Goal: Task Accomplishment & Management: Complete application form

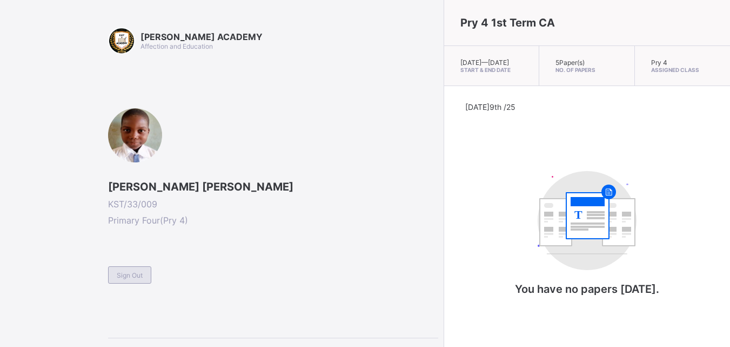
click at [131, 274] on span "Sign Out" at bounding box center [130, 275] width 26 height 8
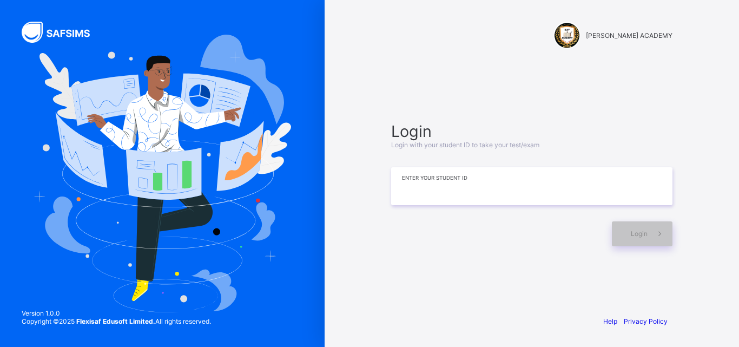
click at [551, 187] on input at bounding box center [531, 186] width 281 height 38
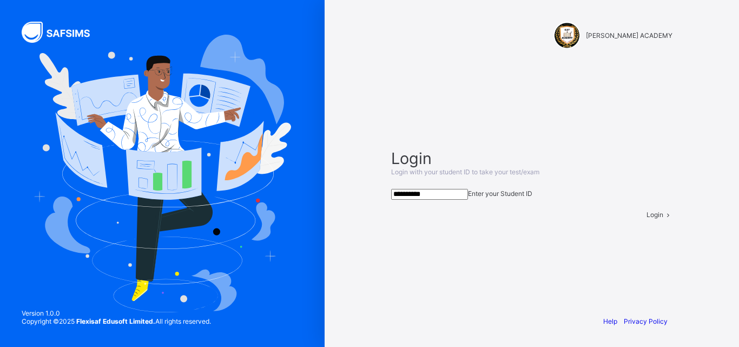
type input "**********"
click at [646, 218] on div "Login" at bounding box center [659, 214] width 26 height 8
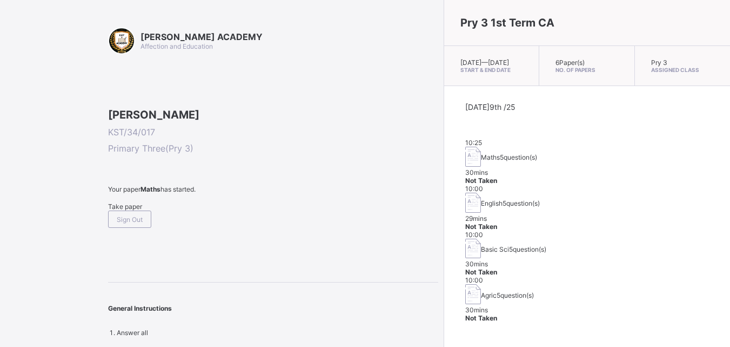
click at [142, 210] on span "Take paper" at bounding box center [125, 206] width 34 height 8
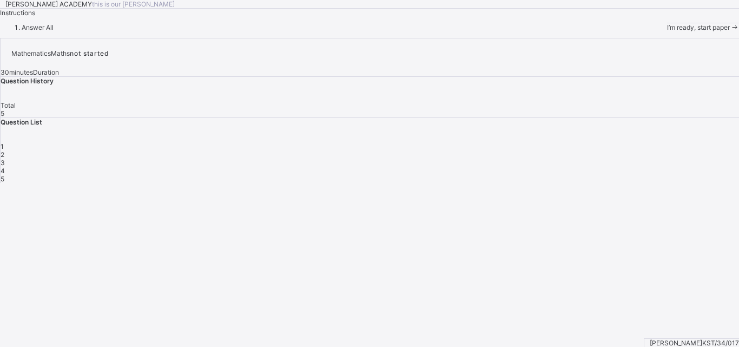
click at [667, 31] on div "I’m ready, start paper" at bounding box center [703, 27] width 72 height 9
click at [667, 31] on span "I’m ready, start paper" at bounding box center [698, 27] width 63 height 8
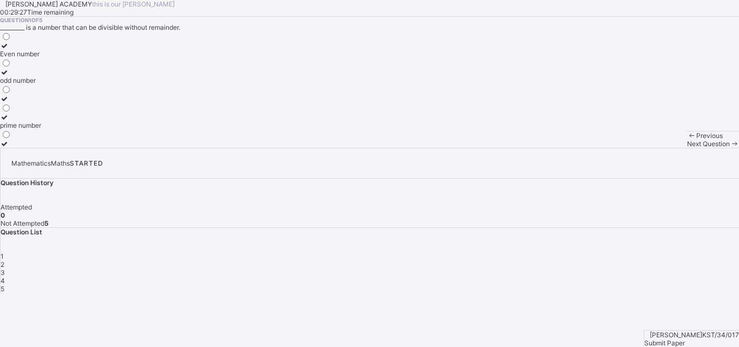
click at [41, 84] on div "odd number" at bounding box center [20, 80] width 41 height 8
click at [574, 260] on div "2" at bounding box center [370, 264] width 738 height 8
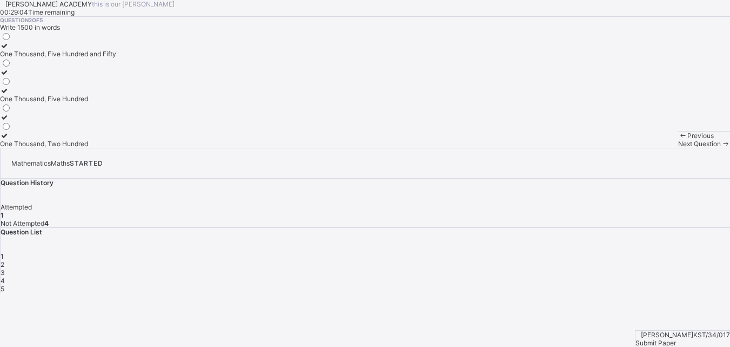
click at [112, 58] on div "One Thousand, Five Hundred and Fifty" at bounding box center [58, 54] width 116 height 8
click at [594, 268] on div "3" at bounding box center [366, 272] width 730 height 8
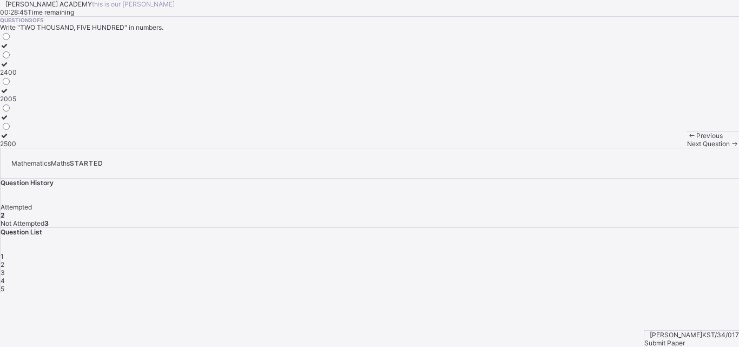
click at [17, 148] on div "2500" at bounding box center [8, 143] width 17 height 8
click at [629, 276] on div "4" at bounding box center [370, 280] width 738 height 8
click at [34, 148] on div "Thousands" at bounding box center [17, 143] width 34 height 8
click at [658, 284] on div "5" at bounding box center [370, 288] width 738 height 8
click at [17, 84] on div "2450" at bounding box center [8, 80] width 17 height 8
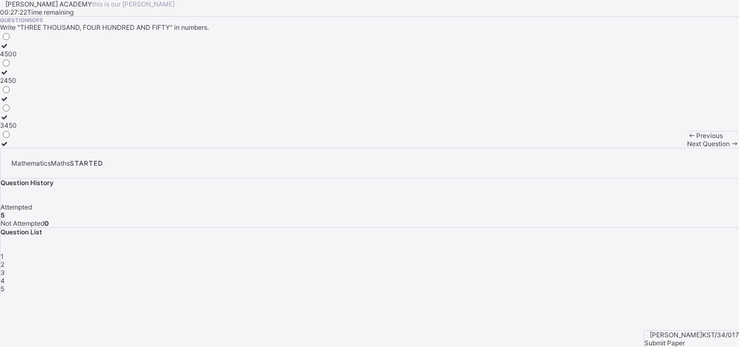
click at [17, 129] on div "3450" at bounding box center [8, 125] width 17 height 8
click at [686, 338] on div "Submit Paper" at bounding box center [691, 342] width 95 height 8
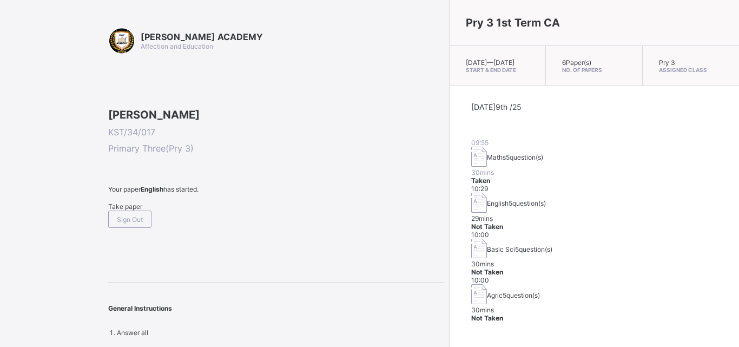
click at [471, 192] on img at bounding box center [479, 202] width 16 height 20
click at [508, 201] on span "5 question(s)" at bounding box center [526, 203] width 37 height 8
click at [508, 199] on span "5 question(s)" at bounding box center [526, 203] width 37 height 8
click at [124, 210] on span "Take paper" at bounding box center [125, 206] width 34 height 8
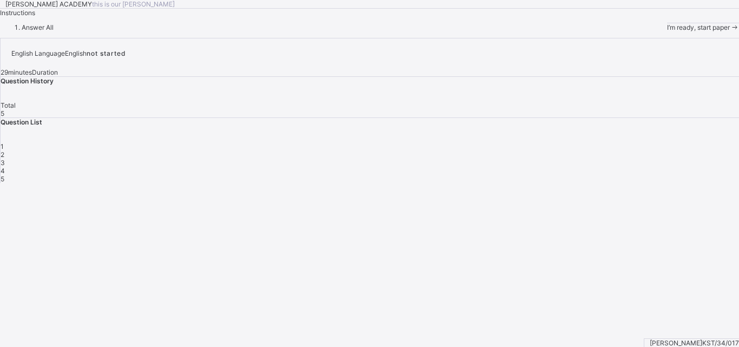
click at [4, 150] on span "1" at bounding box center [2, 146] width 3 height 8
click at [543, 183] on div "1 2 3 4 5" at bounding box center [370, 162] width 738 height 41
click at [545, 150] on div "1" at bounding box center [370, 146] width 738 height 8
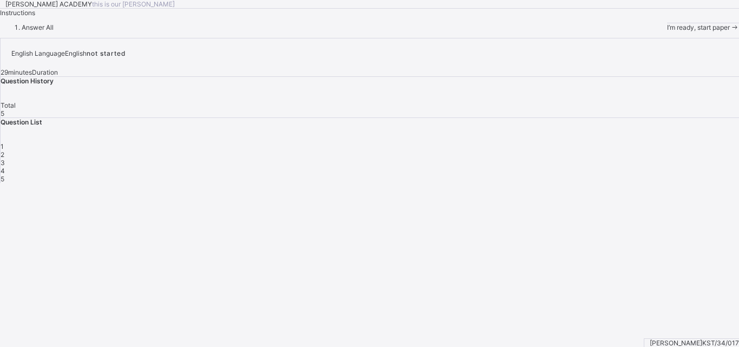
click at [545, 150] on div "1" at bounding box center [370, 146] width 738 height 8
click at [729, 31] on span at bounding box center [733, 27] width 9 height 8
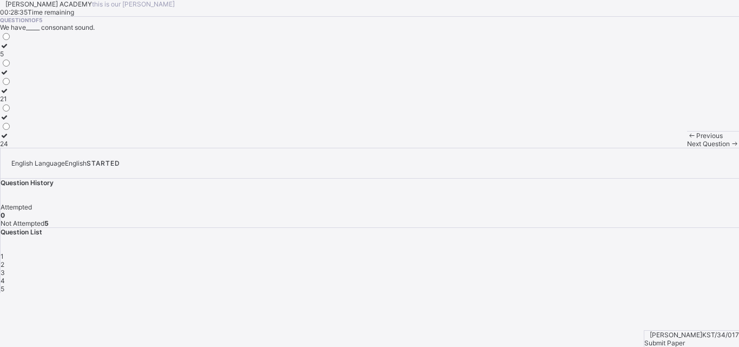
click at [11, 148] on div "24" at bounding box center [5, 143] width 11 height 8
click at [454, 148] on div "Question 1 of 5 We have_____ consonant sound. 5 21 24" at bounding box center [369, 82] width 739 height 131
click at [574, 260] on div "2" at bounding box center [370, 264] width 738 height 8
click at [28, 121] on div "eating" at bounding box center [14, 117] width 28 height 8
click at [5, 268] on span "3" at bounding box center [3, 272] width 4 height 8
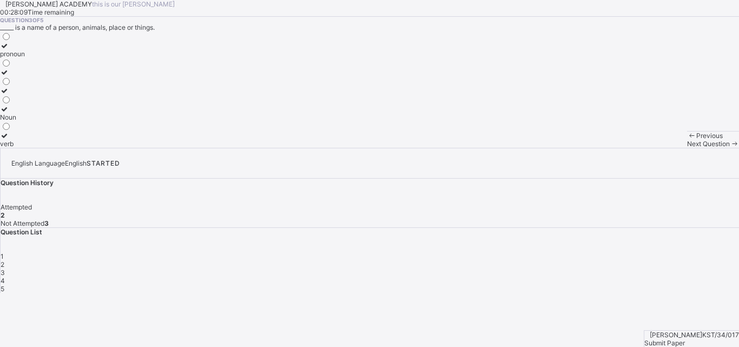
click at [25, 148] on div "verb" at bounding box center [12, 143] width 25 height 8
click at [633, 276] on div "4" at bounding box center [370, 280] width 738 height 8
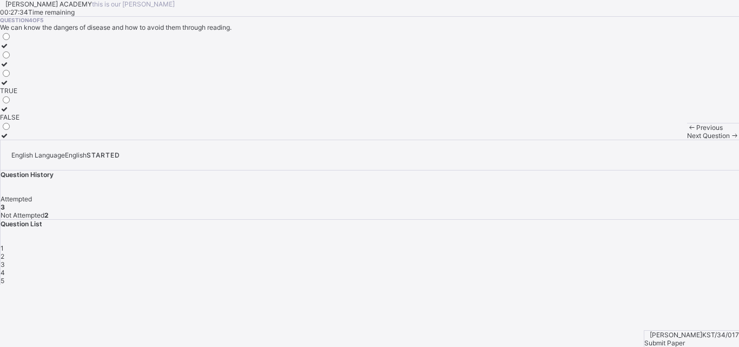
click at [19, 95] on div "TRUE" at bounding box center [9, 91] width 19 height 8
click at [687, 139] on div "Next Question" at bounding box center [713, 135] width 52 height 8
click at [19, 76] on div "TRUE" at bounding box center [9, 72] width 19 height 8
click at [694, 338] on div "Submit Paper" at bounding box center [691, 342] width 95 height 8
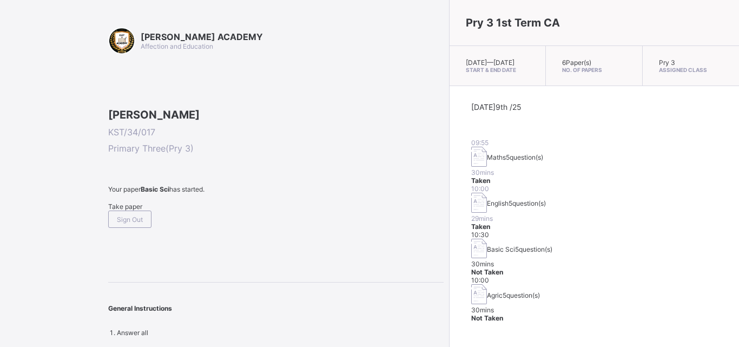
click at [142, 210] on span "Take paper" at bounding box center [125, 206] width 34 height 8
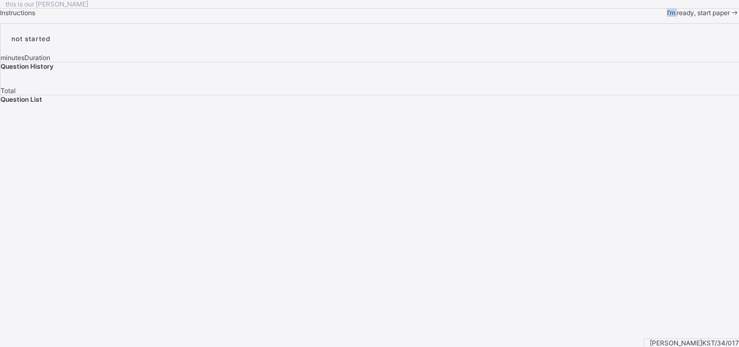
click at [144, 17] on div "this is our [PERSON_NAME] Instructions I’m ready, start paper" at bounding box center [369, 8] width 739 height 17
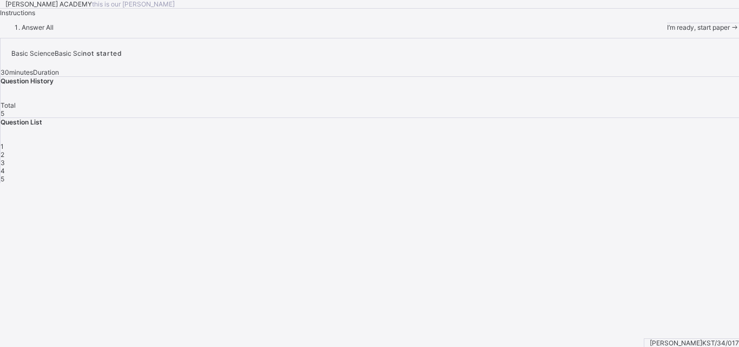
click at [729, 31] on span at bounding box center [733, 27] width 9 height 8
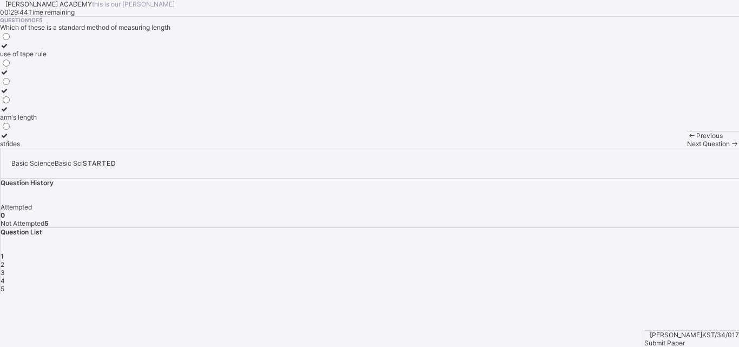
click at [46, 58] on div "use of tape rule" at bounding box center [23, 54] width 46 height 8
drag, startPoint x: 117, startPoint y: 158, endPoint x: 340, endPoint y: 195, distance: 226.4
click at [340, 148] on div "Question 1 of 5 Which of these is a standard method of measuring length use of …" at bounding box center [369, 82] width 739 height 131
click at [577, 252] on div "1 2 3 4 5" at bounding box center [370, 272] width 738 height 41
click at [573, 260] on div "2" at bounding box center [370, 264] width 738 height 8
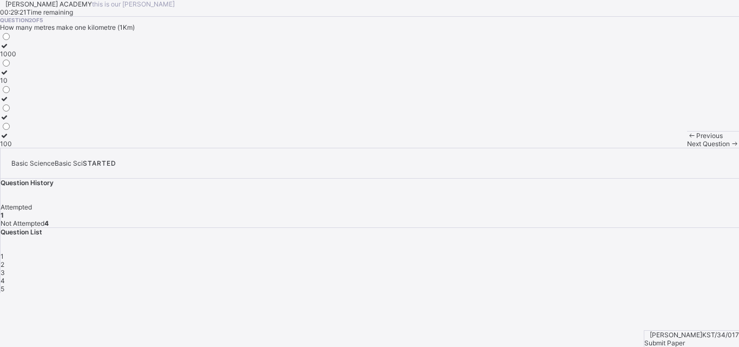
click at [16, 84] on div "10" at bounding box center [8, 80] width 16 height 8
click at [604, 268] on div "3" at bounding box center [370, 272] width 738 height 8
click at [21, 103] on div "Length" at bounding box center [10, 99] width 21 height 8
click at [628, 228] on div "Question List 1 2 3 4 5" at bounding box center [370, 260] width 738 height 65
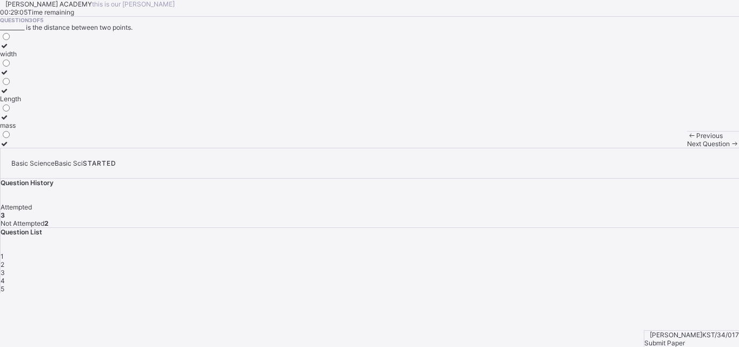
click at [626, 276] on div "4" at bounding box center [370, 280] width 738 height 8
click at [34, 129] on div "hand span" at bounding box center [17, 125] width 34 height 8
click at [4, 284] on span "5" at bounding box center [3, 288] width 4 height 8
click at [32, 111] on label "metres" at bounding box center [16, 103] width 32 height 16
click at [694, 338] on div "Submit Paper" at bounding box center [691, 342] width 95 height 8
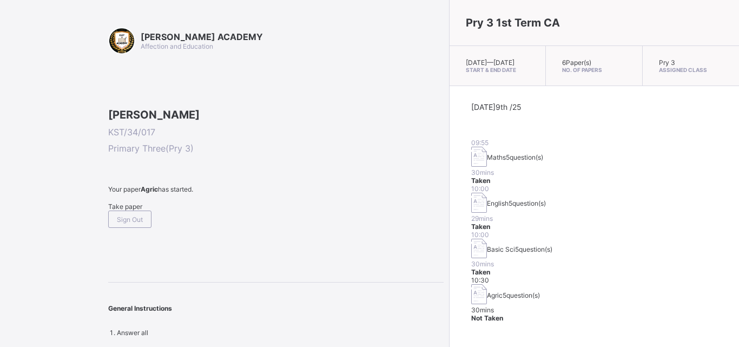
click at [133, 210] on span "Take paper" at bounding box center [125, 206] width 34 height 8
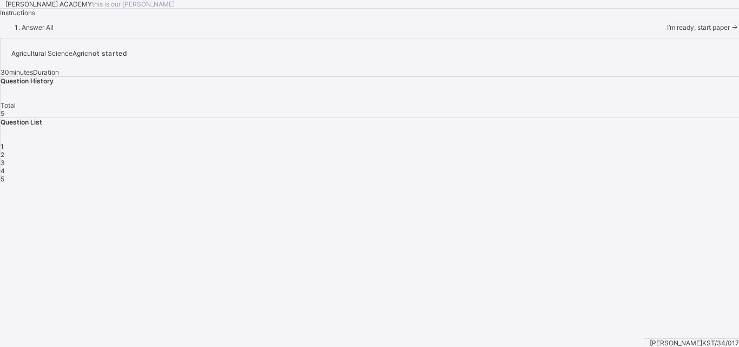
click at [667, 31] on span "I’m ready, start paper" at bounding box center [698, 27] width 63 height 8
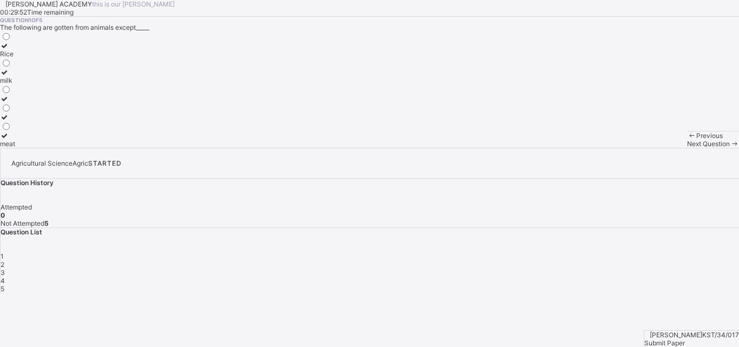
click at [15, 58] on label "Rice" at bounding box center [7, 50] width 15 height 16
click at [572, 260] on div "2" at bounding box center [370, 264] width 738 height 8
click at [25, 148] on label "Energy" at bounding box center [12, 139] width 25 height 16
click at [5, 268] on span "3" at bounding box center [3, 272] width 4 height 8
click at [18, 121] on div "maize" at bounding box center [9, 117] width 18 height 8
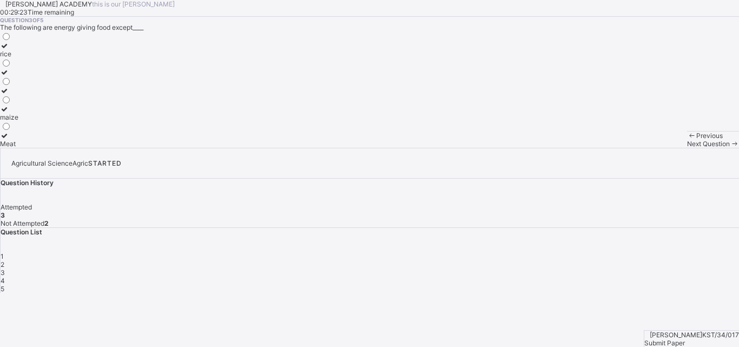
click at [624, 276] on div "4" at bounding box center [370, 280] width 738 height 8
click at [56, 111] on div "vitamins" at bounding box center [28, 107] width 56 height 8
click at [4, 284] on span "5" at bounding box center [3, 288] width 4 height 8
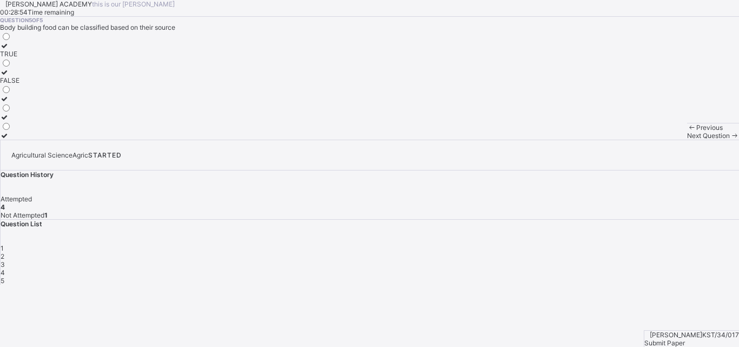
click at [19, 84] on label "FALSE" at bounding box center [9, 76] width 19 height 16
click at [684, 338] on span "Submit Paper" at bounding box center [664, 342] width 41 height 8
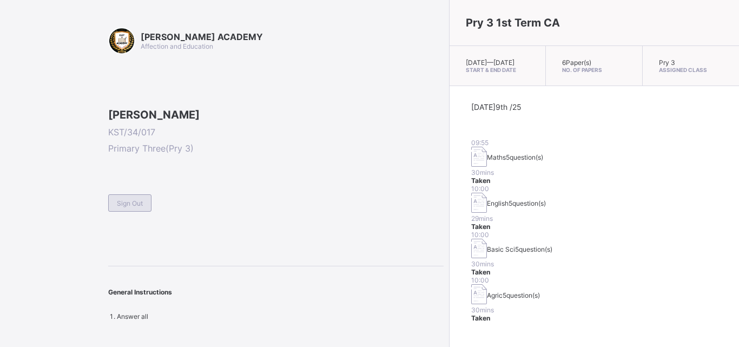
click at [125, 207] on span "Sign Out" at bounding box center [130, 203] width 26 height 8
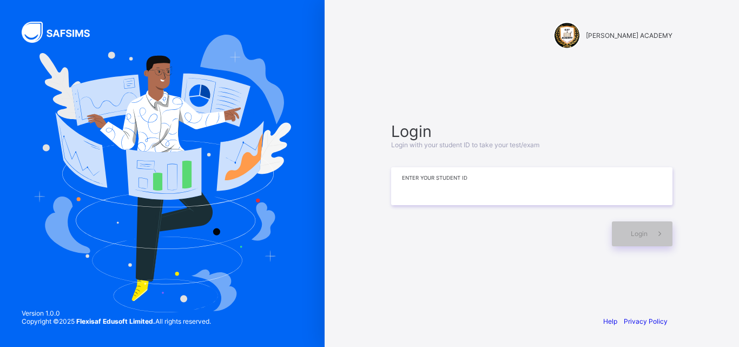
click at [420, 188] on input at bounding box center [531, 186] width 281 height 38
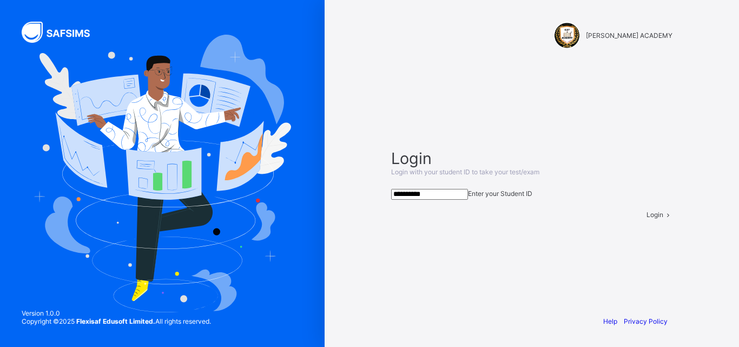
type input "**********"
click at [646, 218] on span "Login" at bounding box center [654, 214] width 17 height 8
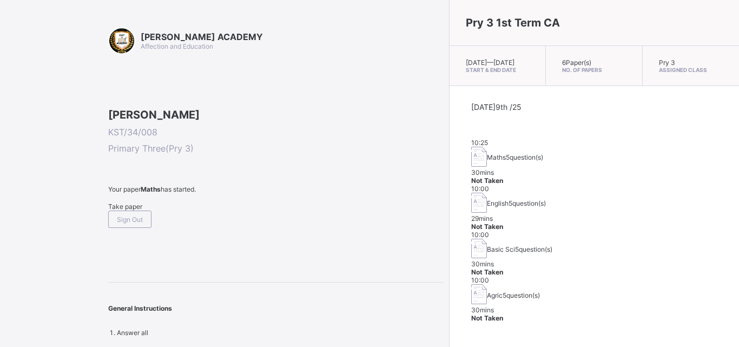
click at [127, 210] on div "Take paper" at bounding box center [275, 206] width 335 height 8
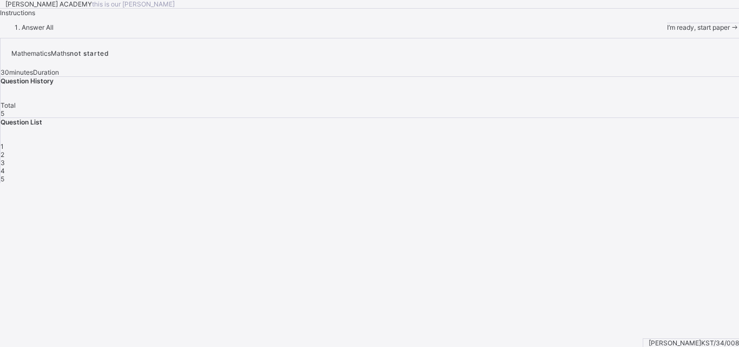
click at [667, 31] on div "I’m ready, start paper" at bounding box center [703, 27] width 72 height 8
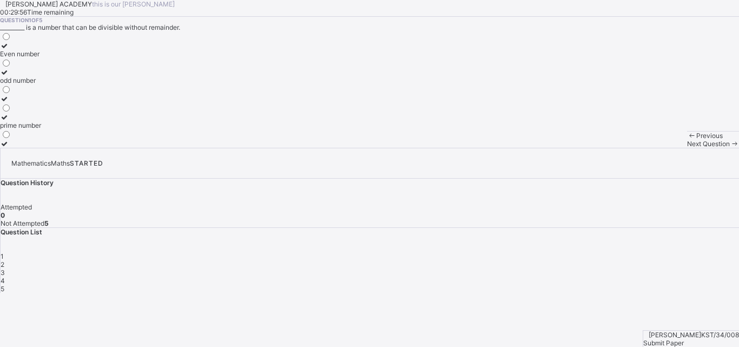
click at [41, 148] on label at bounding box center [20, 143] width 41 height 8
click at [41, 58] on label "Even number" at bounding box center [20, 50] width 41 height 16
click at [687, 148] on span "Next Question" at bounding box center [708, 143] width 43 height 8
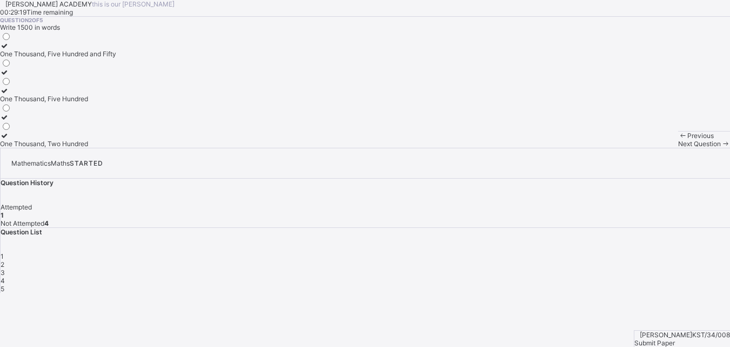
click at [114, 103] on div "One Thousand, Five Hundred" at bounding box center [58, 99] width 116 height 8
click at [679, 148] on div "Next Question" at bounding box center [705, 143] width 52 height 8
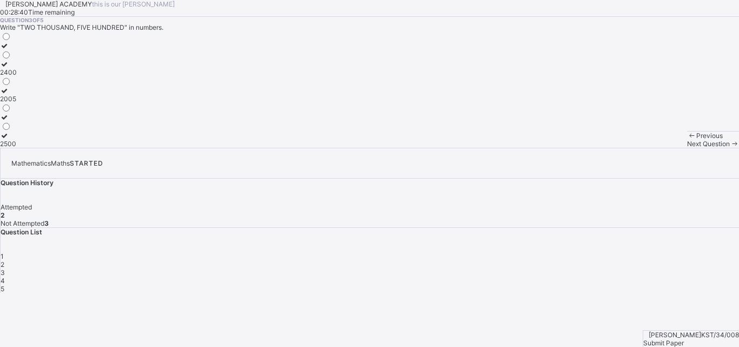
click at [17, 103] on div "2005" at bounding box center [8, 99] width 17 height 8
click at [687, 148] on div "Next Question" at bounding box center [713, 143] width 52 height 8
click at [34, 58] on div "Tens" at bounding box center [17, 54] width 34 height 8
click at [687, 148] on span "Next Question" at bounding box center [708, 143] width 43 height 8
click at [17, 129] on div "3450" at bounding box center [8, 125] width 17 height 8
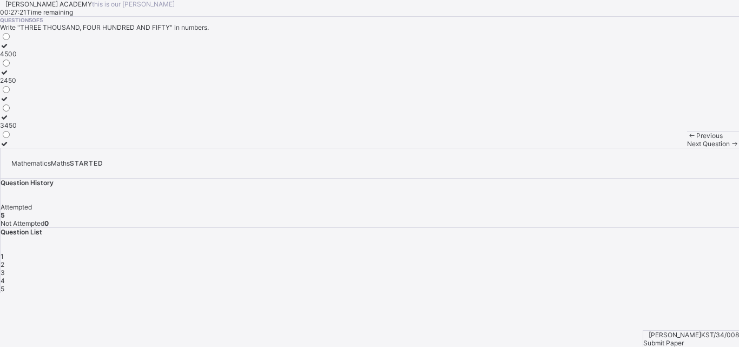
click at [683, 338] on span "Submit Paper" at bounding box center [663, 342] width 41 height 8
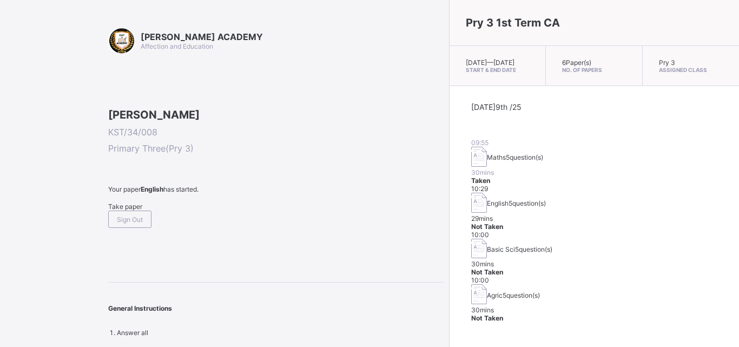
click at [141, 210] on div "Take paper" at bounding box center [275, 206] width 335 height 8
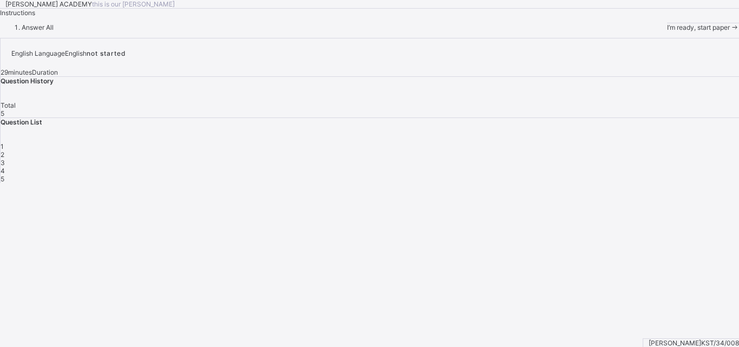
click at [729, 31] on span at bounding box center [733, 27] width 9 height 8
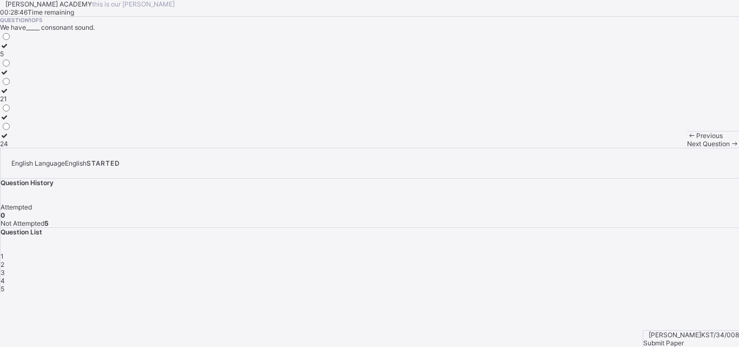
click at [11, 58] on div "5" at bounding box center [5, 54] width 11 height 8
click at [687, 148] on span "Next Question" at bounding box center [708, 143] width 43 height 8
click at [28, 95] on div "Reading" at bounding box center [14, 91] width 28 height 8
click at [687, 148] on span "Next Question" at bounding box center [708, 143] width 43 height 8
click at [25, 58] on div "pronoun" at bounding box center [12, 54] width 25 height 8
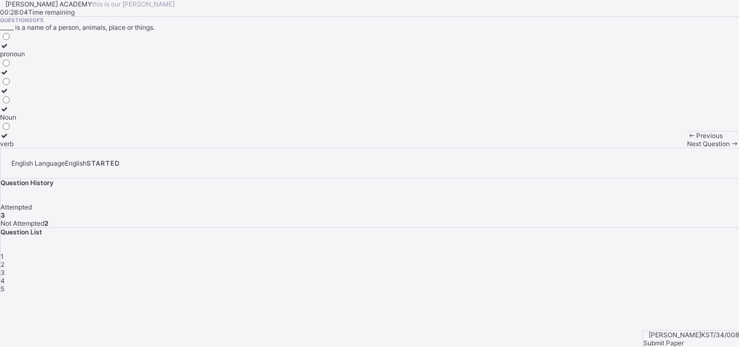
click at [687, 148] on span "Next Question" at bounding box center [708, 143] width 43 height 8
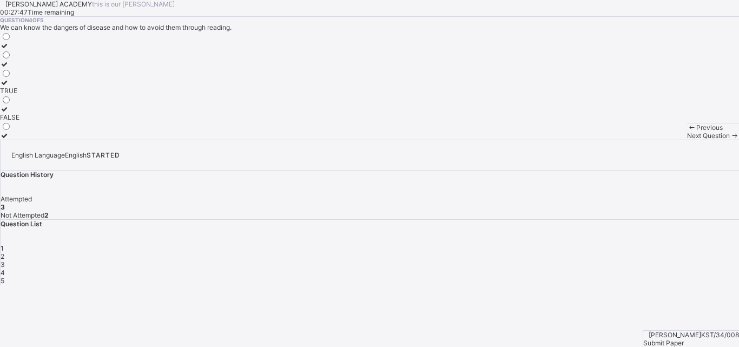
click at [19, 95] on div "TRUE" at bounding box center [9, 91] width 19 height 8
click at [687, 139] on span "Next Question" at bounding box center [708, 135] width 43 height 8
click at [19, 76] on label "TRUE" at bounding box center [9, 68] width 19 height 16
click at [683, 338] on span "Submit Paper" at bounding box center [663, 342] width 41 height 8
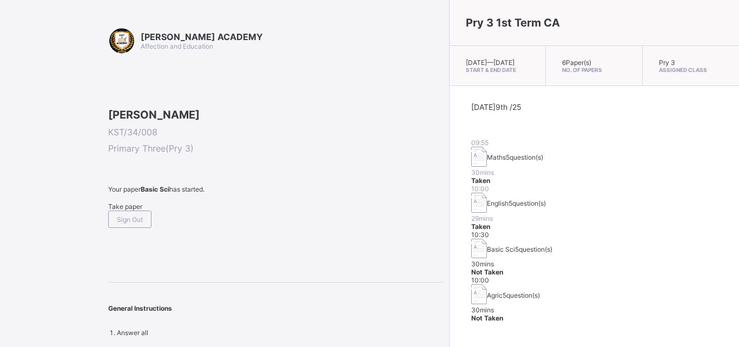
click at [140, 210] on div "Take paper" at bounding box center [275, 206] width 335 height 8
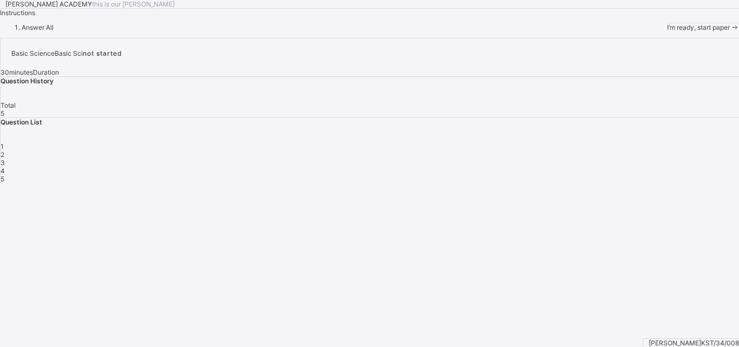
click at [667, 31] on span "I’m ready, start paper" at bounding box center [698, 27] width 63 height 8
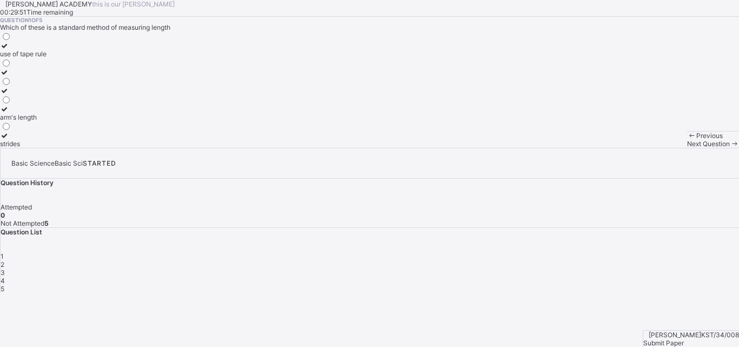
click at [46, 58] on label "use of tape rule" at bounding box center [23, 50] width 46 height 16
click at [687, 148] on span "Next Question" at bounding box center [708, 143] width 43 height 8
click at [16, 84] on div "10" at bounding box center [8, 80] width 16 height 8
click at [687, 148] on span "Next Question" at bounding box center [708, 143] width 43 height 8
click at [21, 58] on div "width" at bounding box center [10, 54] width 21 height 8
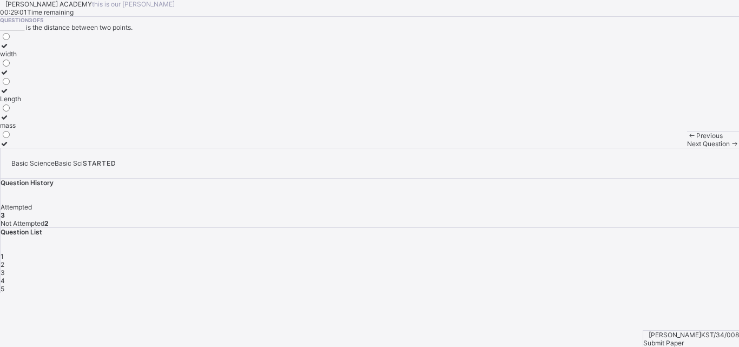
click at [687, 148] on div "Next Question" at bounding box center [713, 143] width 52 height 8
click at [34, 129] on div "hand span" at bounding box center [17, 125] width 34 height 8
click at [687, 148] on span "Next Question" at bounding box center [708, 143] width 43 height 8
click at [32, 58] on label "millimetre" at bounding box center [16, 50] width 32 height 16
click at [683, 338] on span "Submit Paper" at bounding box center [663, 342] width 41 height 8
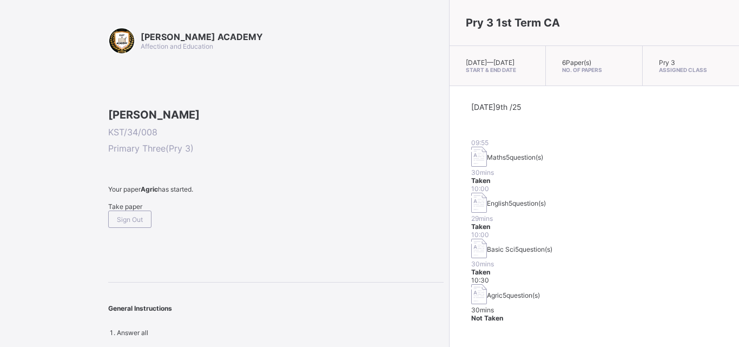
click at [123, 210] on div "Take paper" at bounding box center [275, 206] width 335 height 8
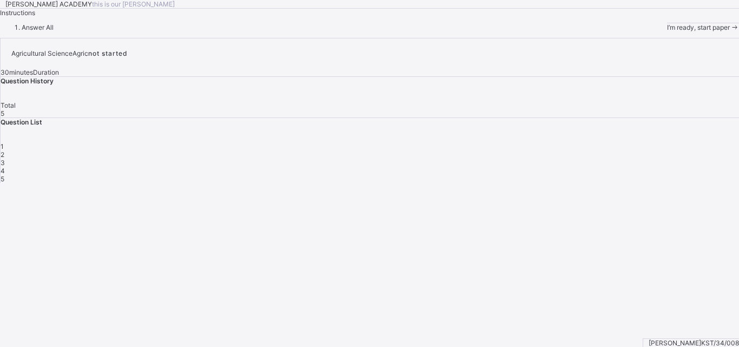
click at [667, 31] on span "I’m ready, start paper" at bounding box center [698, 27] width 63 height 8
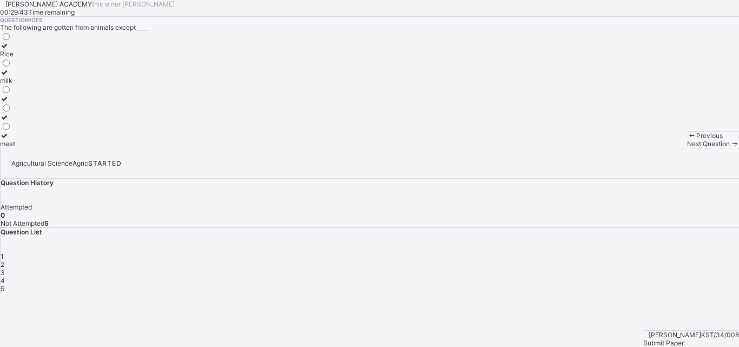
click at [15, 58] on div "Rice" at bounding box center [7, 54] width 15 height 8
click at [687, 148] on span "Next Question" at bounding box center [708, 143] width 43 height 8
click at [25, 148] on label "Energy" at bounding box center [12, 139] width 25 height 16
click at [687, 148] on div "Next Question" at bounding box center [713, 143] width 52 height 8
click at [18, 58] on div "rice" at bounding box center [9, 54] width 18 height 8
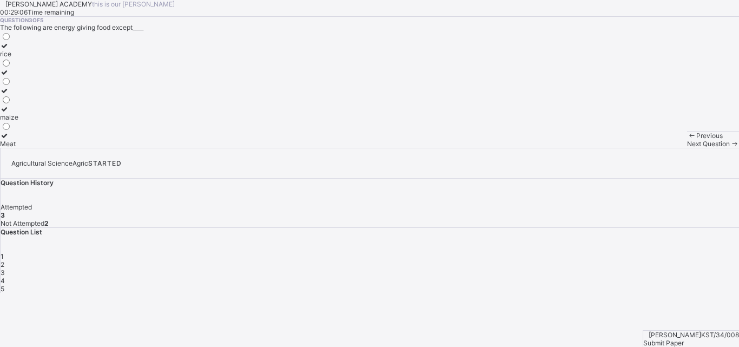
click at [687, 148] on span "Next Question" at bounding box center [708, 143] width 43 height 8
click at [9, 76] on icon at bounding box center [4, 72] width 9 height 8
click at [687, 148] on span "Next Question" at bounding box center [708, 143] width 43 height 8
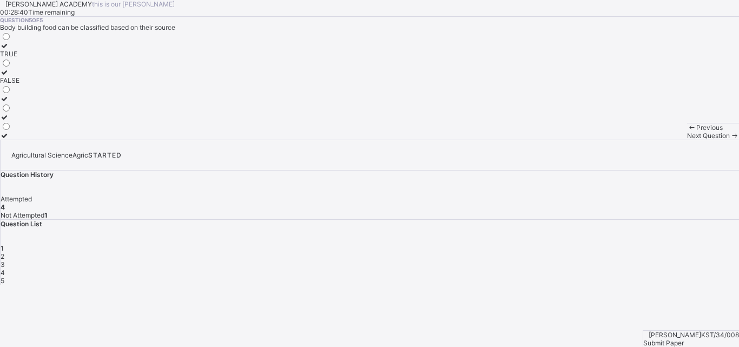
click at [687, 139] on span "Next Question" at bounding box center [708, 135] width 43 height 8
click at [19, 84] on div "FALSE" at bounding box center [9, 80] width 19 height 8
click at [683, 338] on span "Submit Paper" at bounding box center [663, 342] width 41 height 8
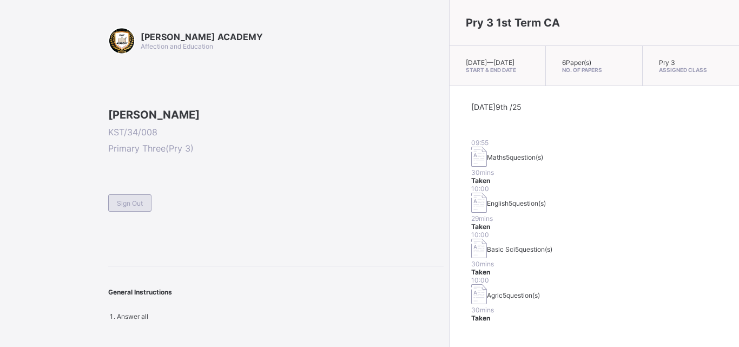
click at [129, 207] on span "Sign Out" at bounding box center [130, 203] width 26 height 8
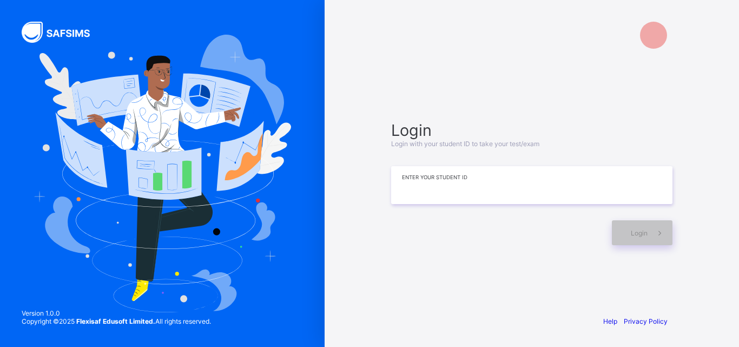
click at [421, 189] on input at bounding box center [531, 185] width 281 height 38
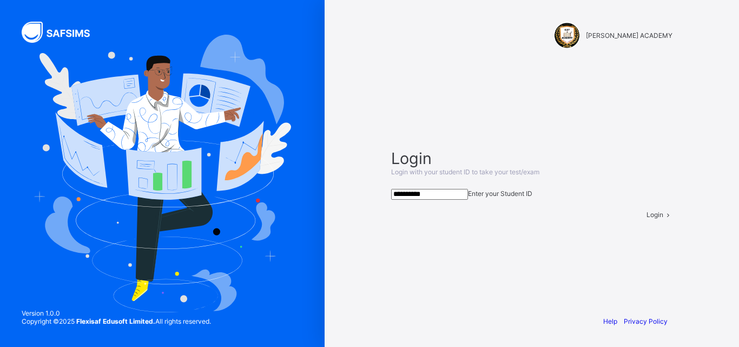
type input "**********"
click at [646, 218] on span "Login" at bounding box center [654, 214] width 17 height 8
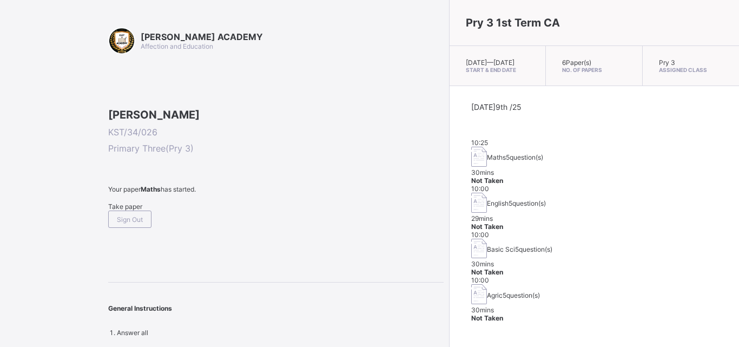
click at [131, 210] on span "Take paper" at bounding box center [125, 206] width 34 height 8
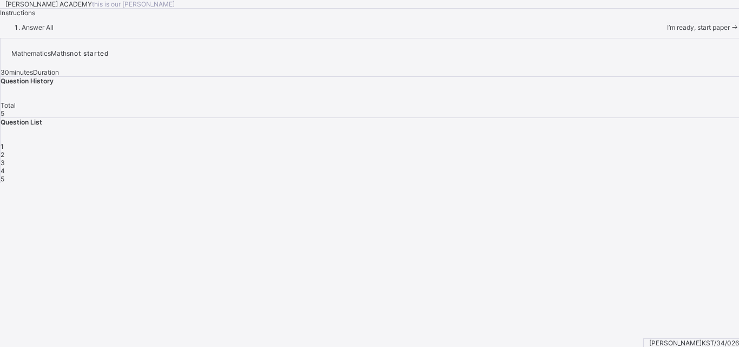
click at [537, 150] on div "1" at bounding box center [370, 146] width 738 height 8
click at [538, 150] on div "1" at bounding box center [370, 146] width 738 height 8
click at [667, 31] on span "I’m ready, start paper" at bounding box center [698, 27] width 63 height 8
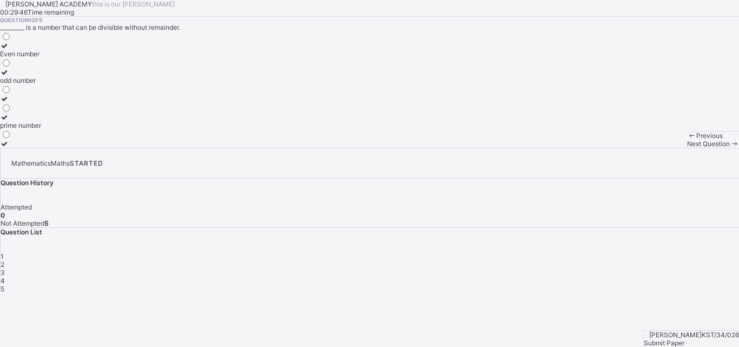
click at [41, 58] on div "Even number" at bounding box center [20, 54] width 41 height 8
click at [687, 148] on span "Next Question" at bounding box center [708, 143] width 43 height 8
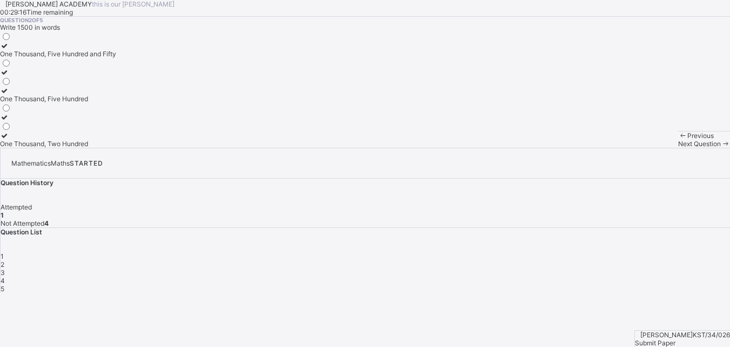
click at [115, 103] on label "One Thousand, Five Hundred" at bounding box center [58, 95] width 116 height 16
click at [679, 148] on span "Next Question" at bounding box center [700, 143] width 43 height 8
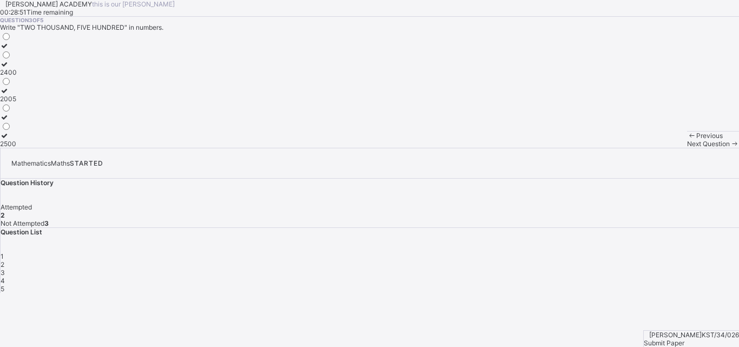
click at [17, 148] on div "2500" at bounding box center [8, 143] width 17 height 8
click at [687, 148] on span "Next Question" at bounding box center [708, 143] width 43 height 8
click at [34, 58] on div "Tens" at bounding box center [17, 54] width 34 height 8
click at [687, 148] on span "Next Question" at bounding box center [708, 143] width 43 height 8
click at [17, 129] on div "3450" at bounding box center [8, 125] width 17 height 8
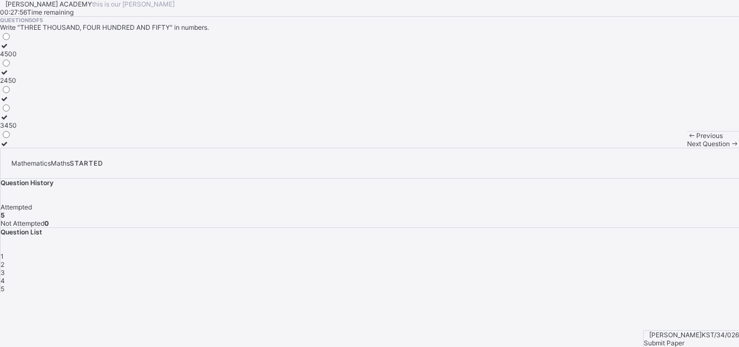
click at [684, 338] on span "Submit Paper" at bounding box center [663, 342] width 41 height 8
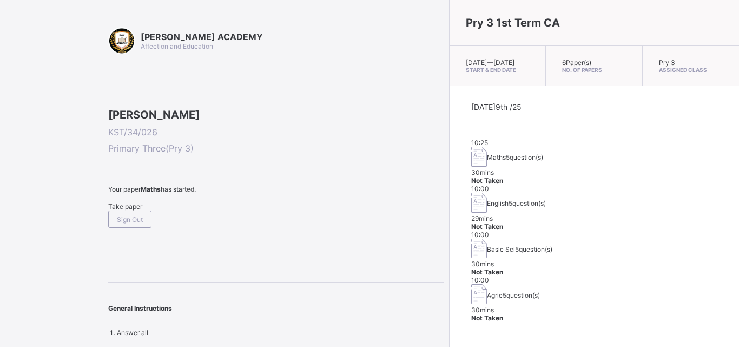
click at [125, 210] on span "Take paper" at bounding box center [125, 206] width 34 height 8
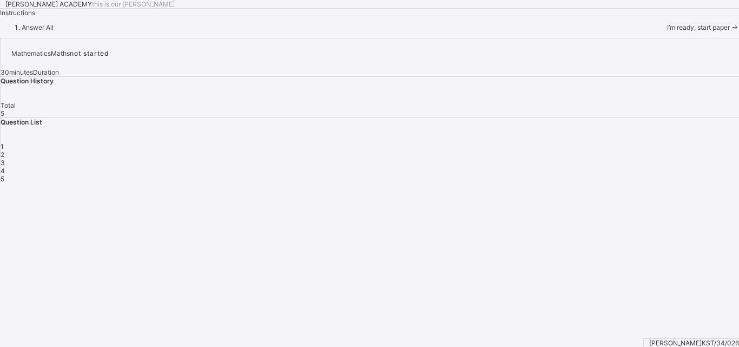
click at [667, 31] on span "I’m ready, start paper" at bounding box center [698, 27] width 63 height 8
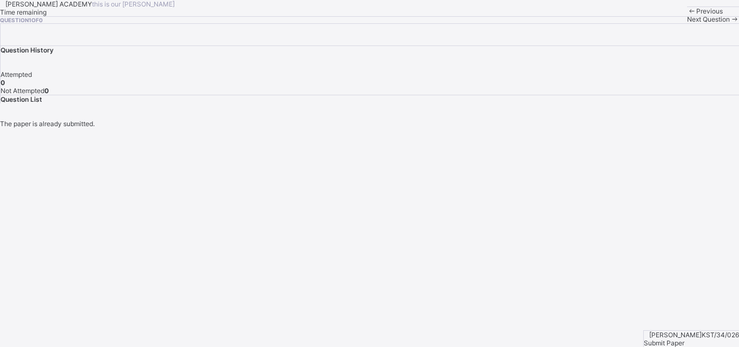
click at [687, 23] on span "Next Question" at bounding box center [708, 19] width 43 height 8
click at [687, 23] on div "Next Question" at bounding box center [713, 19] width 52 height 8
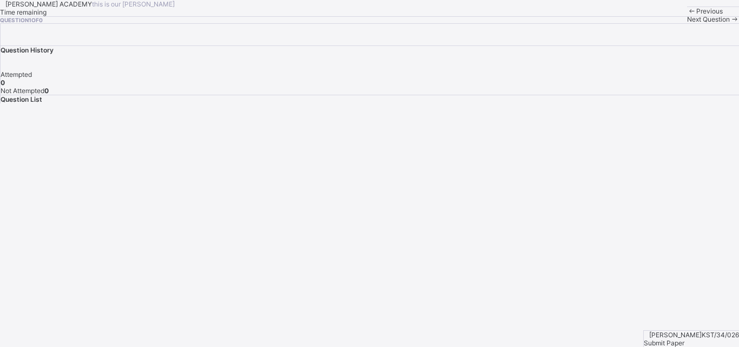
click at [687, 23] on span "Next Question" at bounding box center [708, 19] width 43 height 8
click at [42, 103] on span "Question List" at bounding box center [22, 99] width 42 height 8
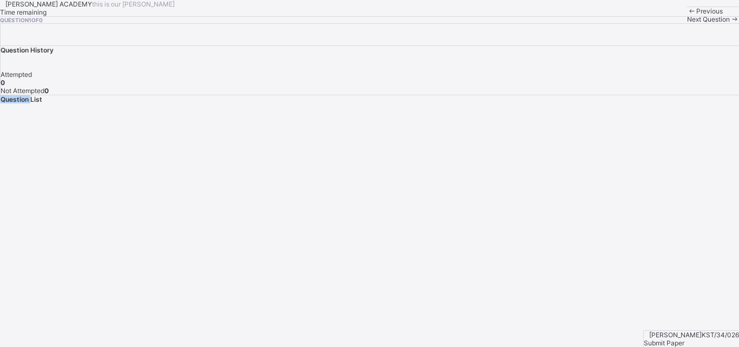
click at [42, 103] on span "Question List" at bounding box center [22, 99] width 42 height 8
click at [687, 23] on span "Next Question" at bounding box center [708, 19] width 43 height 8
click at [700, 338] on div "Submit Paper" at bounding box center [690, 342] width 95 height 8
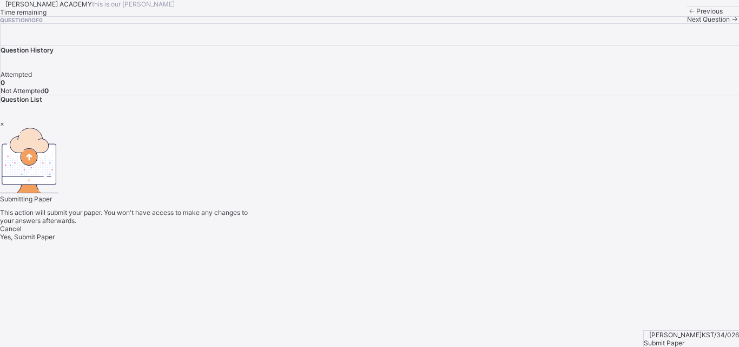
click at [55, 241] on span "Yes, Submit Paper" at bounding box center [27, 236] width 55 height 8
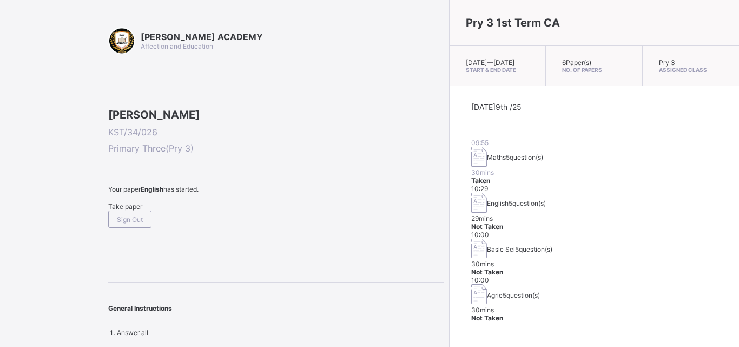
click at [142, 210] on span "Take paper" at bounding box center [125, 206] width 34 height 8
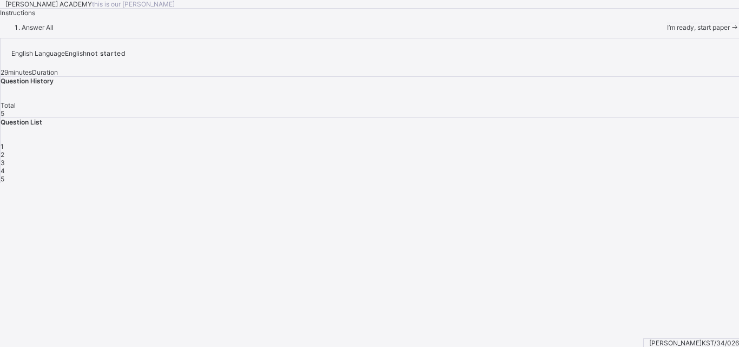
click at [667, 31] on div "I’m ready, start paper" at bounding box center [703, 27] width 72 height 8
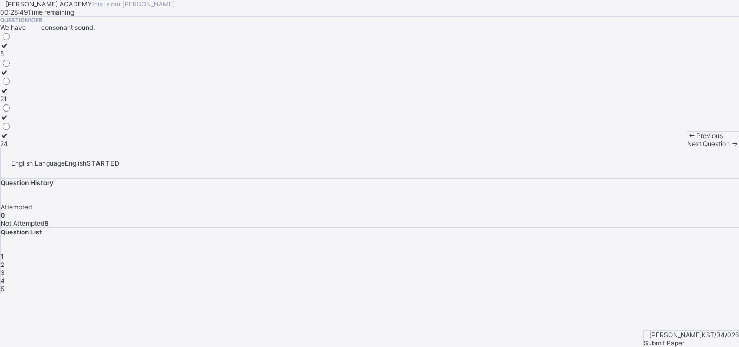
click at [11, 58] on label "5" at bounding box center [5, 50] width 11 height 16
click at [687, 148] on div "Next Question" at bounding box center [713, 143] width 52 height 8
click at [28, 95] on div "Reading" at bounding box center [14, 91] width 28 height 8
click at [687, 148] on div "Next Question" at bounding box center [713, 143] width 52 height 8
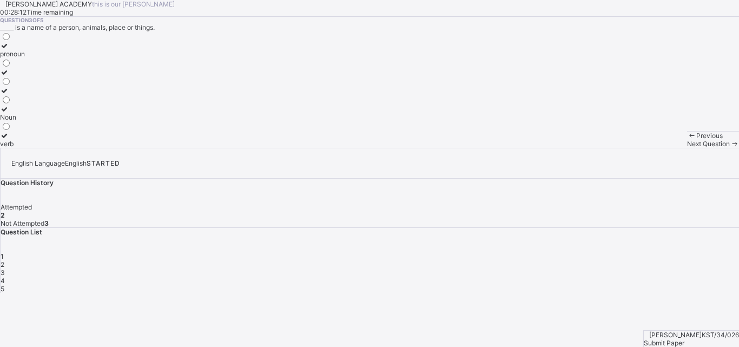
click at [25, 121] on label "Noun" at bounding box center [12, 113] width 25 height 16
click at [687, 148] on span "Next Question" at bounding box center [708, 143] width 43 height 8
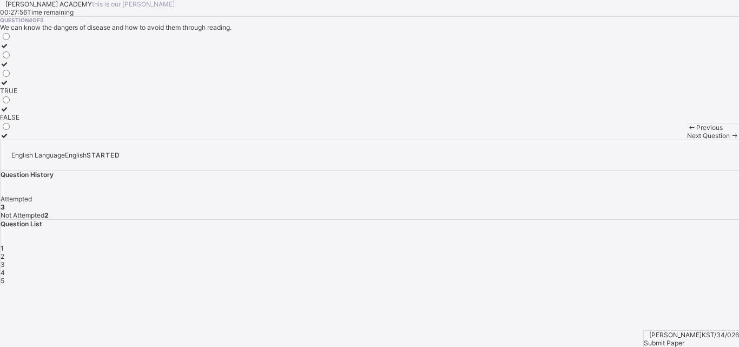
click at [19, 95] on div "TRUE" at bounding box center [9, 91] width 19 height 8
click at [687, 139] on span "Next Question" at bounding box center [708, 135] width 43 height 8
click at [19, 76] on label "TRUE" at bounding box center [9, 68] width 19 height 16
click at [684, 338] on span "Submit Paper" at bounding box center [663, 342] width 41 height 8
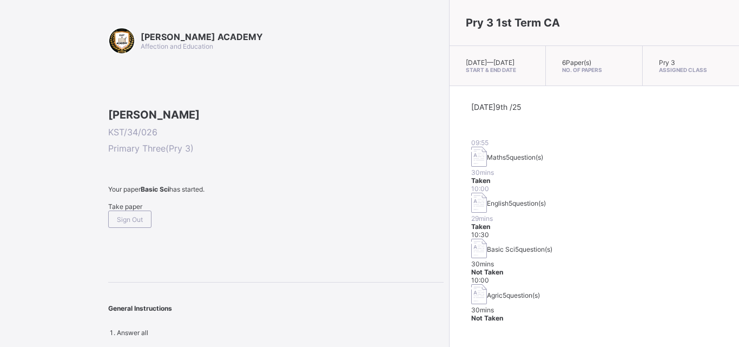
click at [141, 210] on span "Take paper" at bounding box center [125, 206] width 34 height 8
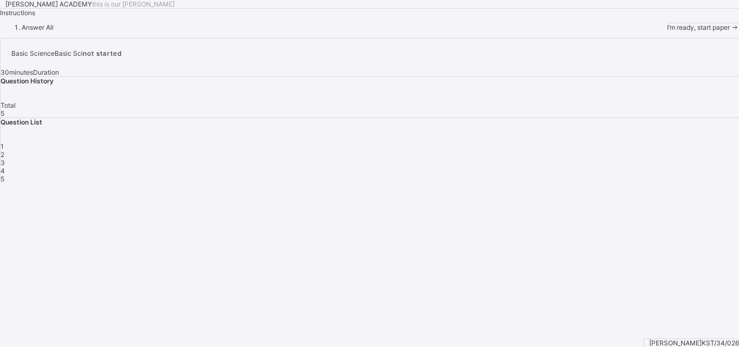
click at [667, 31] on div "I’m ready, start paper" at bounding box center [703, 27] width 72 height 8
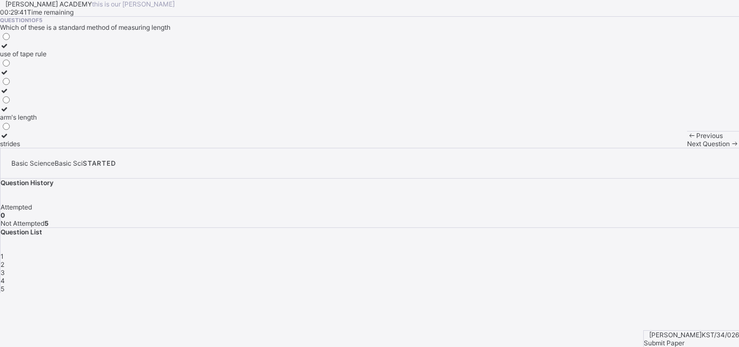
click at [46, 58] on label "use of tape rule" at bounding box center [23, 50] width 46 height 16
click at [729, 148] on span at bounding box center [733, 143] width 9 height 8
click at [687, 148] on span "Next Question" at bounding box center [708, 143] width 43 height 8
click at [687, 148] on div "Next Question" at bounding box center [713, 143] width 52 height 8
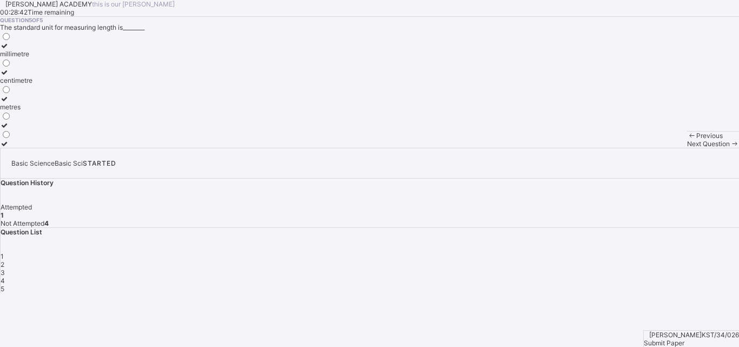
click at [687, 139] on span at bounding box center [691, 135] width 9 height 8
click at [696, 139] on span "Previous" at bounding box center [709, 135] width 26 height 8
click at [16, 58] on label "1000" at bounding box center [8, 50] width 16 height 16
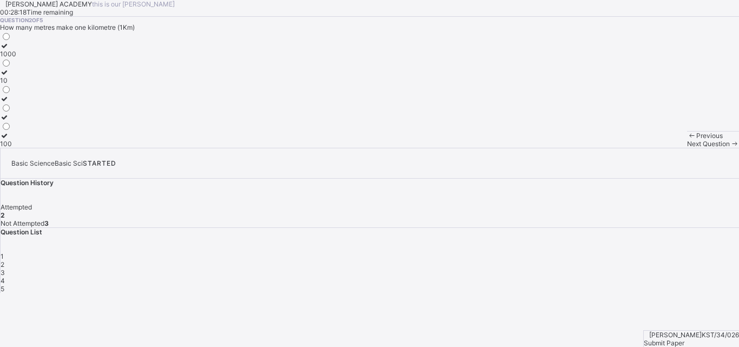
click at [687, 148] on span "Next Question" at bounding box center [708, 143] width 43 height 8
click at [21, 103] on label "Length" at bounding box center [10, 95] width 21 height 16
click at [687, 148] on span "Next Question" at bounding box center [708, 143] width 43 height 8
click at [34, 103] on label "use of ruler" at bounding box center [17, 95] width 34 height 16
click at [687, 148] on div "Next Question" at bounding box center [713, 143] width 52 height 8
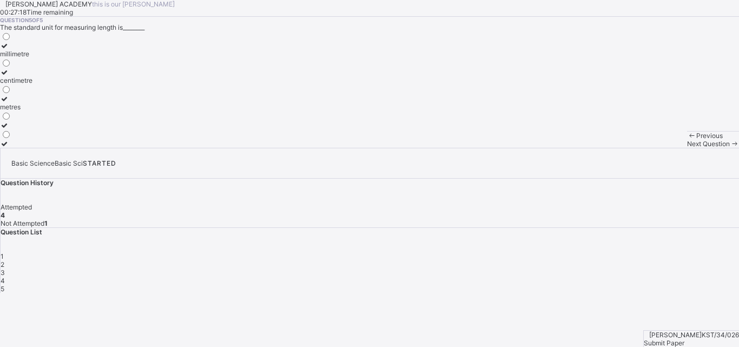
click at [32, 58] on label "millimetre" at bounding box center [16, 50] width 32 height 16
click at [705, 338] on div "Submit Paper" at bounding box center [690, 342] width 95 height 8
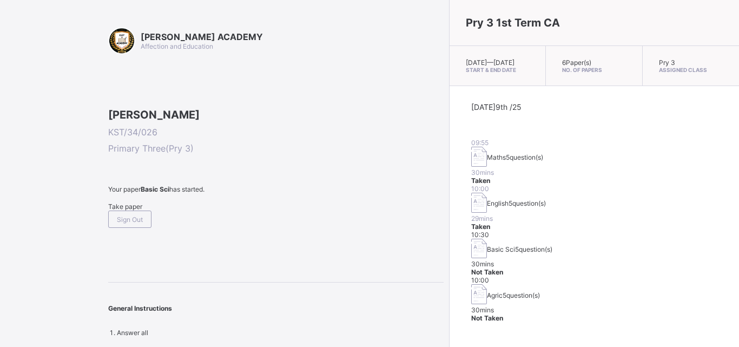
click at [114, 210] on div "Take paper" at bounding box center [275, 206] width 335 height 8
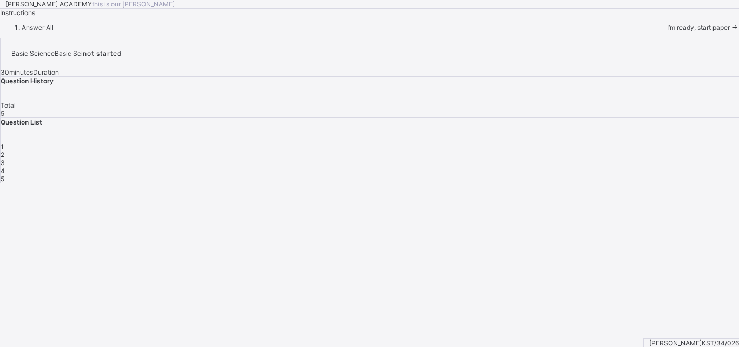
click at [95, 31] on div "[PERSON_NAME] ACADEMY this is our [PERSON_NAME] Instructions Answer All I’m rea…" at bounding box center [369, 15] width 739 height 31
click at [667, 31] on div "I’m ready, start paper" at bounding box center [703, 27] width 72 height 8
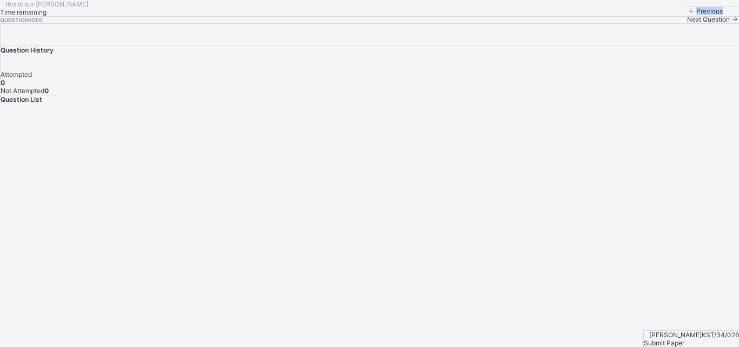
click at [687, 23] on div "Previous Next Question" at bounding box center [713, 14] width 52 height 17
click at [687, 23] on div "Next Question" at bounding box center [713, 19] width 52 height 8
click at [684, 338] on span "Submit Paper" at bounding box center [663, 342] width 41 height 8
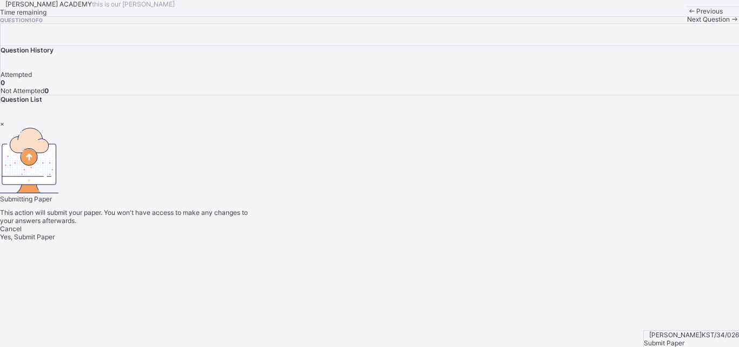
click at [407, 241] on div "Yes, Submit Paper" at bounding box center [369, 236] width 739 height 8
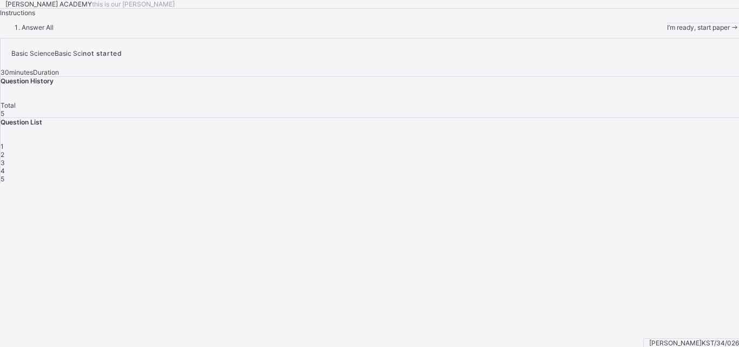
click at [667, 31] on span "I’m ready, start paper" at bounding box center [698, 27] width 63 height 8
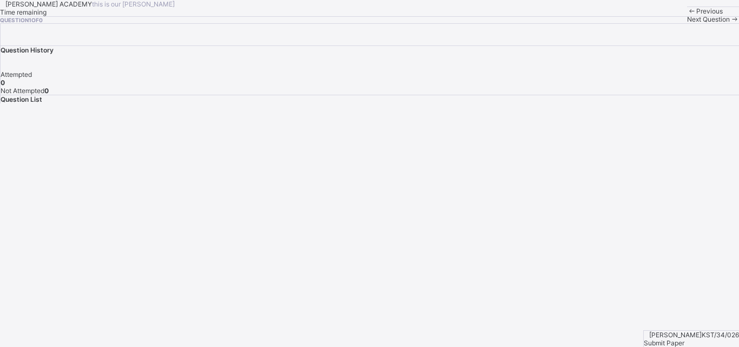
click at [682, 338] on span "Submit Paper" at bounding box center [663, 342] width 41 height 8
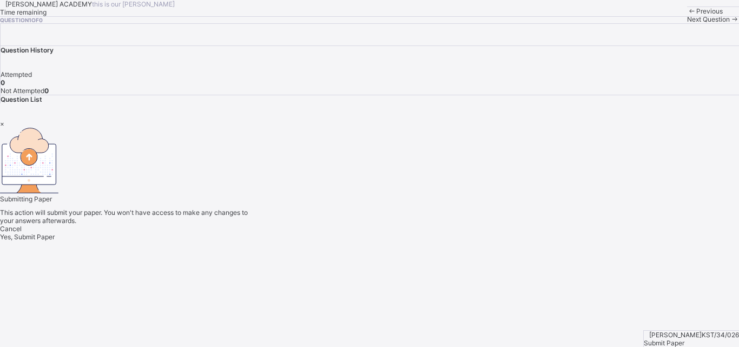
click at [55, 241] on span "Yes, Submit Paper" at bounding box center [27, 236] width 55 height 8
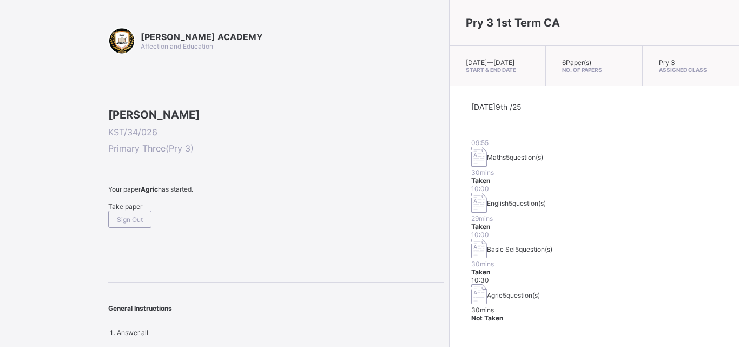
click at [138, 210] on span "Take paper" at bounding box center [125, 206] width 34 height 8
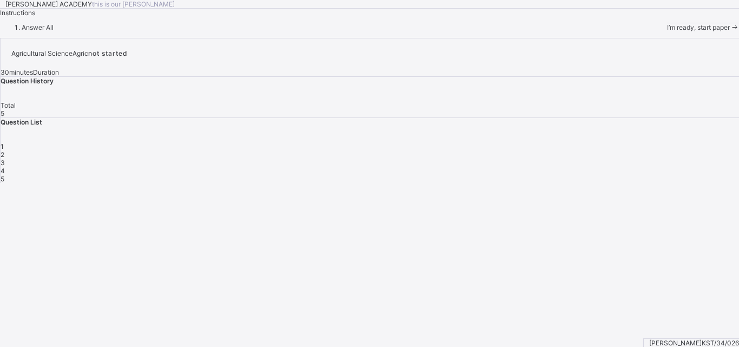
click at [667, 31] on div "I’m ready, start paper" at bounding box center [703, 27] width 72 height 8
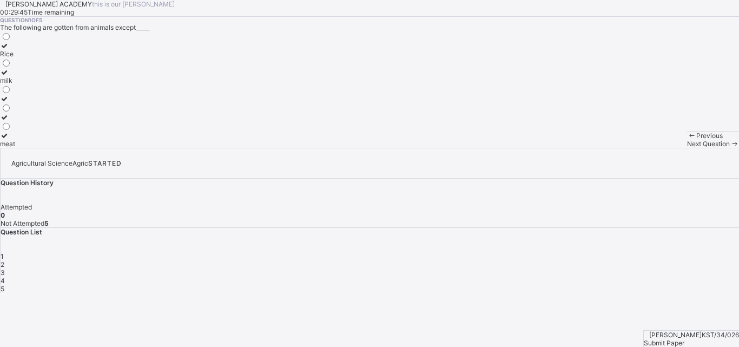
click at [15, 58] on label "Rice" at bounding box center [7, 50] width 15 height 16
click at [687, 148] on span "Next Question" at bounding box center [708, 143] width 43 height 8
click at [568, 260] on div "2" at bounding box center [370, 264] width 738 height 8
click at [4, 260] on span "2" at bounding box center [3, 264] width 4 height 8
click at [25, 148] on div "Energy" at bounding box center [12, 143] width 25 height 8
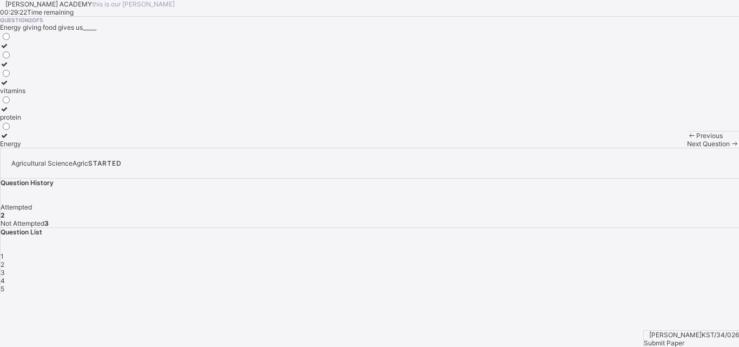
click at [25, 148] on div "Energy" at bounding box center [12, 143] width 25 height 8
click at [687, 148] on span "Next Question" at bounding box center [708, 143] width 43 height 8
click at [18, 121] on div "maize" at bounding box center [9, 117] width 18 height 8
click at [687, 148] on span "Next Question" at bounding box center [708, 143] width 43 height 8
click at [56, 58] on label "protein" at bounding box center [28, 50] width 56 height 16
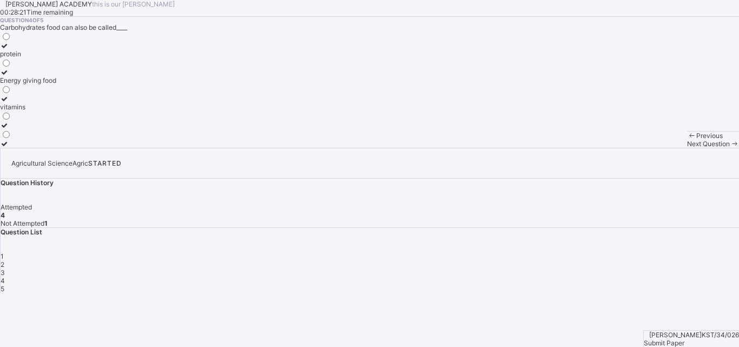
click at [687, 148] on div "Next Question" at bounding box center [713, 143] width 52 height 8
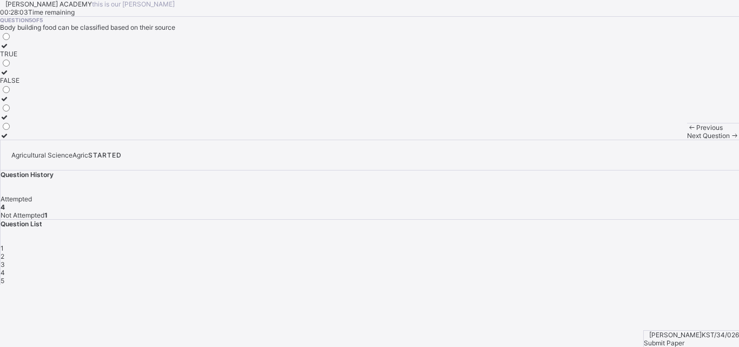
click at [19, 58] on label "TRUE" at bounding box center [9, 50] width 19 height 16
click at [684, 338] on span "Submit Paper" at bounding box center [663, 342] width 41 height 8
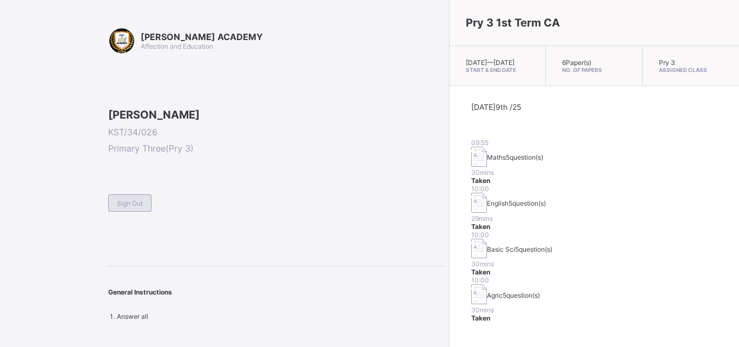
click at [118, 207] on span "Sign Out" at bounding box center [130, 203] width 26 height 8
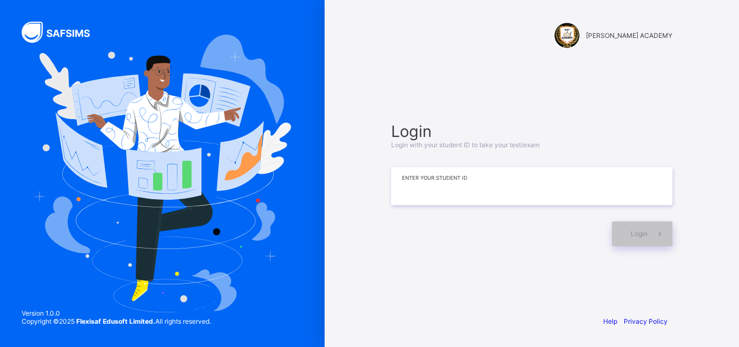
click at [425, 190] on input at bounding box center [531, 186] width 281 height 38
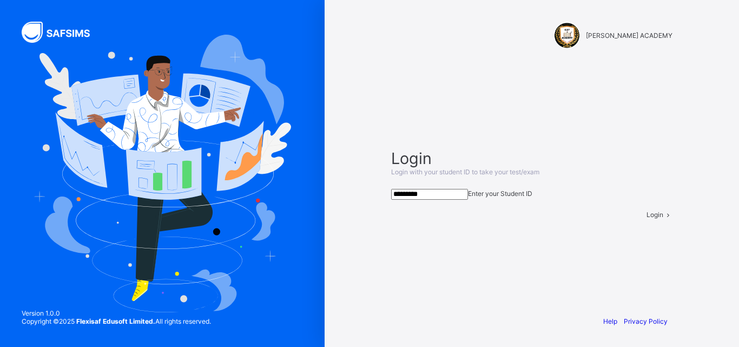
type input "*********"
click at [646, 218] on div "Login" at bounding box center [659, 214] width 26 height 8
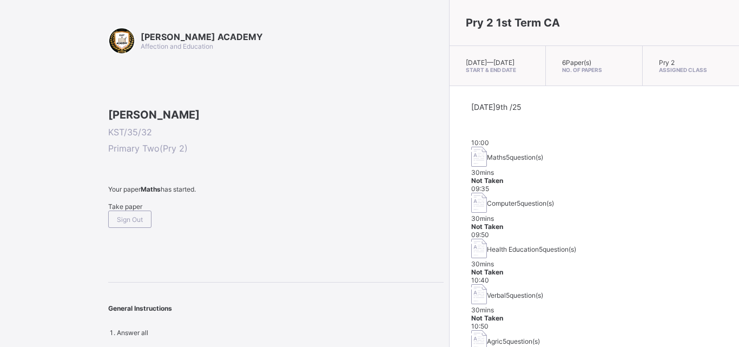
click at [142, 210] on span "Take paper" at bounding box center [125, 206] width 34 height 8
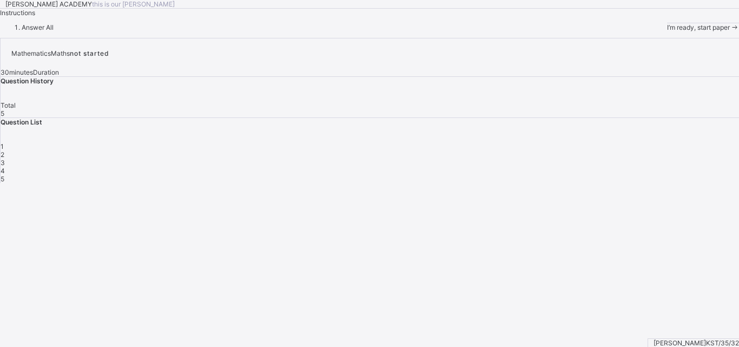
click at [729, 31] on icon at bounding box center [733, 27] width 9 height 8
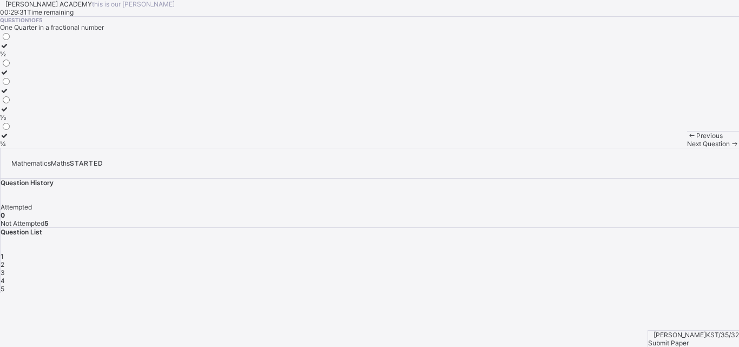
click at [11, 58] on label "½" at bounding box center [5, 50] width 11 height 16
click at [687, 148] on div "Next Question" at bounding box center [713, 143] width 52 height 8
click at [42, 76] on div "HUNDRED" at bounding box center [21, 72] width 42 height 8
click at [687, 148] on span "Next Question" at bounding box center [708, 143] width 43 height 8
click at [75, 58] on label "One Hundred and Twenty" at bounding box center [38, 50] width 77 height 16
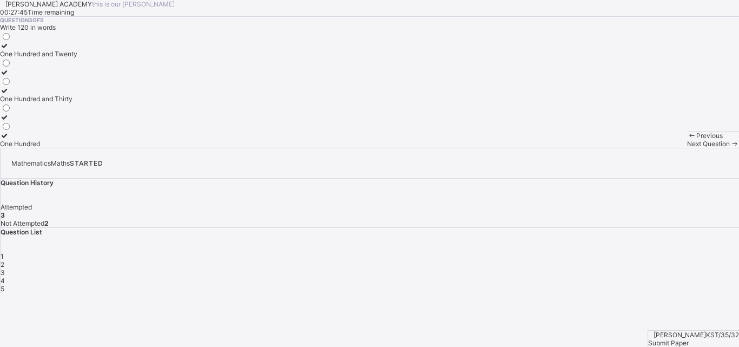
click at [687, 148] on div "Next Question" at bounding box center [713, 143] width 52 height 8
click at [37, 84] on div "HUNDREDS" at bounding box center [18, 80] width 37 height 8
click at [687, 148] on div "Next Question" at bounding box center [713, 143] width 52 height 8
click at [12, 148] on label "225" at bounding box center [6, 139] width 12 height 16
click at [689, 338] on div "Submit Paper" at bounding box center [693, 342] width 91 height 8
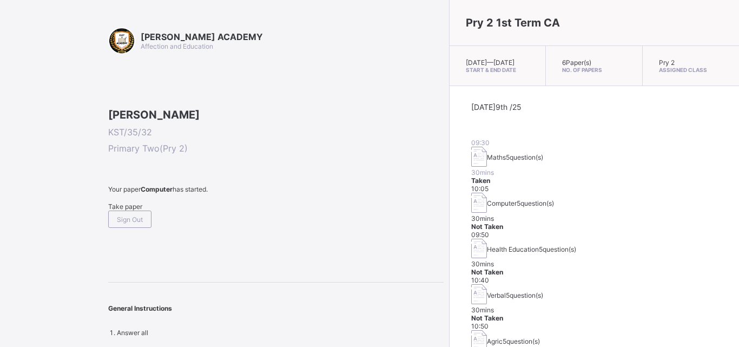
click at [139, 210] on span "Take paper" at bounding box center [125, 206] width 34 height 8
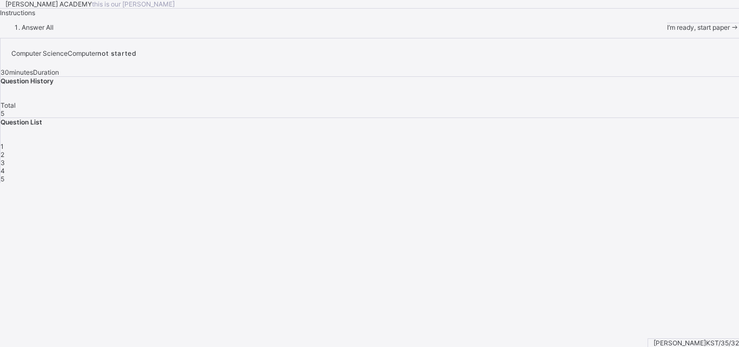
click at [667, 31] on span "I’m ready, start paper" at bounding box center [698, 27] width 63 height 8
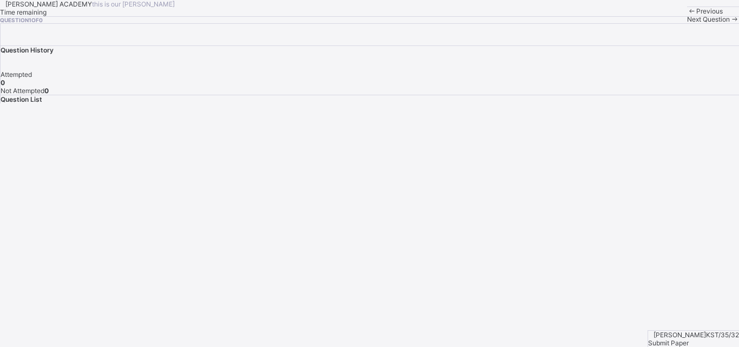
click at [687, 23] on span "Next Question" at bounding box center [708, 19] width 43 height 8
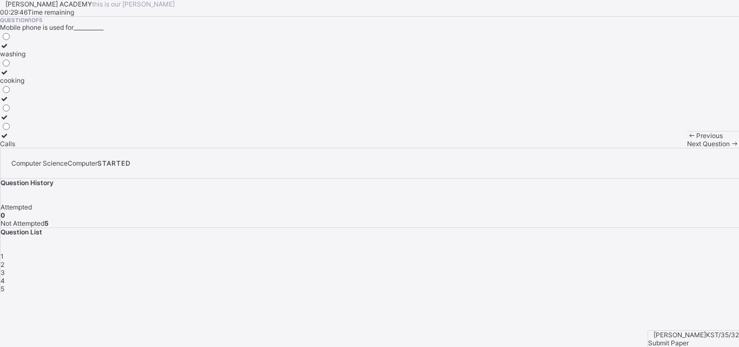
click at [9, 139] on icon at bounding box center [4, 135] width 9 height 8
click at [687, 148] on span "Next Question" at bounding box center [708, 143] width 43 height 8
click at [9, 68] on icon at bounding box center [4, 64] width 9 height 8
click at [687, 148] on span "Next Question" at bounding box center [708, 143] width 43 height 8
click at [15, 95] on div "Size" at bounding box center [7, 91] width 15 height 8
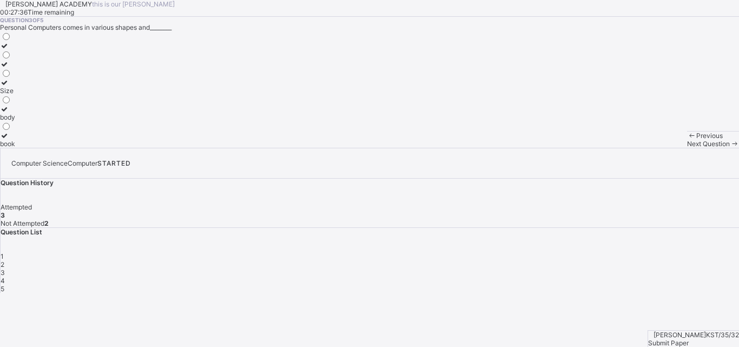
click at [687, 148] on div "Previous Next Question" at bounding box center [713, 139] width 52 height 17
click at [687, 148] on div "Next Question" at bounding box center [713, 143] width 52 height 8
click at [25, 148] on div "Addition" at bounding box center [12, 143] width 25 height 8
click at [687, 148] on span "Next Question" at bounding box center [708, 143] width 43 height 8
click at [15, 76] on label "Time" at bounding box center [7, 68] width 15 height 16
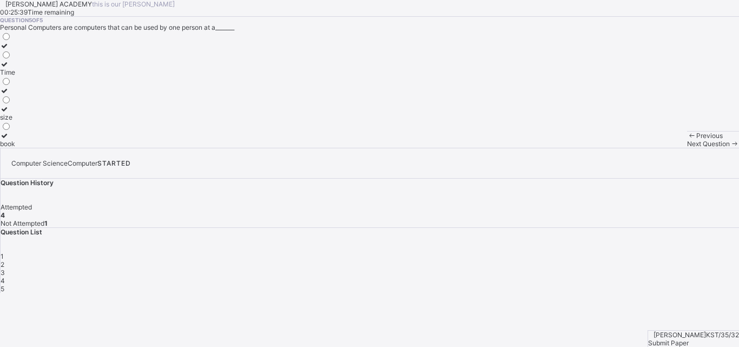
click at [687, 338] on span "Submit Paper" at bounding box center [668, 342] width 41 height 8
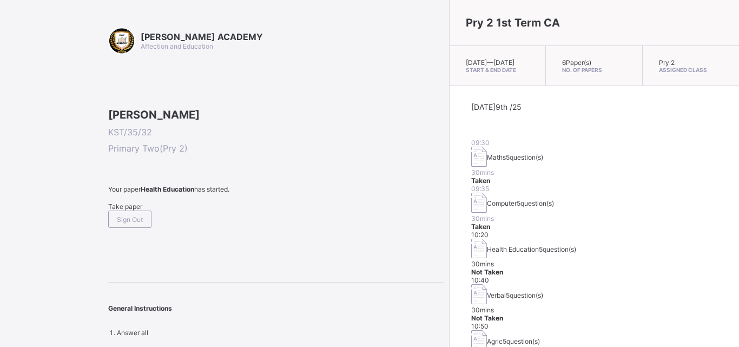
click at [471, 238] on img at bounding box center [479, 248] width 16 height 20
click at [140, 210] on span "Take paper" at bounding box center [125, 206] width 34 height 8
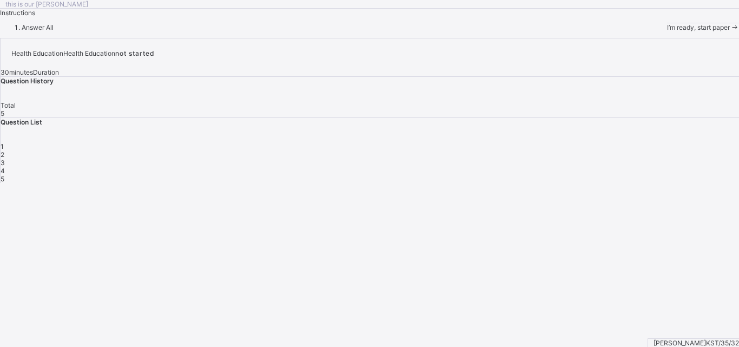
click at [667, 31] on span "I’m ready, start paper" at bounding box center [698, 27] width 63 height 8
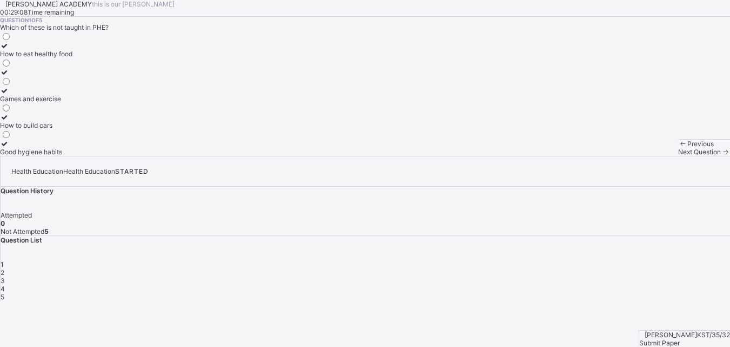
scroll to position [1, 0]
click at [72, 58] on label "How to eat healthy food" at bounding box center [36, 50] width 72 height 16
click at [721, 156] on span at bounding box center [725, 152] width 9 height 8
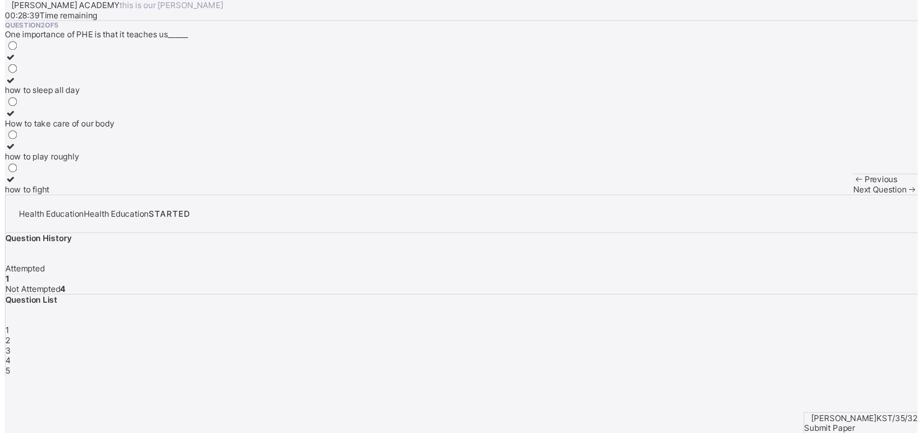
scroll to position [0, 0]
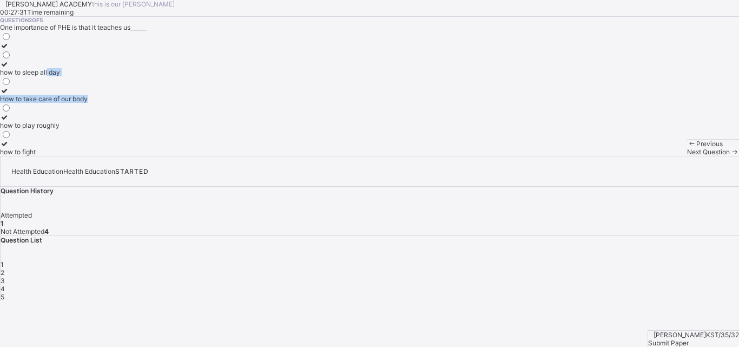
drag, startPoint x: 257, startPoint y: 176, endPoint x: 175, endPoint y: 249, distance: 109.5
click at [175, 156] on div "Question 2 of 5 One importance of PHE is that it teaches us______ how to sleep …" at bounding box center [369, 86] width 739 height 139
click at [245, 143] on div "Question 2 of 5 One importance of PHE is that it teaches us______ how to sleep …" at bounding box center [369, 86] width 739 height 139
click at [88, 103] on div "How to take care of our body" at bounding box center [44, 99] width 88 height 8
click at [687, 156] on span "Next Question" at bounding box center [708, 152] width 43 height 8
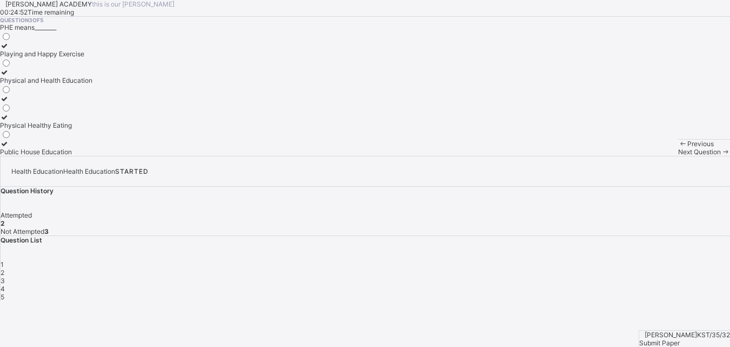
click at [92, 58] on div "Playing and Happy Exercise" at bounding box center [46, 54] width 92 height 8
click at [679, 156] on span "Next Question" at bounding box center [700, 152] width 43 height 8
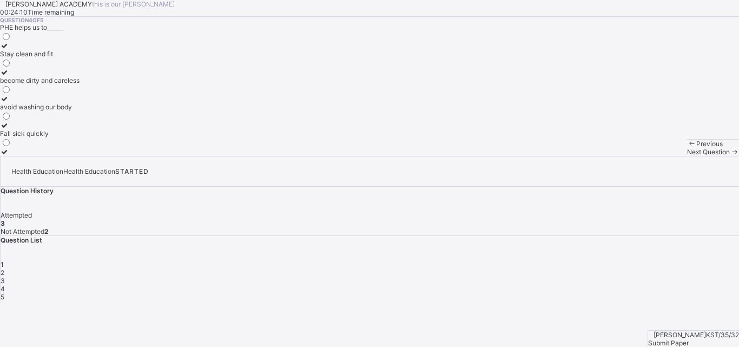
click at [79, 58] on div "Stay clean and fit" at bounding box center [39, 54] width 79 height 8
click at [687, 156] on div "Next Question" at bounding box center [713, 152] width 52 height 8
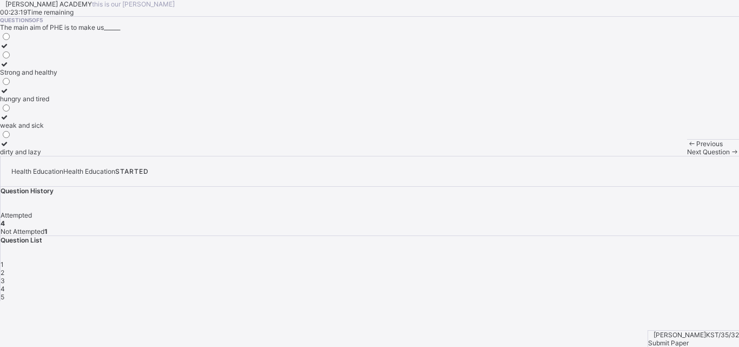
click at [57, 68] on div at bounding box center [28, 64] width 57 height 8
click at [688, 338] on span "Submit Paper" at bounding box center [668, 342] width 41 height 8
click at [331, 156] on div "Question 5 of 5 The main aim of PHE is to make us______ Strong and healthy hung…" at bounding box center [369, 86] width 739 height 139
click at [678, 338] on div "Submit Paper" at bounding box center [693, 342] width 91 height 8
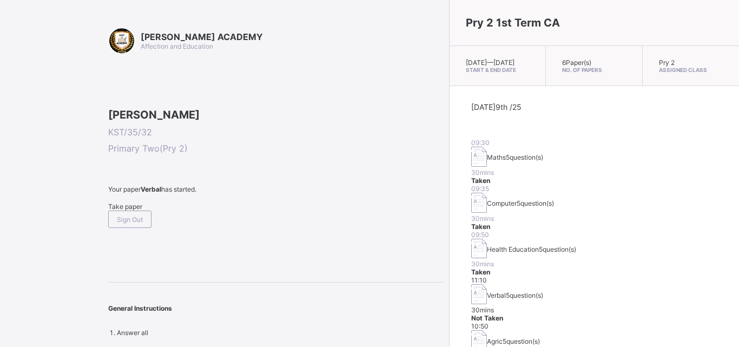
click at [325, 193] on span "Your paper [PERSON_NAME] has started." at bounding box center [275, 189] width 335 height 8
click at [130, 210] on span "Take paper" at bounding box center [125, 206] width 34 height 8
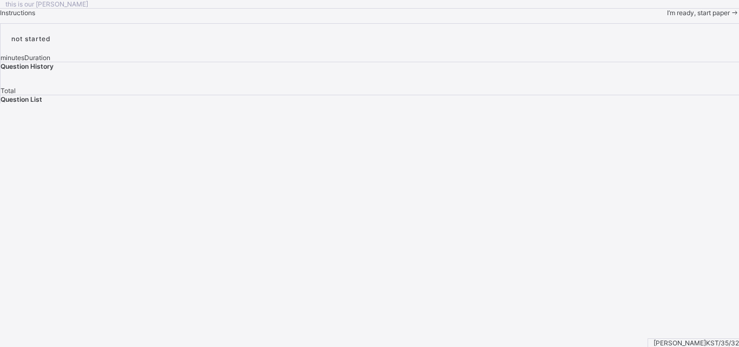
click at [667, 17] on span "I’m ready, start paper" at bounding box center [698, 13] width 63 height 8
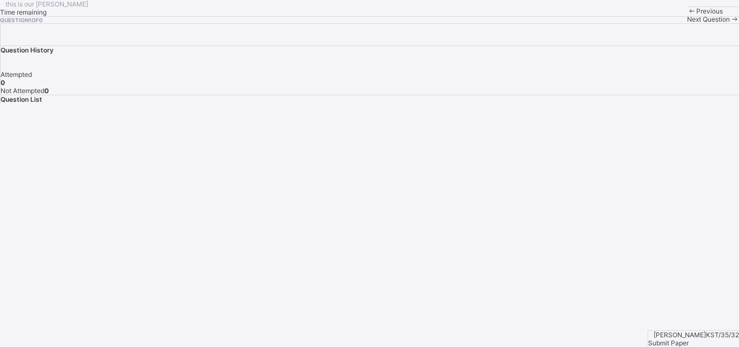
click at [687, 15] on div "Previous" at bounding box center [713, 11] width 52 height 8
click at [687, 23] on div "Next Question" at bounding box center [713, 19] width 52 height 8
drag, startPoint x: 416, startPoint y: 325, endPoint x: 424, endPoint y: 327, distance: 7.6
click at [687, 23] on div "Next Question" at bounding box center [713, 19] width 52 height 8
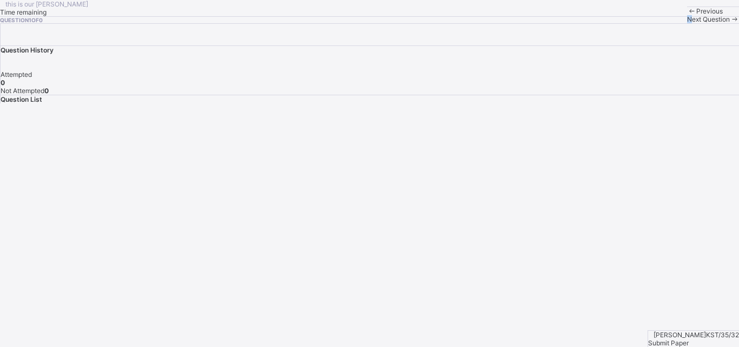
click at [687, 23] on span "Next Question" at bounding box center [708, 19] width 43 height 8
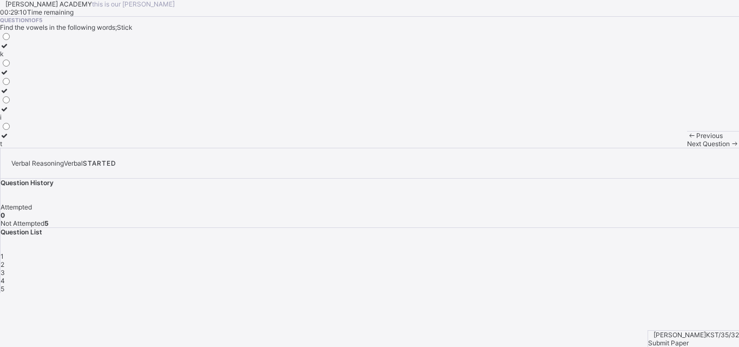
click at [11, 50] on div at bounding box center [5, 46] width 11 height 8
click at [687, 148] on div "Next Question" at bounding box center [713, 143] width 52 height 8
click at [4, 260] on span "2" at bounding box center [3, 264] width 4 height 8
click at [11, 95] on div "m" at bounding box center [5, 91] width 11 height 8
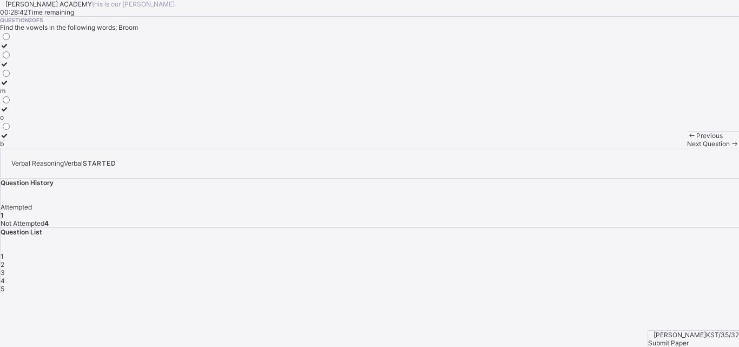
click at [687, 148] on span "Next Question" at bounding box center [708, 143] width 43 height 8
click at [567, 260] on div "2" at bounding box center [370, 264] width 738 height 8
click at [11, 95] on label "m" at bounding box center [5, 86] width 11 height 16
click at [687, 148] on span "Next Question" at bounding box center [708, 143] width 43 height 8
click at [11, 148] on label "p" at bounding box center [5, 139] width 11 height 16
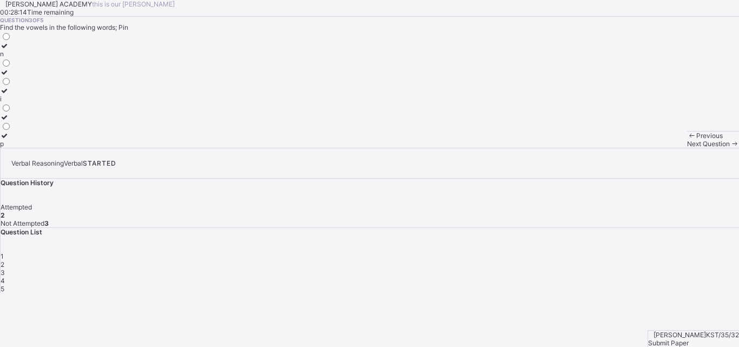
click at [687, 148] on div "Next Question" at bounding box center [713, 143] width 52 height 8
click at [5, 268] on span "3" at bounding box center [3, 272] width 4 height 8
click at [9, 139] on icon at bounding box center [4, 135] width 9 height 8
click at [687, 148] on span "Next Question" at bounding box center [708, 143] width 43 height 8
click at [11, 129] on div "s" at bounding box center [5, 125] width 11 height 8
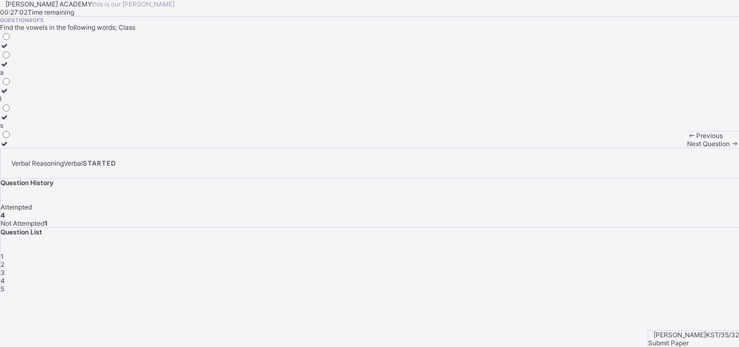
click at [687, 148] on span "Next Question" at bounding box center [708, 143] width 43 height 8
click at [11, 58] on div "y" at bounding box center [5, 54] width 11 height 8
click at [688, 338] on span "Submit Paper" at bounding box center [668, 342] width 41 height 8
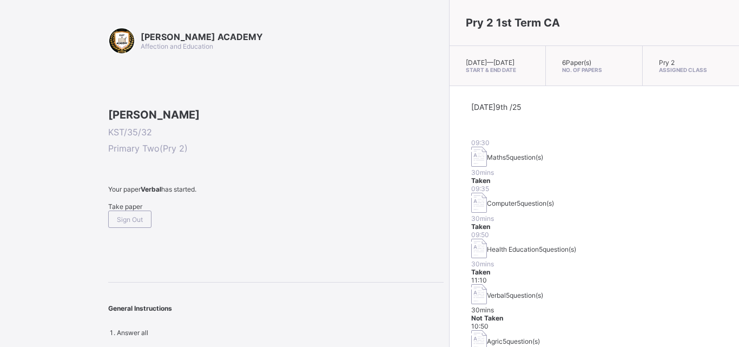
click at [125, 210] on span "Take paper" at bounding box center [125, 206] width 34 height 8
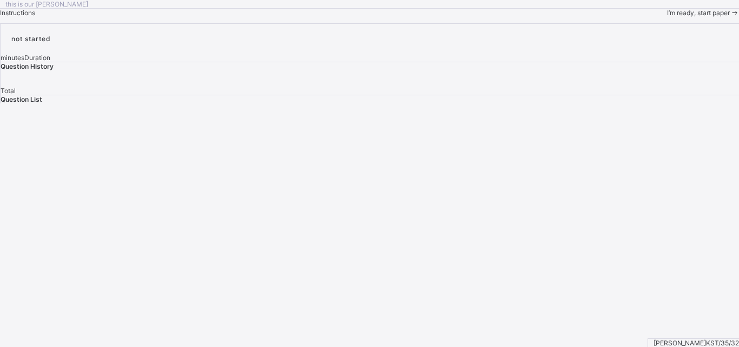
click at [667, 17] on span "I’m ready, start paper" at bounding box center [698, 13] width 63 height 8
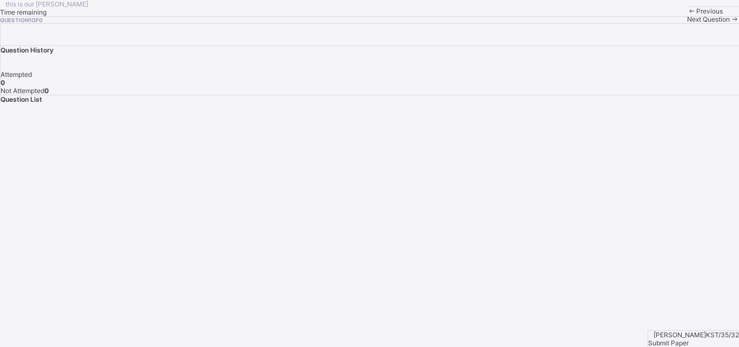
click at [687, 23] on span "Next Question" at bounding box center [708, 19] width 43 height 8
click at [375, 23] on div "this is our [PERSON_NAME] Time remaining Question 1 of 0 Previous Next Question" at bounding box center [369, 11] width 739 height 23
click at [434, 23] on div "this is our [PERSON_NAME] Time remaining Question 1 of 0 Previous Next Question" at bounding box center [369, 11] width 739 height 23
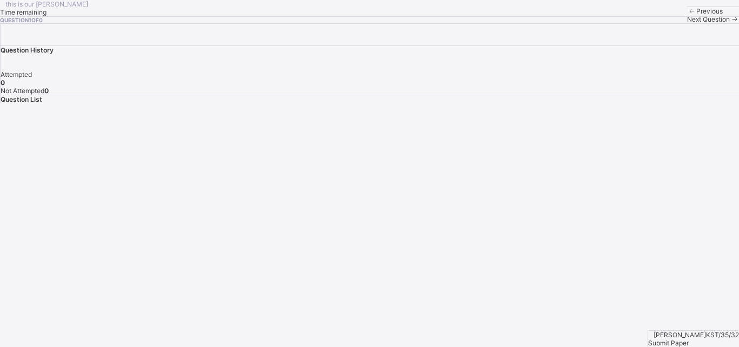
click at [434, 23] on div "this is our [PERSON_NAME] Time remaining Question 1 of 0 Previous Next Question" at bounding box center [369, 11] width 739 height 23
click at [294, 23] on div "this is our [PERSON_NAME] Time remaining Question 1 of 0 Previous Next Question" at bounding box center [369, 11] width 739 height 23
click at [687, 23] on span "Next Question" at bounding box center [708, 19] width 43 height 8
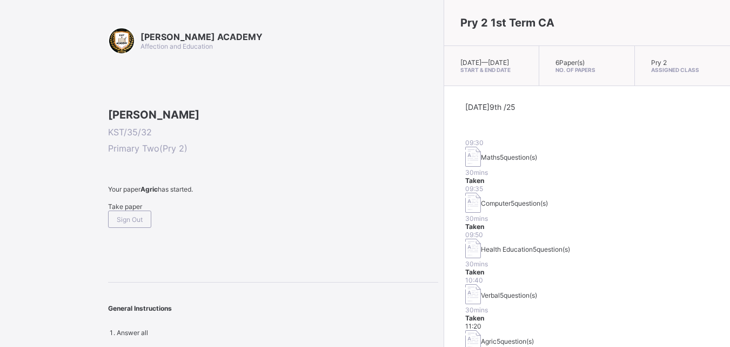
click at [132, 210] on span "Take paper" at bounding box center [125, 206] width 34 height 8
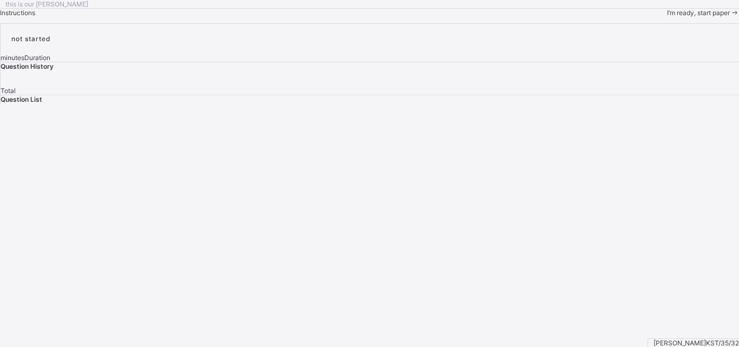
click at [667, 17] on span "I’m ready, start paper" at bounding box center [698, 13] width 63 height 8
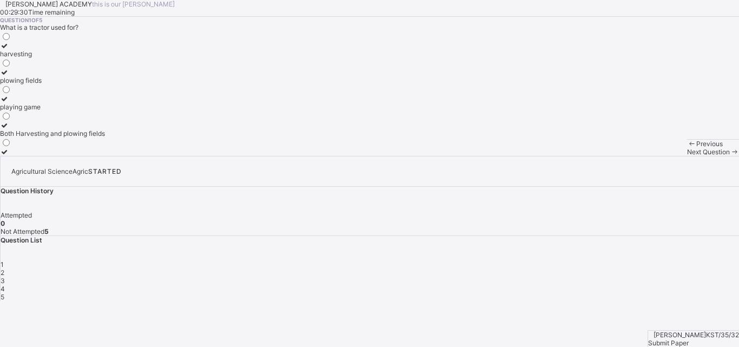
click at [87, 137] on label "Both Harvesting and plowing fields" at bounding box center [52, 129] width 105 height 16
click at [687, 156] on span "Next Question" at bounding box center [708, 152] width 43 height 8
click at [536, 260] on div "1" at bounding box center [370, 264] width 738 height 8
click at [74, 137] on label "Both Harvesting and plowing fields" at bounding box center [52, 129] width 105 height 16
click at [687, 156] on span "Next Question" at bounding box center [708, 152] width 43 height 8
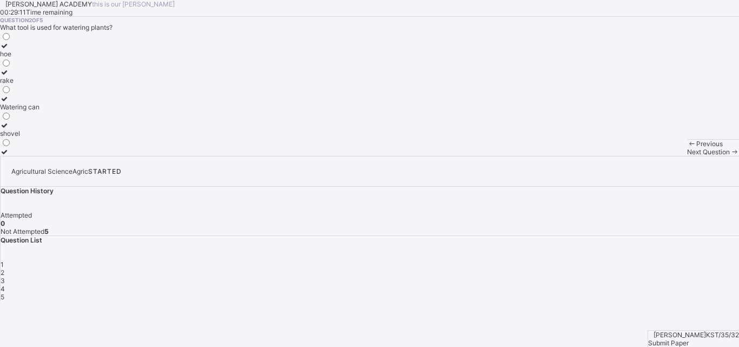
click at [4, 260] on span "1" at bounding box center [2, 264] width 3 height 8
click at [9, 129] on icon at bounding box center [4, 125] width 9 height 8
click at [687, 156] on span "Next Question" at bounding box center [708, 152] width 43 height 8
click at [39, 137] on label "shovel" at bounding box center [19, 129] width 39 height 16
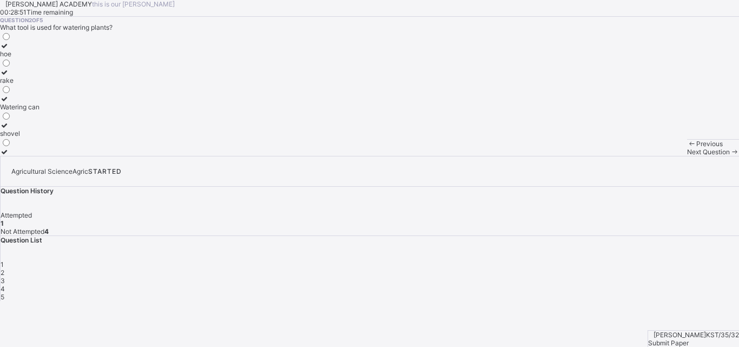
click at [39, 137] on div "shovel" at bounding box center [19, 133] width 39 height 8
click at [39, 111] on div "Watering can" at bounding box center [19, 107] width 39 height 8
click at [687, 156] on span "Next Question" at bounding box center [708, 152] width 43 height 8
click at [90, 58] on label "reading books" at bounding box center [51, 50] width 103 height 16
click at [182, 156] on div "reading books building houses Growing crops and raising animals playing game" at bounding box center [369, 93] width 739 height 124
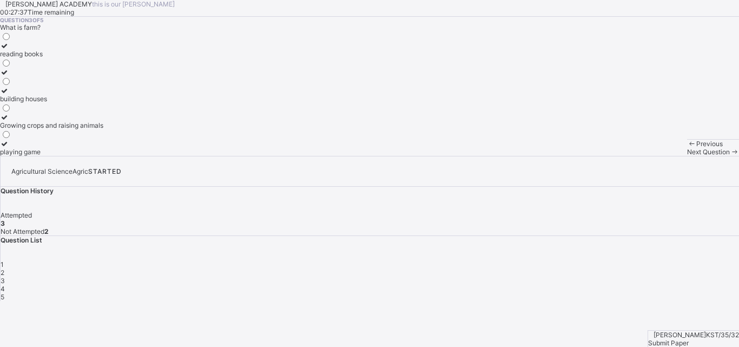
click at [74, 129] on label "Growing crops and raising animals" at bounding box center [51, 121] width 103 height 16
click at [687, 156] on span "Next Question" at bounding box center [708, 152] width 43 height 8
click at [52, 111] on div "Collecting leaves" at bounding box center [26, 107] width 52 height 8
click at [687, 156] on div "Next Question" at bounding box center [713, 152] width 52 height 8
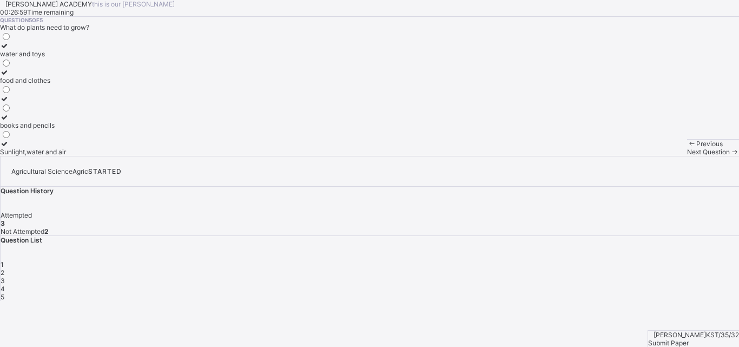
click at [632, 284] on div "4" at bounding box center [370, 288] width 738 height 8
click at [52, 111] on label "Collecting leaves" at bounding box center [26, 103] width 52 height 16
click at [687, 156] on div "Next Question" at bounding box center [713, 152] width 52 height 8
drag, startPoint x: 415, startPoint y: 320, endPoint x: 236, endPoint y: 203, distance: 213.7
click at [236, 156] on div "[PERSON_NAME] ACADEMY this is our [PERSON_NAME] 00:26:50 Time remaining Questio…" at bounding box center [369, 78] width 739 height 156
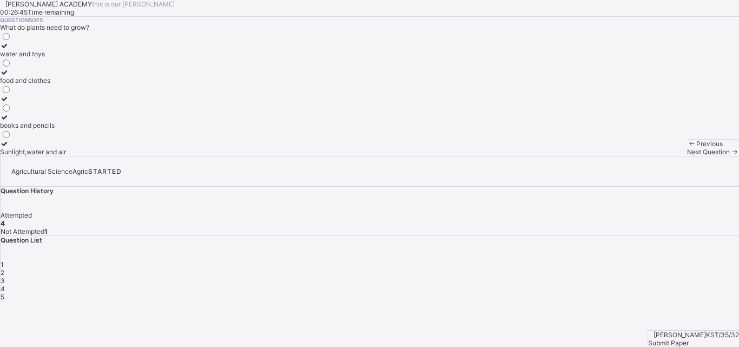
click at [0, 17] on span at bounding box center [0, 17] width 0 height 0
click at [66, 156] on label "Sunlight,water and air" at bounding box center [33, 147] width 66 height 16
click at [688, 338] on span "Submit Paper" at bounding box center [668, 342] width 41 height 8
click at [0, 0] on div "× Submitting Paper This action will submit your paper. You won't have access to…" at bounding box center [0, 0] width 0 height 0
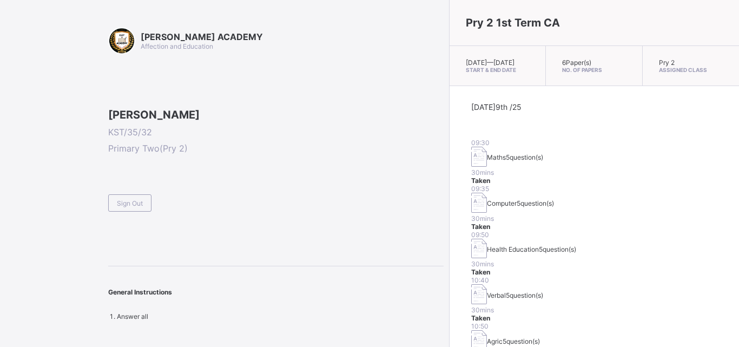
click at [220, 320] on div "[PERSON_NAME] ACADEMY Affection and Education [PERSON_NAME] Shuaibu KST/35/32 P…" at bounding box center [275, 173] width 335 height 293
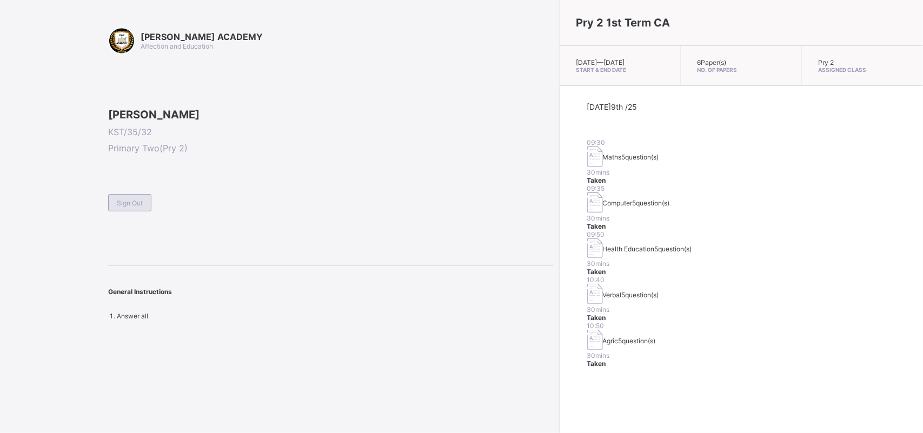
click at [137, 207] on span "Sign Out" at bounding box center [130, 203] width 26 height 8
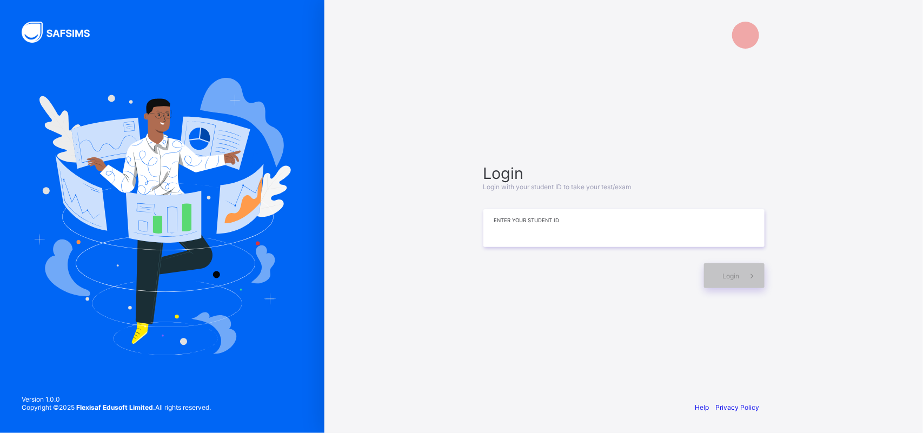
click at [504, 228] on input at bounding box center [623, 228] width 281 height 38
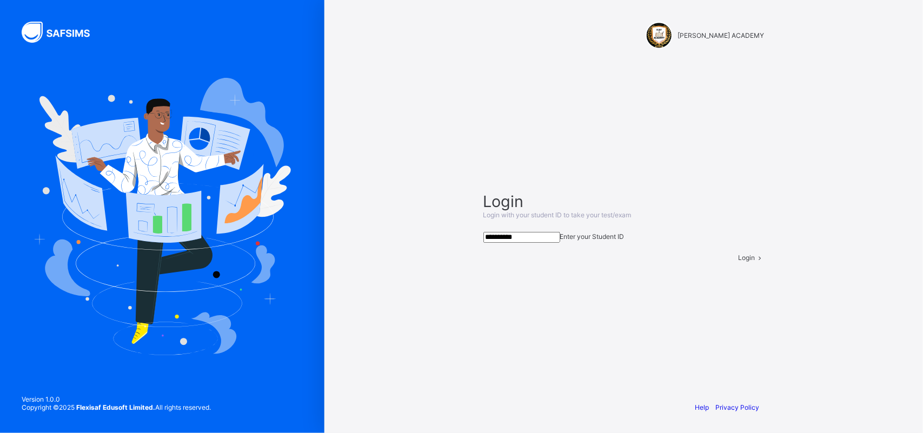
type input "**********"
click at [730, 262] on div "Login" at bounding box center [752, 258] width 26 height 8
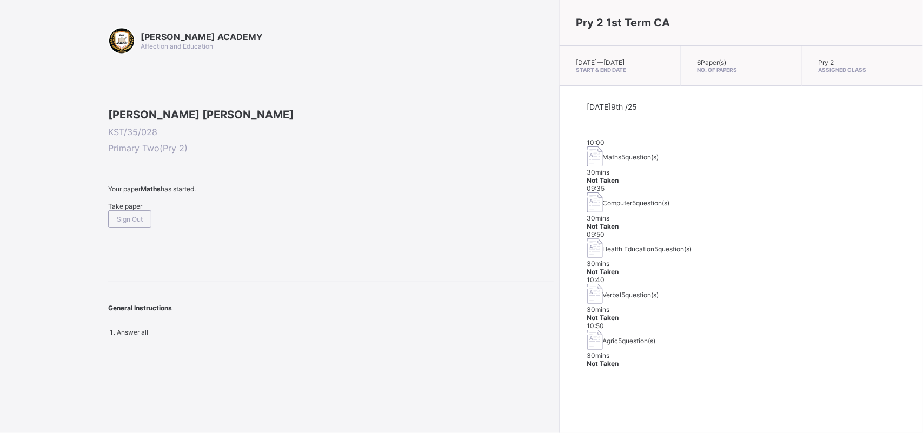
click at [134, 210] on div "Take paper" at bounding box center [330, 206] width 445 height 8
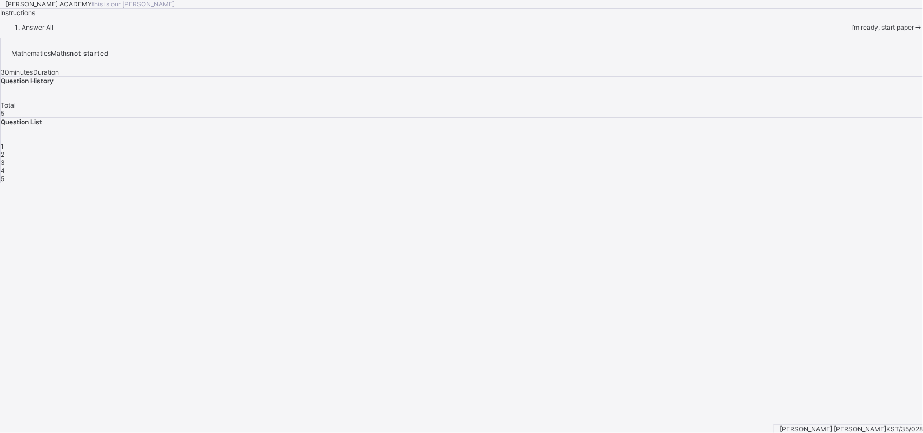
click at [730, 31] on span "I’m ready, start paper" at bounding box center [882, 27] width 63 height 8
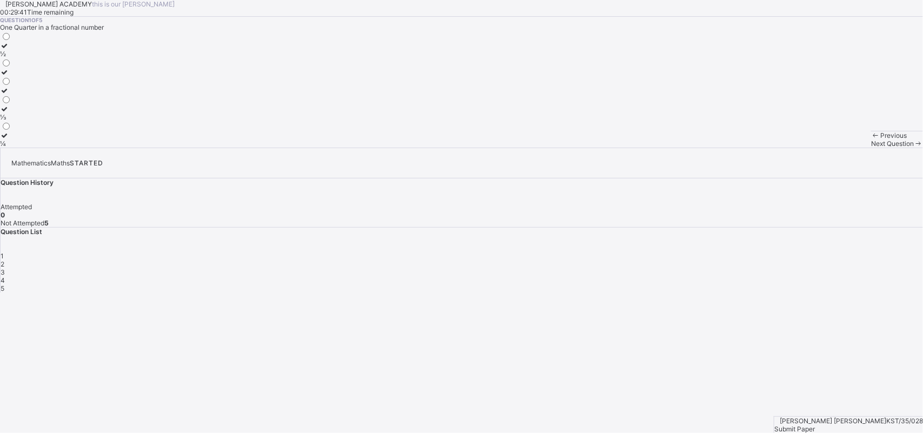
click at [11, 148] on label "¼" at bounding box center [5, 139] width 11 height 16
click at [730, 148] on span "Next Question" at bounding box center [892, 143] width 43 height 8
click at [42, 76] on div "HUNDRED" at bounding box center [21, 72] width 42 height 8
click at [730, 148] on div "Next Question" at bounding box center [897, 143] width 52 height 8
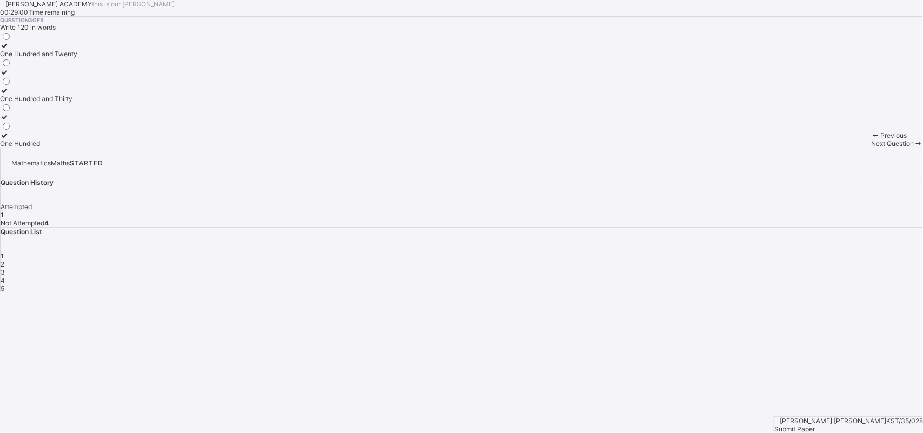
click at [730, 260] on div "2" at bounding box center [462, 264] width 922 height 8
click at [9, 68] on icon at bounding box center [4, 64] width 9 height 8
click at [730, 148] on span "Next Question" at bounding box center [892, 143] width 43 height 8
click at [4, 260] on span "2" at bounding box center [3, 264] width 4 height 8
click at [42, 68] on div at bounding box center [21, 64] width 42 height 8
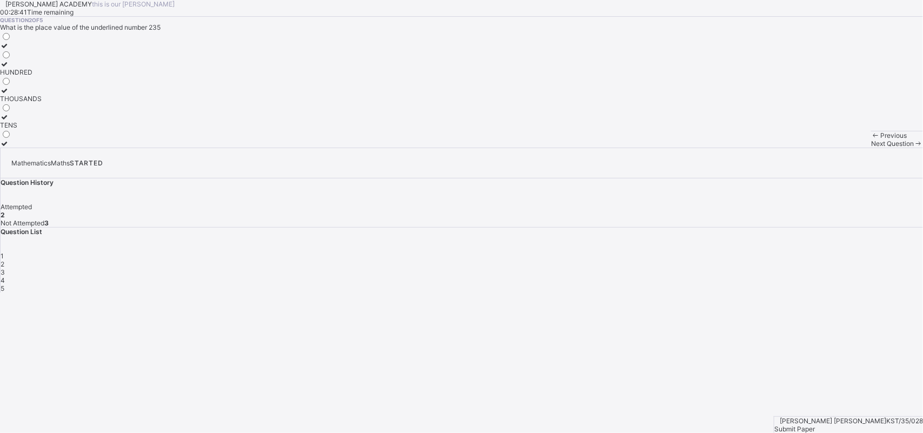
click at [730, 148] on icon at bounding box center [918, 143] width 9 height 8
click at [69, 50] on div at bounding box center [38, 46] width 77 height 8
click at [730, 148] on span "Next Question" at bounding box center [892, 143] width 43 height 8
click at [730, 268] on div "3" at bounding box center [462, 272] width 922 height 8
click at [77, 58] on div "One Hundred and Twenty" at bounding box center [38, 54] width 77 height 8
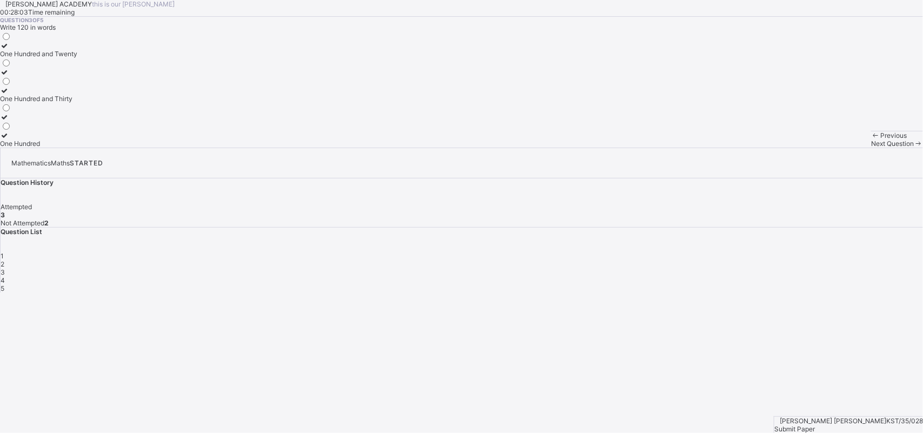
click at [730, 148] on span at bounding box center [918, 143] width 9 height 8
click at [37, 58] on label "UNITS" at bounding box center [18, 50] width 37 height 16
click at [730, 148] on span "Next Question" at bounding box center [892, 143] width 43 height 8
click at [730, 276] on div "4" at bounding box center [462, 280] width 922 height 8
click at [9, 50] on icon at bounding box center [4, 46] width 9 height 8
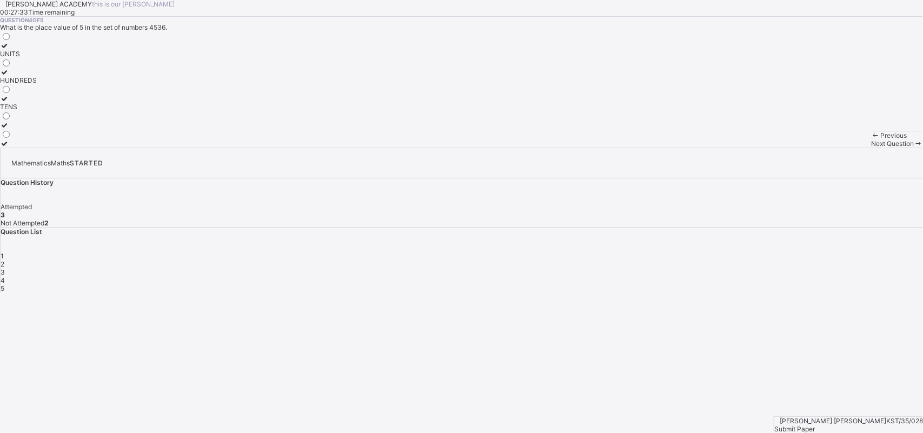
click at [9, 50] on icon at bounding box center [4, 46] width 9 height 8
click at [730, 148] on div "Next Question" at bounding box center [897, 143] width 52 height 8
click at [12, 148] on label "225" at bounding box center [6, 139] width 12 height 16
click at [730, 346] on span "Submit Paper" at bounding box center [794, 429] width 41 height 8
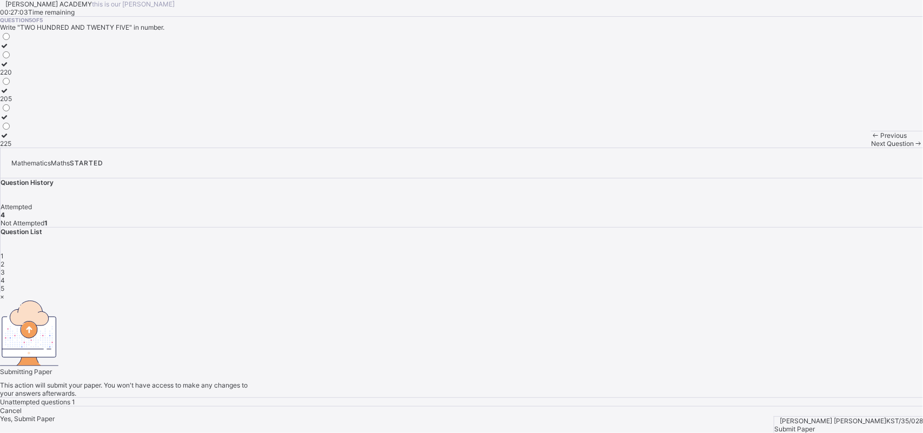
click at [503, 346] on div "Yes, Submit Paper" at bounding box center [461, 419] width 923 height 8
click at [501, 346] on div "Yes, Submit Paper" at bounding box center [461, 419] width 923 height 8
click at [55, 346] on span "Yes, Submit Paper" at bounding box center [27, 419] width 55 height 8
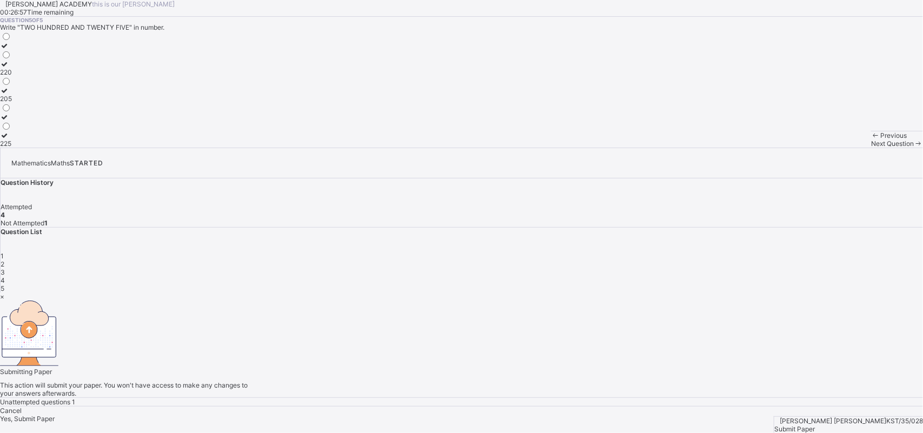
click at [495, 346] on div "Cancel Yes, Submit Paper" at bounding box center [461, 415] width 923 height 16
click at [483, 315] on div "× Submitting Paper This action will submit your paper. You won't have access to…" at bounding box center [461, 352] width 923 height 121
click at [55, 346] on span "Yes, Submit Paper" at bounding box center [27, 409] width 55 height 8
click at [480, 346] on div "Yes, Submit Paper" at bounding box center [461, 409] width 923 height 8
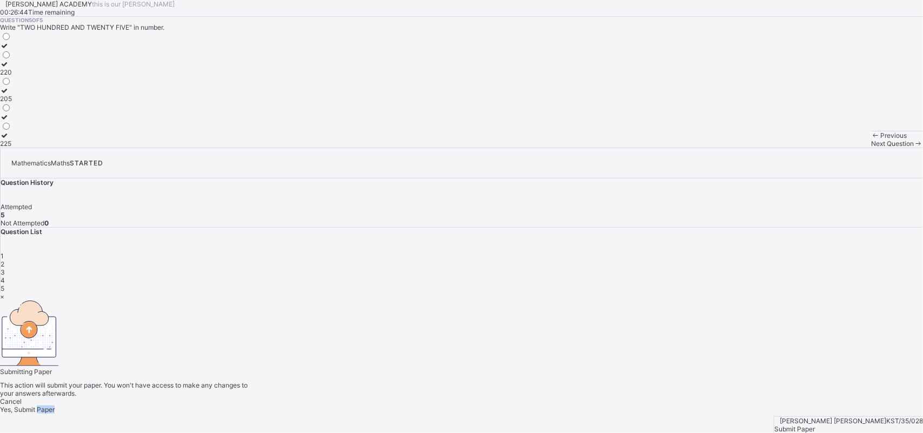
click at [480, 346] on div "Yes, Submit Paper" at bounding box center [461, 409] width 923 height 8
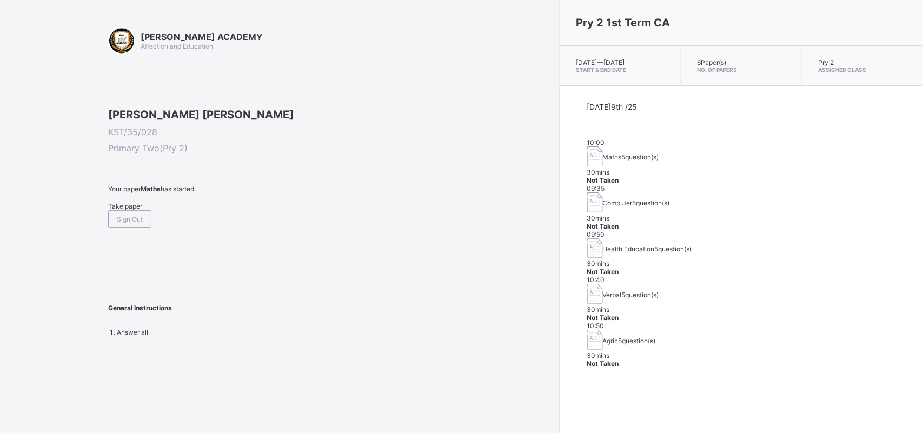
click at [587, 192] on img at bounding box center [595, 202] width 16 height 20
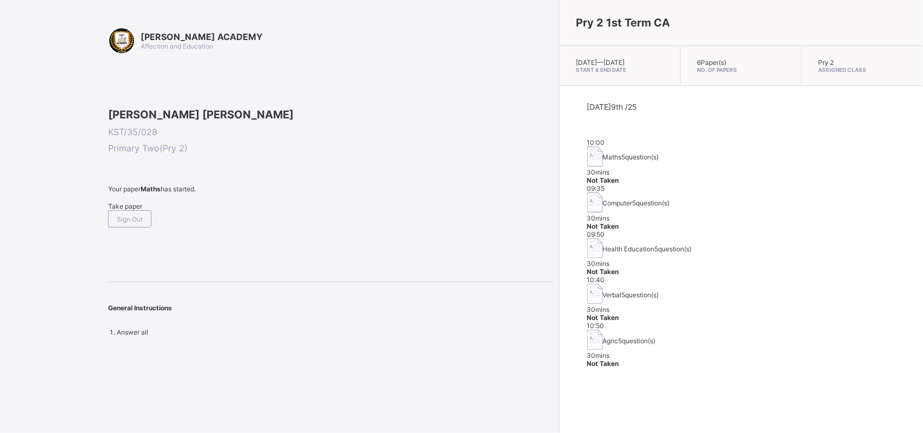
click at [369, 149] on div "[PERSON_NAME] [PERSON_NAME] KST/35/028 Primary Two ( Pry 2 ) Your paper Maths h…" at bounding box center [330, 167] width 445 height 119
drag, startPoint x: 369, startPoint y: 149, endPoint x: 353, endPoint y: 162, distance: 21.1
click at [353, 162] on div "[PERSON_NAME] [PERSON_NAME] KST/35/028 Primary Two ( Pry 2 ) Your paper Maths h…" at bounding box center [330, 167] width 445 height 119
click at [136, 210] on span "Take paper" at bounding box center [125, 206] width 34 height 8
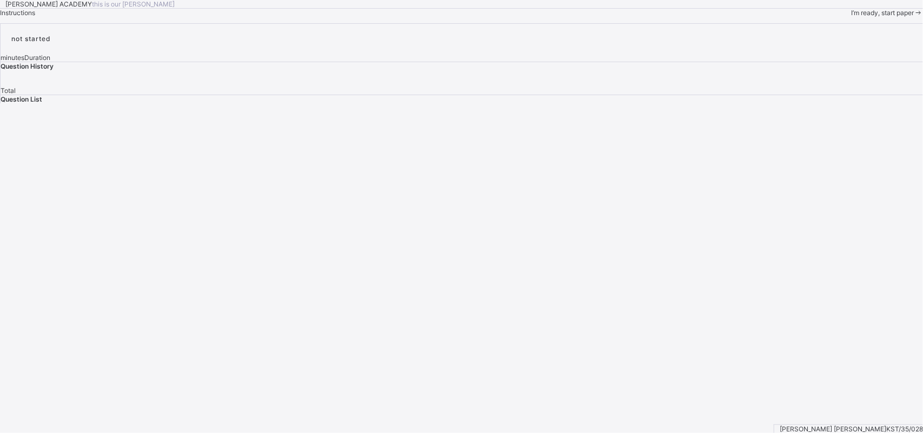
click at [730, 17] on span "I’m ready, start paper" at bounding box center [882, 13] width 63 height 8
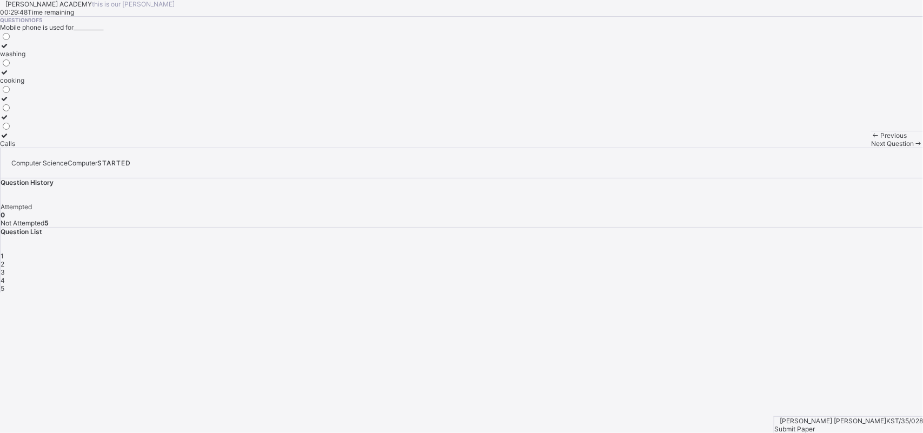
click at [25, 139] on div at bounding box center [12, 135] width 25 height 8
click at [730, 148] on div "Next Question" at bounding box center [897, 143] width 52 height 8
click at [730, 228] on div "Question List 1 2 3 4 5" at bounding box center [462, 260] width 922 height 65
click at [730, 260] on div "2" at bounding box center [462, 264] width 922 height 8
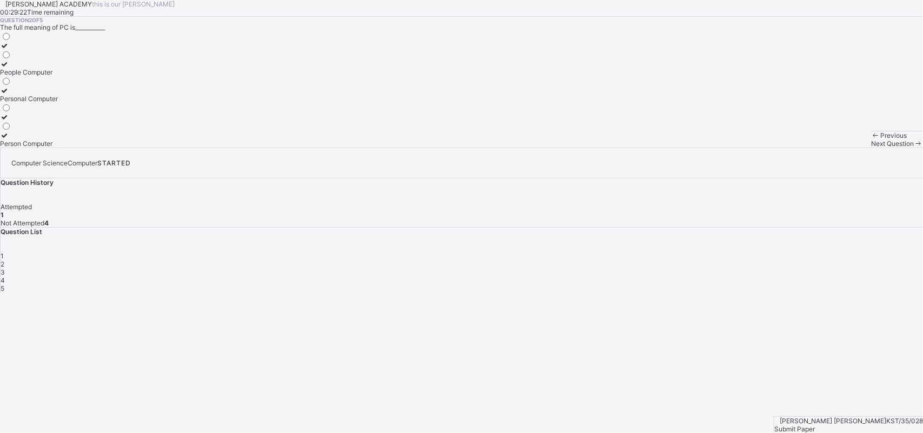
click at [58, 103] on div "Personal Computer" at bounding box center [29, 99] width 58 height 8
click at [730, 148] on div "Previous Next Question" at bounding box center [897, 139] width 52 height 17
click at [730, 148] on div "Next Question" at bounding box center [897, 143] width 52 height 8
click at [15, 95] on div "Size" at bounding box center [7, 91] width 15 height 8
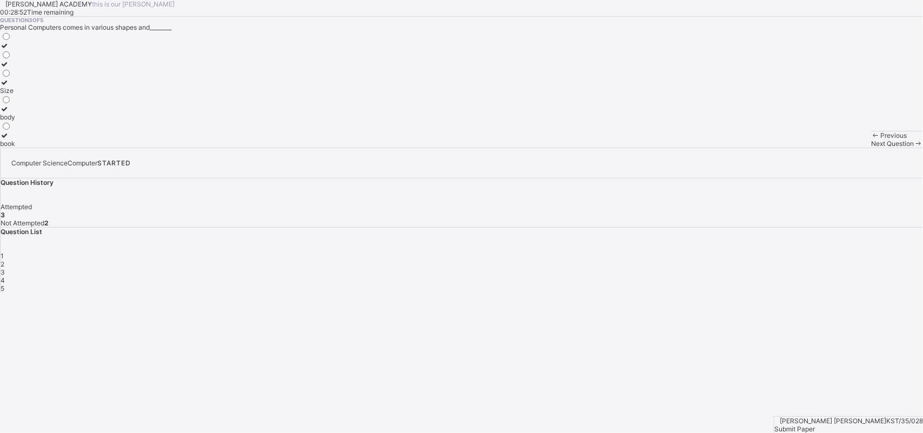
click at [730, 148] on div "Next Question" at bounding box center [897, 143] width 52 height 8
click at [25, 148] on label "Addition" at bounding box center [12, 139] width 25 height 16
click at [730, 148] on span at bounding box center [918, 143] width 9 height 8
click at [15, 76] on label "Time" at bounding box center [7, 68] width 15 height 16
click at [730, 346] on span "Submit Paper" at bounding box center [794, 429] width 41 height 8
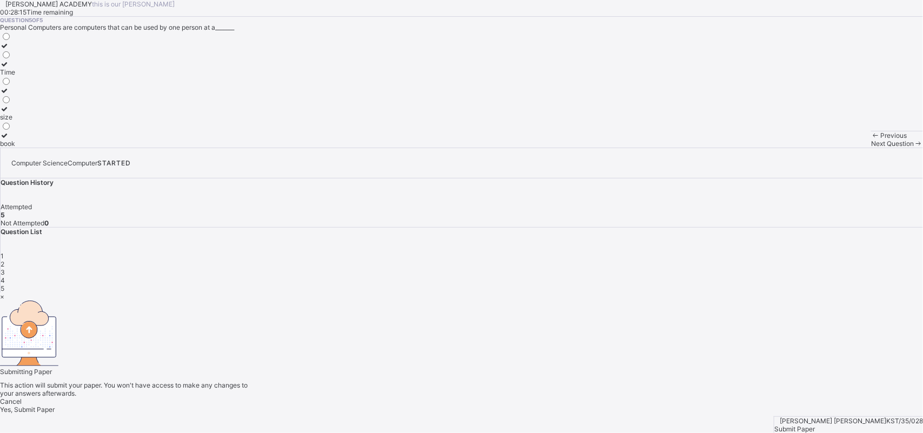
click at [55, 346] on span "Yes, Submit Paper" at bounding box center [27, 409] width 55 height 8
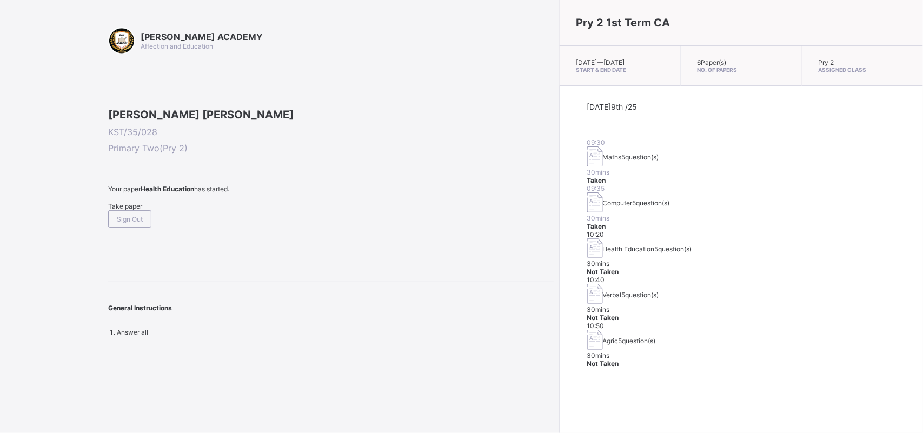
click at [117, 210] on span "Take paper" at bounding box center [125, 206] width 34 height 8
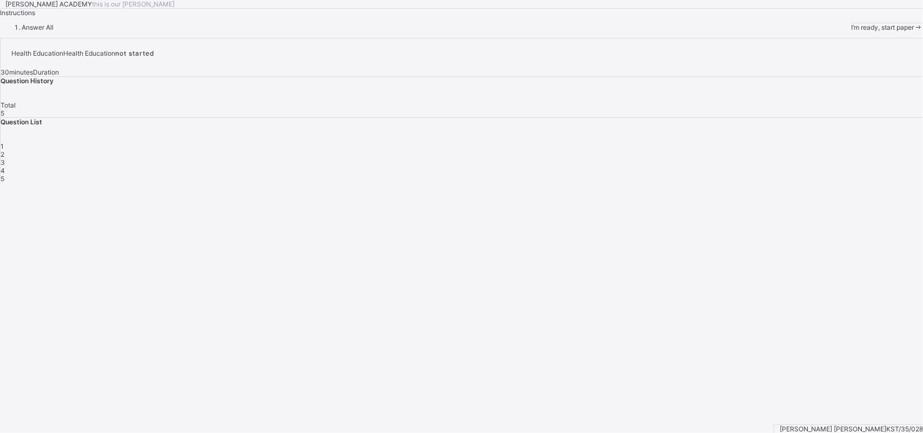
click at [730, 31] on span "I’m ready, start paper" at bounding box center [882, 27] width 63 height 8
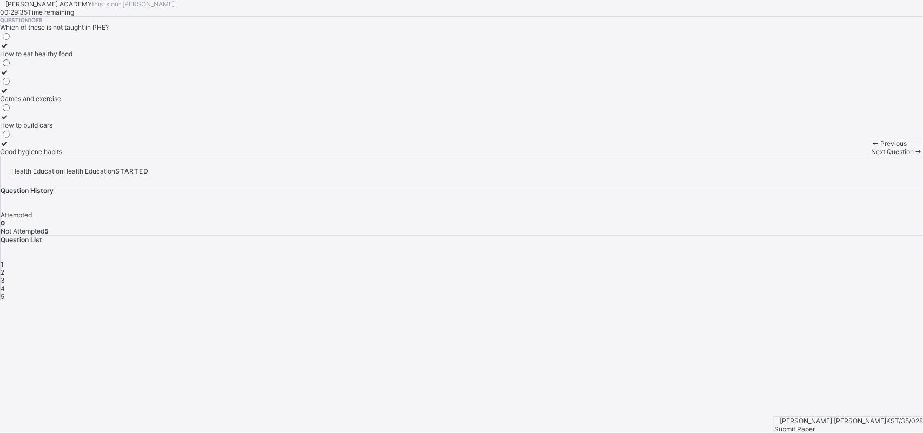
click at [72, 129] on div "How to build cars" at bounding box center [36, 125] width 72 height 8
click at [730, 156] on span "Next Question" at bounding box center [892, 152] width 43 height 8
click at [88, 103] on label "How to take care of our body" at bounding box center [44, 95] width 88 height 16
click at [730, 156] on div "Previous Next Question" at bounding box center [897, 147] width 52 height 17
click at [730, 156] on div "Next Question" at bounding box center [897, 152] width 52 height 8
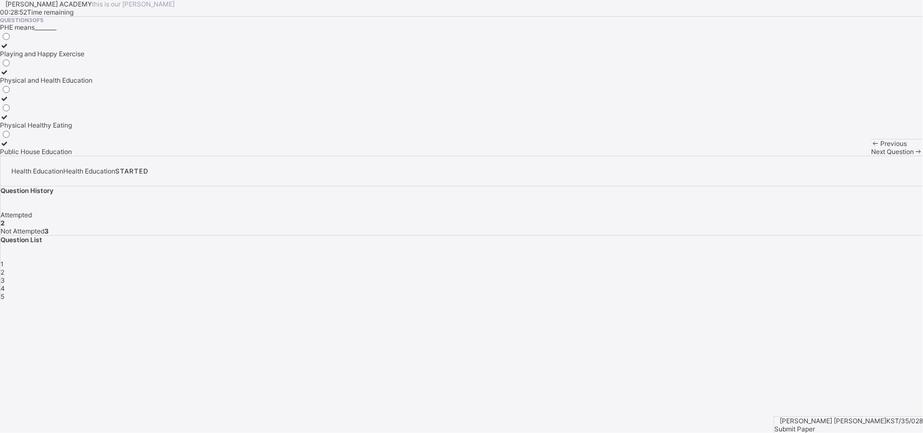
click at [92, 84] on div "Physical and Health Education" at bounding box center [46, 80] width 92 height 8
click at [730, 156] on div "Next Question" at bounding box center [897, 152] width 52 height 8
click at [79, 58] on label "Stay clean and fit" at bounding box center [39, 50] width 79 height 16
click at [730, 156] on div "Next Question" at bounding box center [897, 152] width 52 height 8
click at [57, 76] on div "Strong and healthy" at bounding box center [28, 72] width 57 height 8
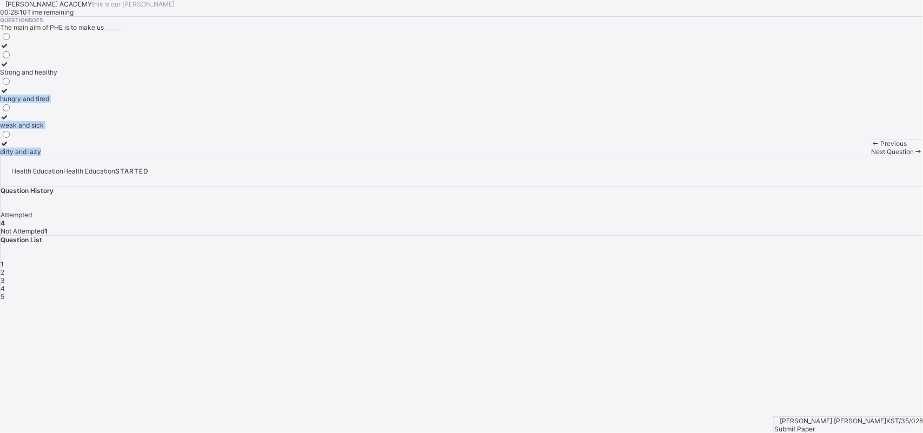
drag, startPoint x: 236, startPoint y: 196, endPoint x: 490, endPoint y: 311, distance: 278.7
click at [490, 156] on div "Question 5 of 5 The main aim of PHE is to make us______ Strong and healthy hung…" at bounding box center [461, 86] width 923 height 139
click at [730, 346] on span "Submit Paper" at bounding box center [794, 429] width 41 height 8
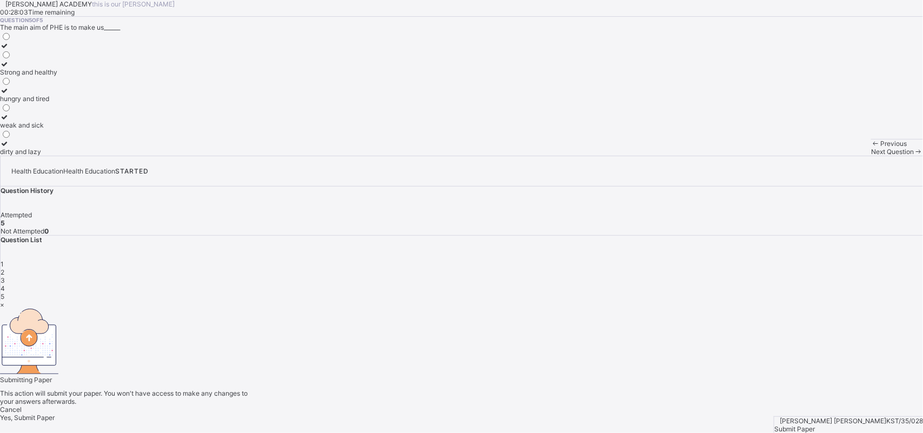
click at [55, 346] on span "Yes, Submit Paper" at bounding box center [27, 418] width 55 height 8
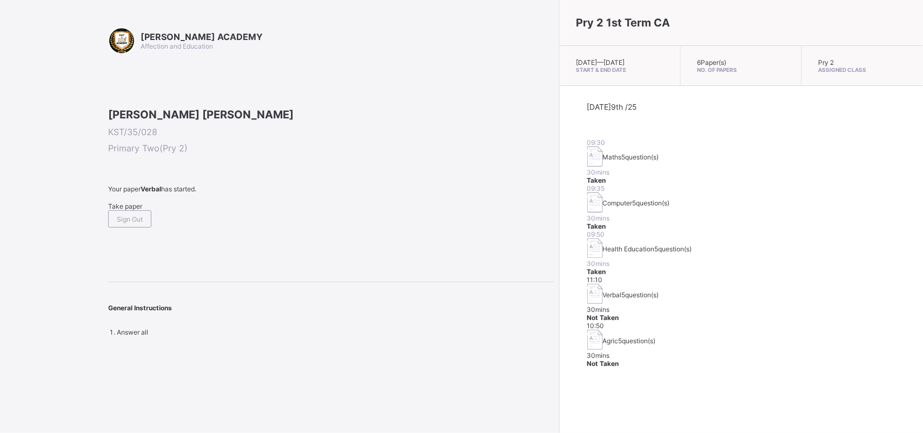
click at [142, 210] on span "Take paper" at bounding box center [125, 206] width 34 height 8
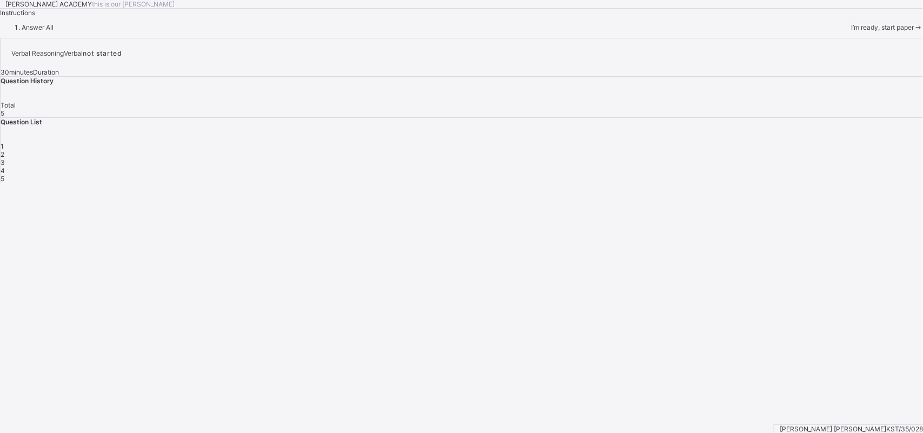
click at [730, 31] on span "I’m ready, start paper" at bounding box center [882, 27] width 63 height 8
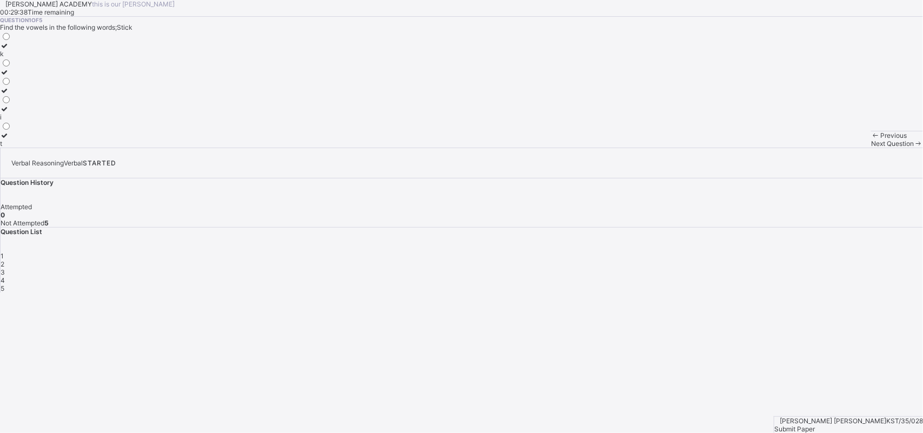
click at [11, 121] on div "i" at bounding box center [5, 117] width 11 height 8
click at [303, 148] on div "k i t" at bounding box center [461, 89] width 923 height 116
click at [730, 148] on span "Next Question" at bounding box center [892, 143] width 43 height 8
click at [11, 121] on label "o" at bounding box center [5, 113] width 11 height 16
click at [730, 148] on div "Previous Next Question" at bounding box center [897, 139] width 52 height 17
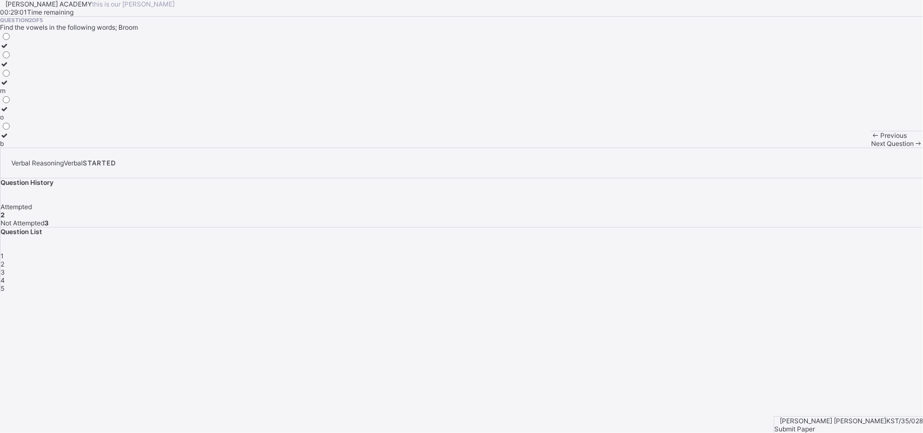
click at [730, 148] on div "Next Question" at bounding box center [897, 143] width 52 height 8
click at [11, 103] on div "i" at bounding box center [5, 99] width 11 height 8
click at [730, 148] on span at bounding box center [918, 143] width 9 height 8
click at [11, 76] on div "a" at bounding box center [5, 72] width 11 height 8
click at [730, 148] on div "Next Question" at bounding box center [897, 143] width 52 height 8
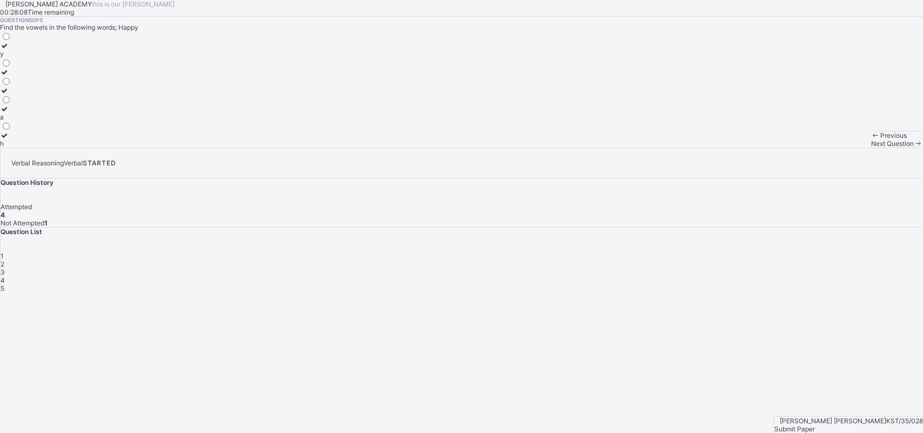
click at [11, 121] on label "a" at bounding box center [5, 113] width 11 height 16
click at [730, 346] on span "Submit Paper" at bounding box center [794, 429] width 41 height 8
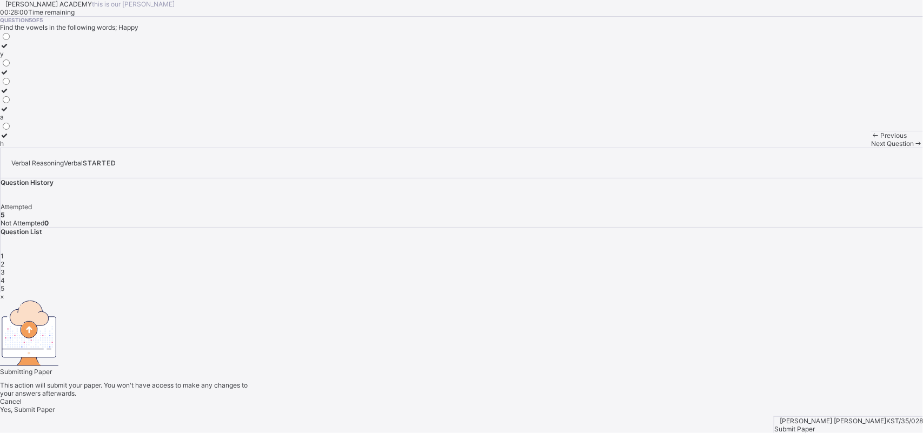
click at [55, 346] on span "Yes, Submit Paper" at bounding box center [27, 409] width 55 height 8
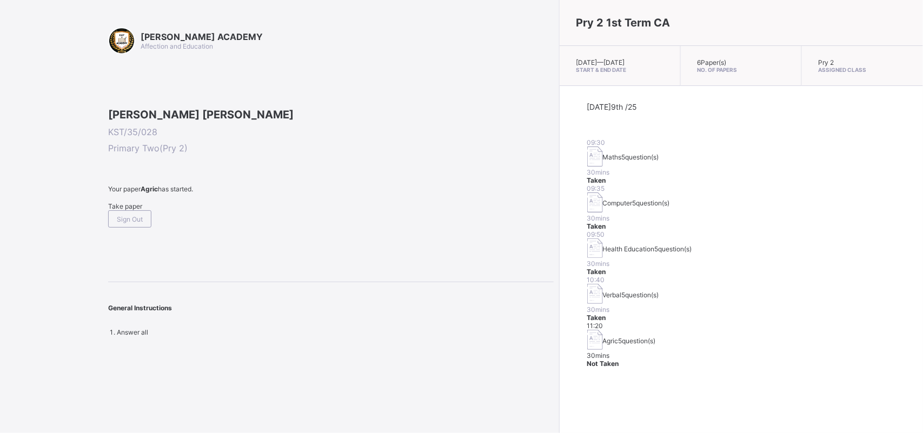
click at [136, 210] on span "Take paper" at bounding box center [125, 206] width 34 height 8
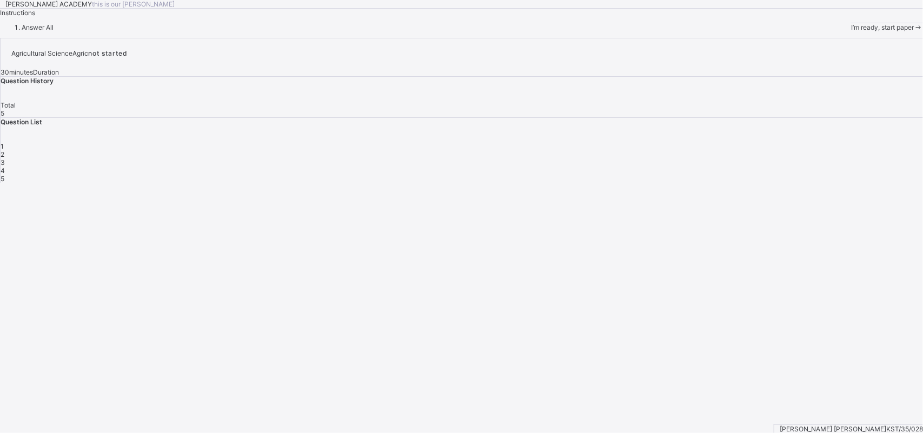
click at [730, 31] on span "I’m ready, start paper" at bounding box center [882, 27] width 63 height 8
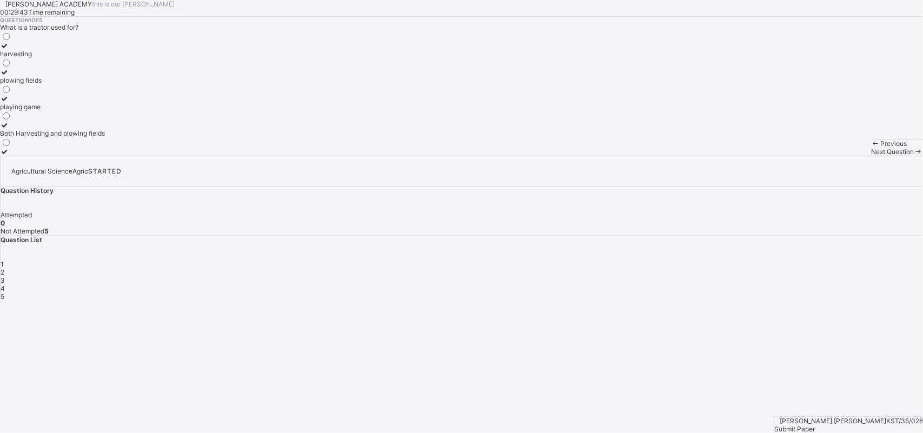
click at [105, 137] on div "Both Harvesting and plowing fields" at bounding box center [52, 133] width 105 height 8
click at [730, 156] on div "Next Question" at bounding box center [897, 152] width 52 height 8
click at [39, 111] on div "Watering can" at bounding box center [19, 107] width 39 height 8
click at [730, 156] on span "Next Question" at bounding box center [892, 152] width 43 height 8
click at [103, 129] on div "Growing crops and raising animals" at bounding box center [51, 125] width 103 height 8
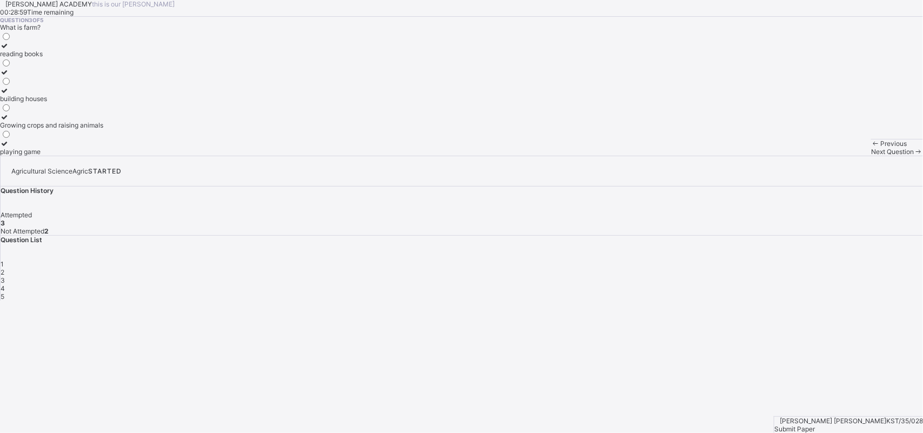
click at [730, 156] on span "Next Question" at bounding box center [892, 152] width 43 height 8
click at [52, 84] on div "harvesting crops" at bounding box center [26, 80] width 52 height 8
click at [52, 58] on div "planting seeds" at bounding box center [26, 54] width 52 height 8
click at [52, 111] on div "Collecting leaves" at bounding box center [26, 107] width 52 height 8
click at [730, 156] on div "Next Question" at bounding box center [897, 152] width 52 height 8
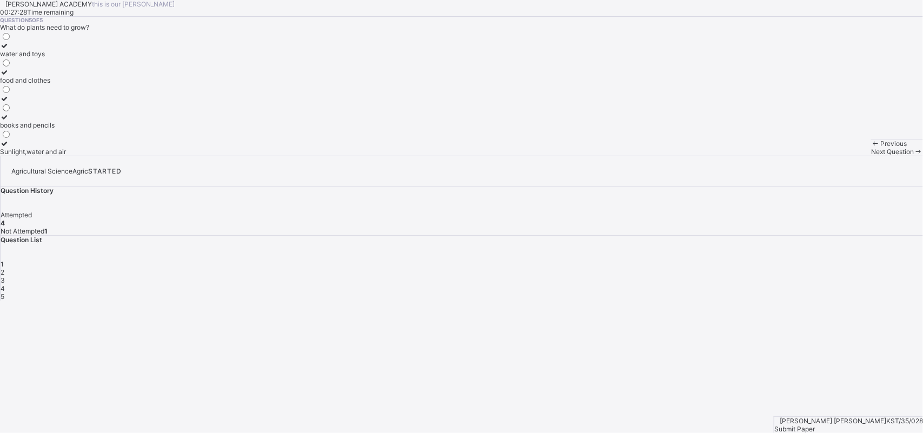
click at [66, 156] on label "Sunlight,water and air" at bounding box center [33, 147] width 66 height 16
click at [730, 346] on div "Submit Paper" at bounding box center [848, 429] width 149 height 8
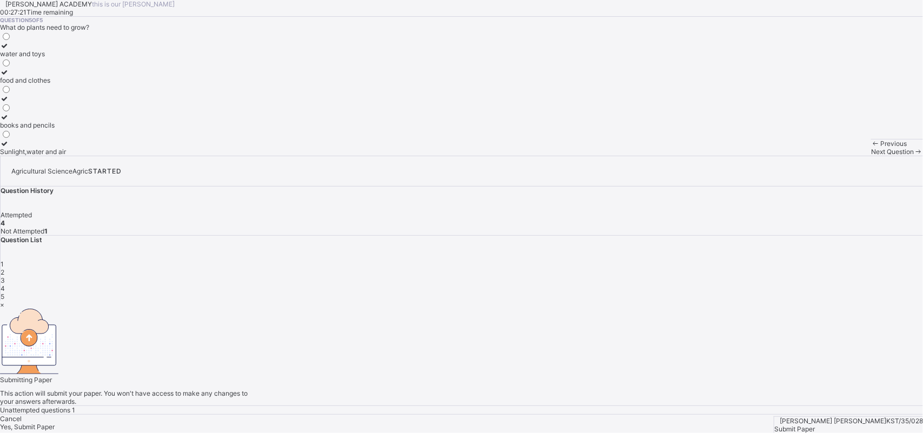
click at [502, 346] on div "Yes, Submit Paper" at bounding box center [461, 427] width 923 height 8
click at [55, 346] on span "Yes, Submit Paper" at bounding box center [27, 427] width 55 height 8
click at [481, 346] on div "Yes, Submit Paper" at bounding box center [461, 427] width 923 height 8
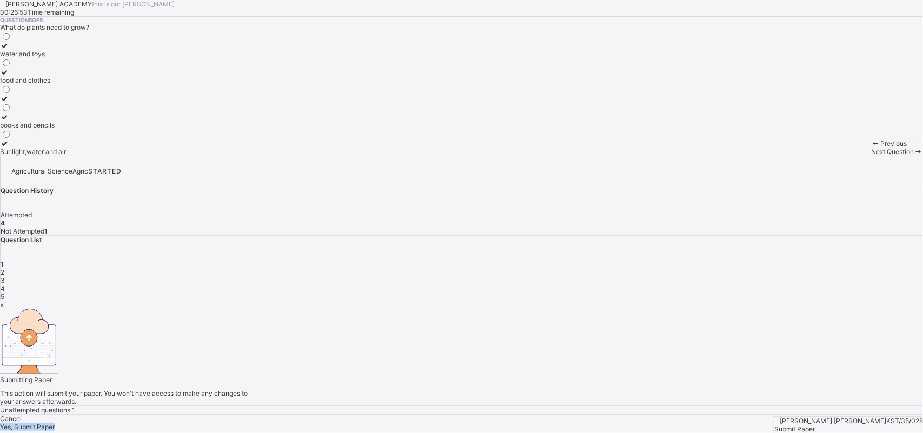
click at [481, 346] on div "Yes, Submit Paper" at bounding box center [461, 427] width 923 height 8
click at [481, 346] on div "× Submitting Paper This action will submit your paper. You won't have access to…" at bounding box center [461, 366] width 923 height 130
click at [55, 346] on span "Yes, Submit Paper" at bounding box center [27, 418] width 55 height 8
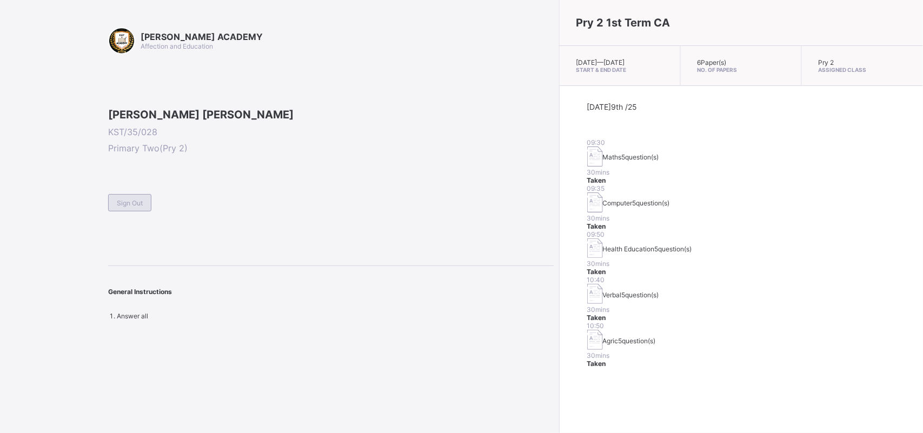
click at [128, 211] on div "Sign Out" at bounding box center [129, 202] width 43 height 17
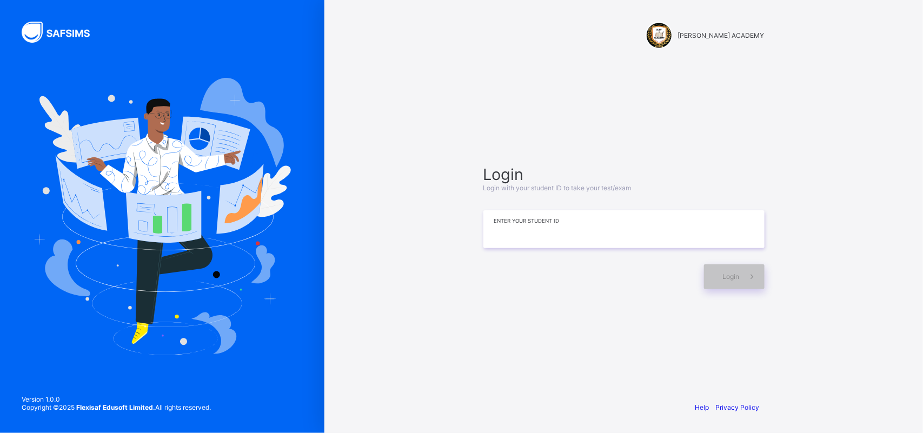
click at [500, 227] on input at bounding box center [623, 229] width 281 height 38
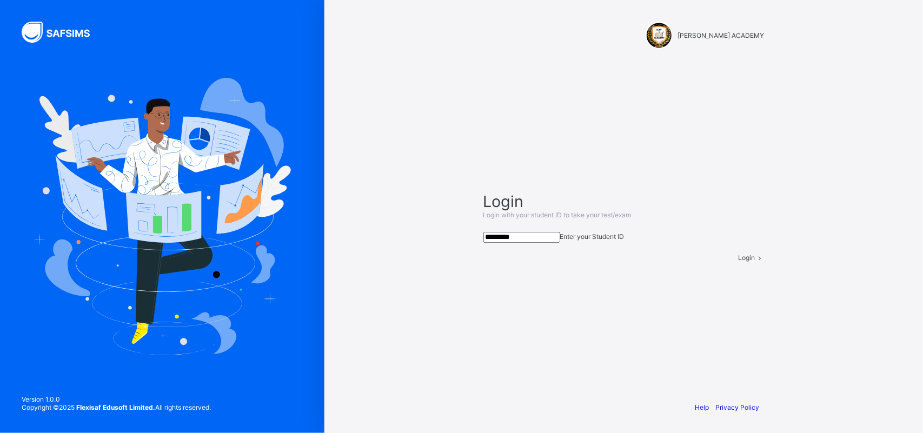
type input "*********"
click at [730, 262] on span "Login" at bounding box center [747, 258] width 17 height 8
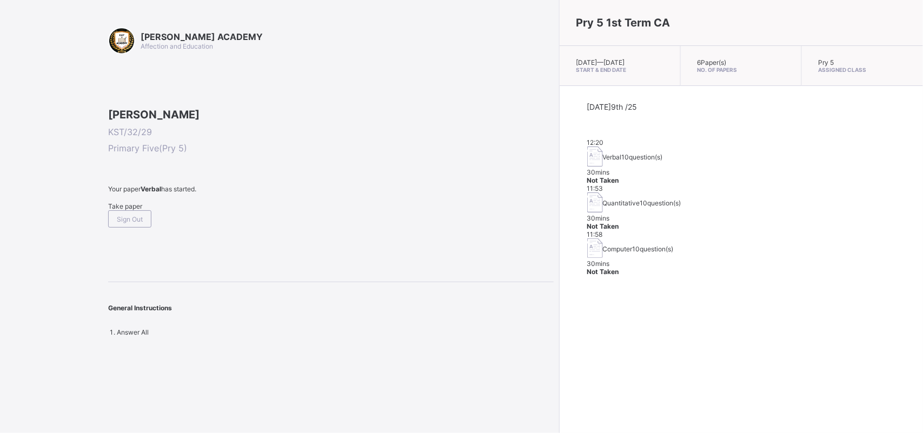
click at [138, 210] on span "Take paper" at bounding box center [125, 206] width 34 height 8
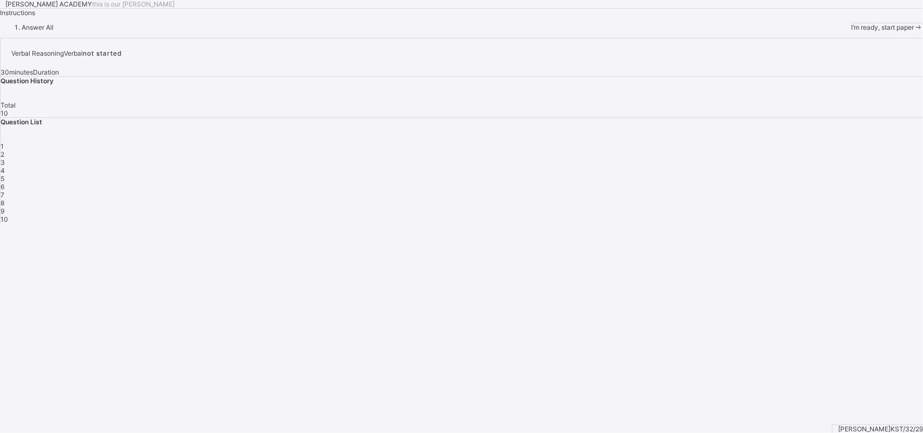
click at [730, 31] on div "I’m ready, start paper" at bounding box center [887, 27] width 72 height 8
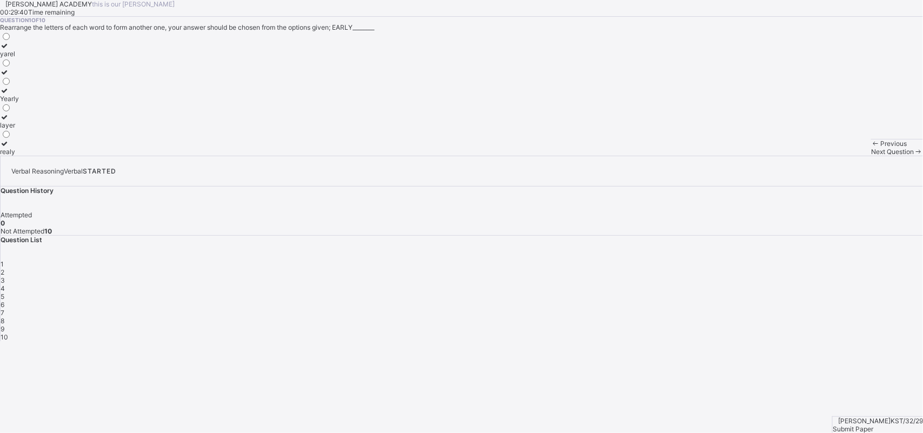
click at [19, 129] on label "layer" at bounding box center [9, 121] width 19 height 16
click at [622, 156] on div "[PERSON_NAME] ACADEMY this is our [PERSON_NAME] 00:29:37 Time remaining Questio…" at bounding box center [461, 78] width 923 height 156
click at [730, 156] on div "Next Question" at bounding box center [897, 152] width 52 height 8
click at [21, 58] on div "grange" at bounding box center [10, 54] width 21 height 8
click at [609, 156] on div "[PERSON_NAME] ACADEMY this is our [PERSON_NAME] 00:29:20 Time remaining Questio…" at bounding box center [461, 78] width 923 height 156
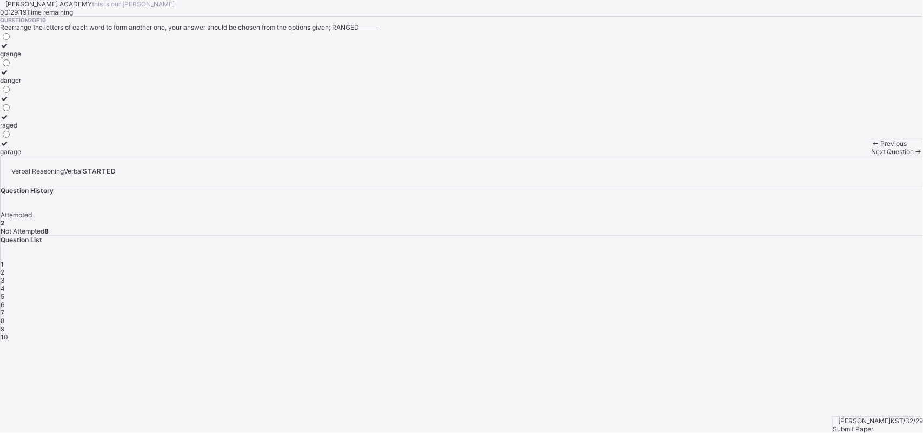
click at [730, 156] on span "Next Question" at bounding box center [892, 152] width 43 height 8
click at [30, 58] on div "STVAENR" at bounding box center [15, 54] width 30 height 8
click at [730, 156] on span "Next Question" at bounding box center [892, 152] width 43 height 8
click at [25, 129] on label "decision" at bounding box center [12, 121] width 25 height 16
click at [730, 156] on span "Next Question" at bounding box center [892, 152] width 43 height 8
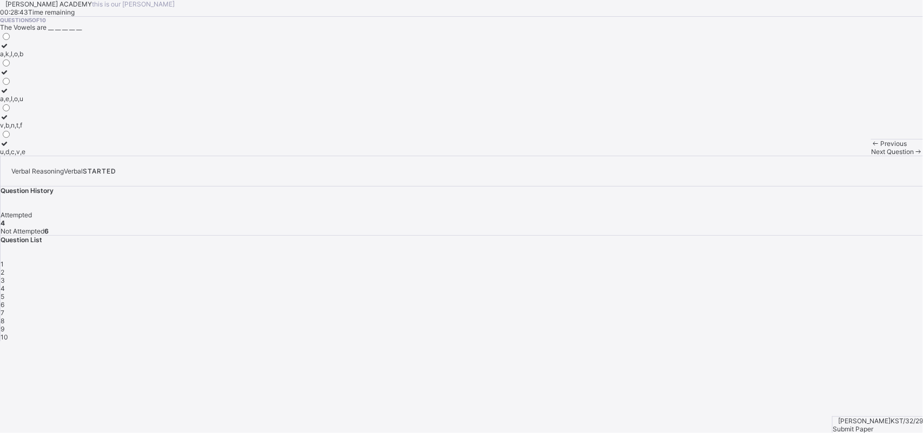
click at [730, 156] on span "Next Question" at bounding box center [892, 152] width 43 height 8
click at [11, 129] on label "4" at bounding box center [5, 121] width 11 height 16
click at [730, 156] on span "Next Question" at bounding box center [892, 152] width 43 height 8
click at [4, 292] on span "5" at bounding box center [3, 296] width 4 height 8
click at [25, 103] on div "a,e,I,o,u" at bounding box center [12, 99] width 25 height 8
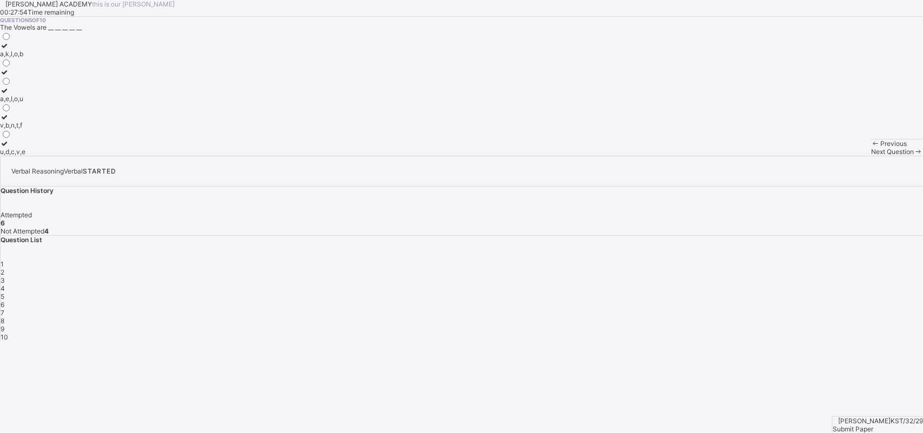
click at [730, 156] on span at bounding box center [918, 152] width 9 height 8
click at [730, 156] on div "Next Question" at bounding box center [897, 152] width 52 height 8
click at [11, 103] on div "21" at bounding box center [5, 99] width 11 height 8
click at [730, 156] on div "Next Question" at bounding box center [897, 152] width 52 height 8
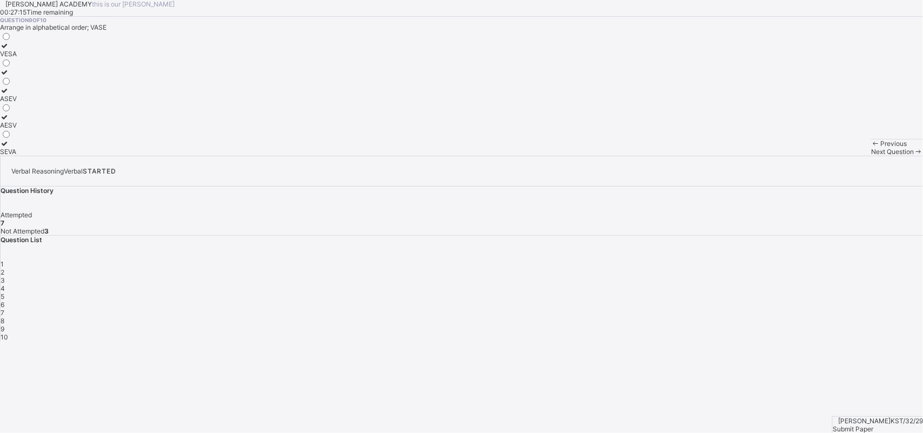
click at [729, 317] on div "8" at bounding box center [462, 321] width 922 height 8
click at [16, 84] on div "A,B" at bounding box center [8, 80] width 16 height 8
click at [730, 156] on span "Next Question" at bounding box center [892, 152] width 43 height 8
click at [17, 156] on label "SEVA" at bounding box center [8, 147] width 17 height 16
click at [730, 156] on div "Previous Next Question" at bounding box center [897, 147] width 52 height 17
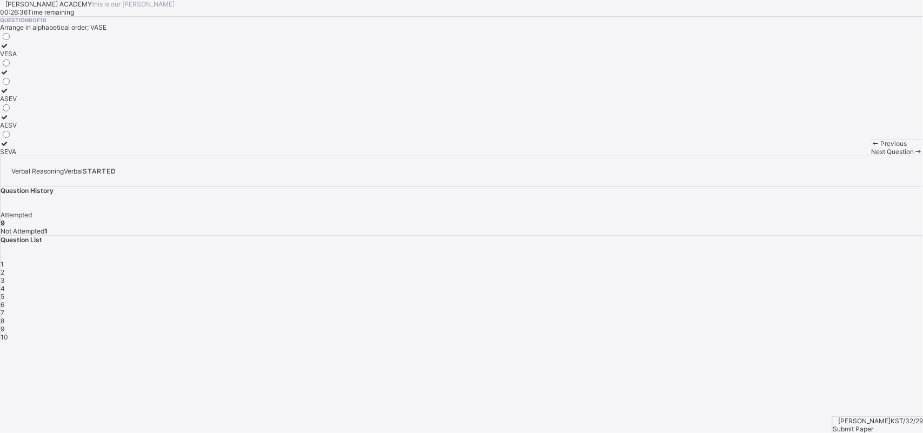
click at [730, 156] on span "Next Question" at bounding box center [892, 152] width 43 height 8
click at [15, 103] on div "lean" at bounding box center [7, 99] width 15 height 8
click at [730, 346] on span "Submit Paper" at bounding box center [853, 429] width 41 height 8
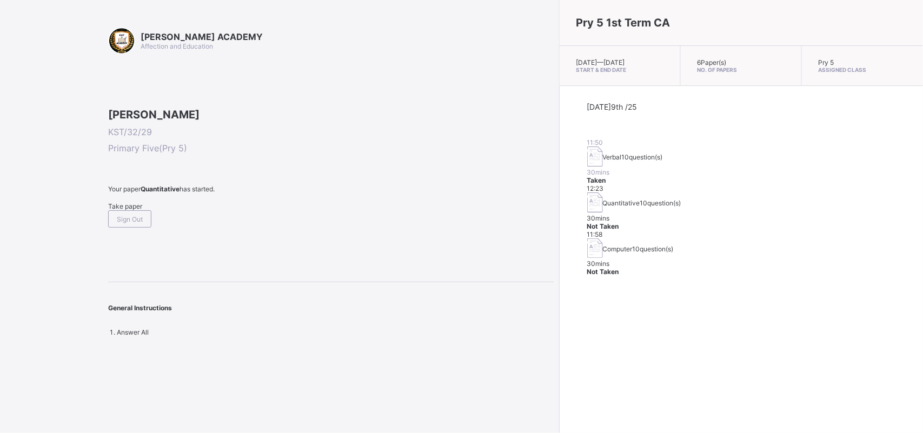
click at [144, 210] on div "Take paper" at bounding box center [330, 206] width 445 height 8
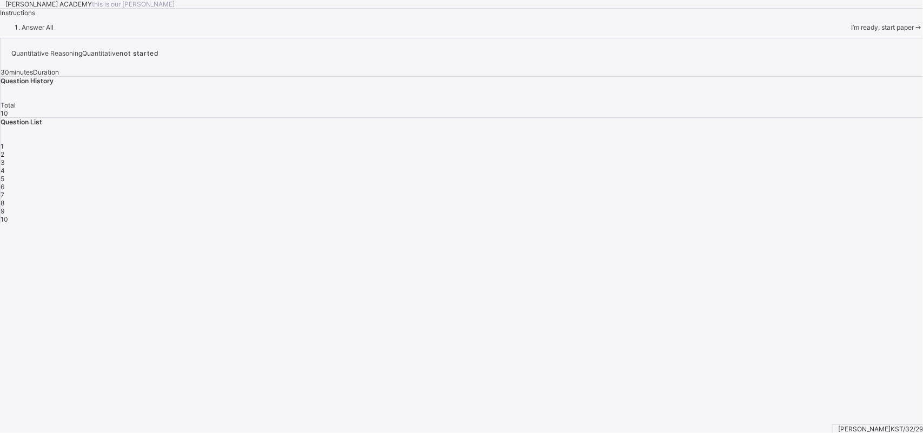
click at [730, 31] on span "I’m ready, start paper" at bounding box center [882, 27] width 63 height 8
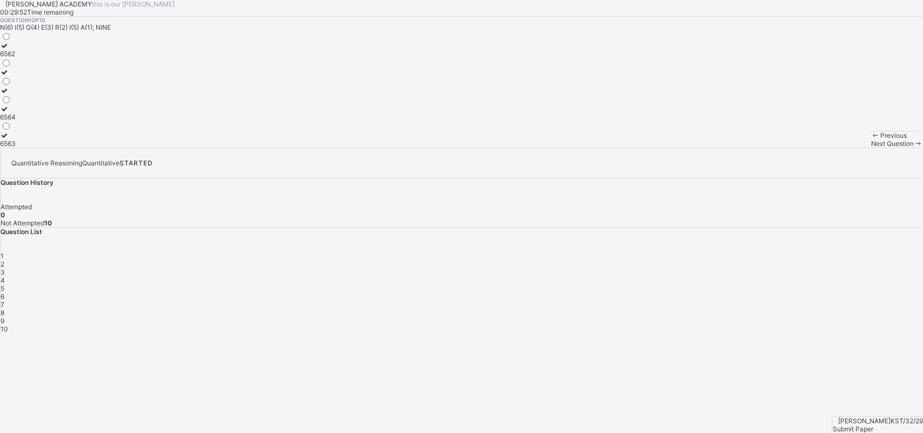
click at [77, 128] on div "Question 1 of 10 N(6) I(5) G(4) E(3) R(2) I(5) A(1); NINE 6562 6564 6563" at bounding box center [461, 82] width 923 height 131
drag, startPoint x: 77, startPoint y: 128, endPoint x: 96, endPoint y: 103, distance: 31.4
click at [77, 128] on div "Question 1 of 10 N(6) I(5) G(4) E(3) R(2) I(5) A(1); NINE 6562 6564 6563" at bounding box center [461, 82] width 923 height 131
click at [100, 31] on div "N(6) I(5) G(4) E(3) R(2) I(5) A(1); NINE" at bounding box center [461, 27] width 923 height 8
click at [16, 58] on div "6562" at bounding box center [8, 54] width 16 height 8
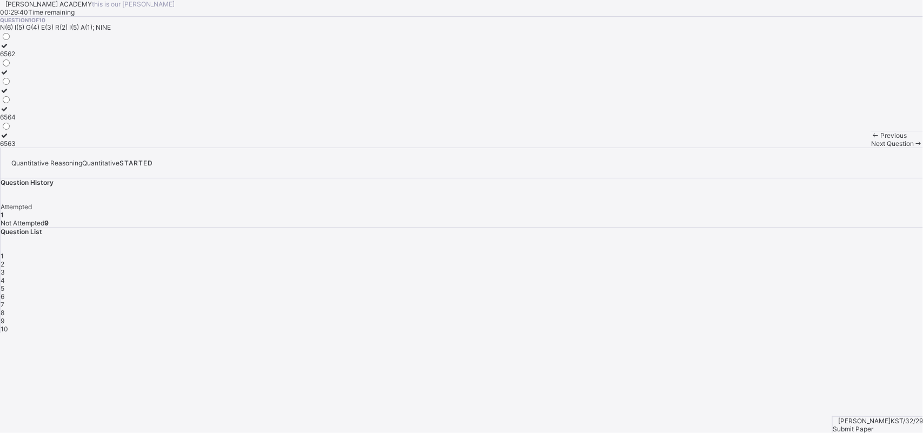
click at [730, 148] on div "Previous Next Question" at bounding box center [897, 139] width 52 height 17
click at [730, 148] on span "Next Question" at bounding box center [892, 143] width 43 height 8
click at [20, 148] on div "36425" at bounding box center [10, 143] width 20 height 8
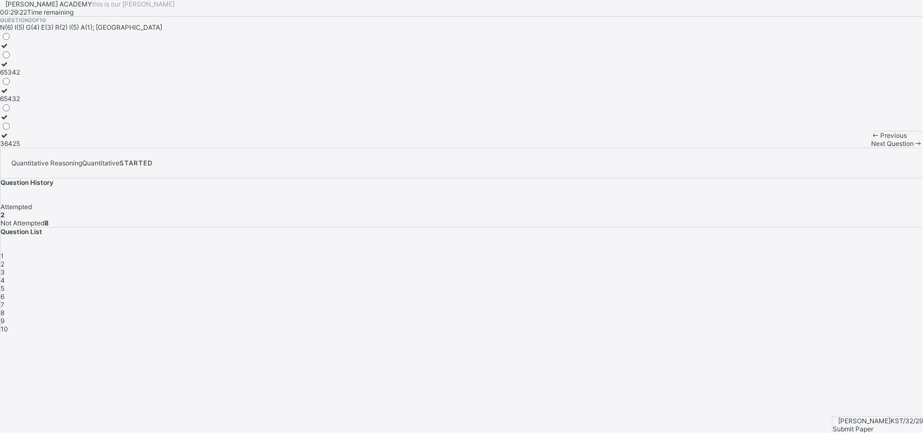
click at [730, 148] on span "Next Question" at bounding box center [892, 143] width 43 height 8
click at [26, 148] on div "100, 120" at bounding box center [13, 143] width 26 height 8
click at [730, 148] on div "Next Question" at bounding box center [897, 143] width 52 height 8
click at [24, 121] on div "118, 114" at bounding box center [12, 117] width 24 height 8
click at [730, 148] on span "Next Question" at bounding box center [892, 143] width 43 height 8
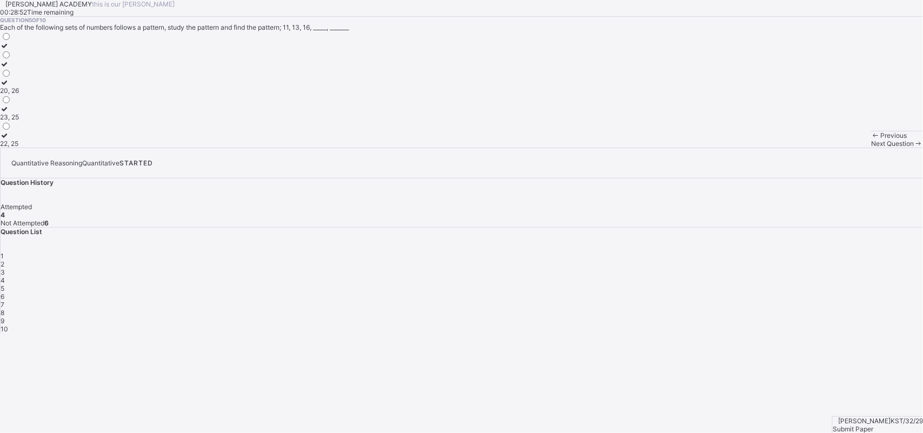
click at [19, 95] on label "20, 26" at bounding box center [9, 86] width 19 height 16
click at [730, 148] on span "Next Question" at bounding box center [892, 143] width 43 height 8
click at [398, 148] on div "Question 6 of 10 N(6) I(5) G(4) E(3) R(2) I(5) A(1); RAIN 251 6251 2156" at bounding box center [461, 82] width 923 height 131
click at [15, 76] on div "251" at bounding box center [7, 72] width 15 height 8
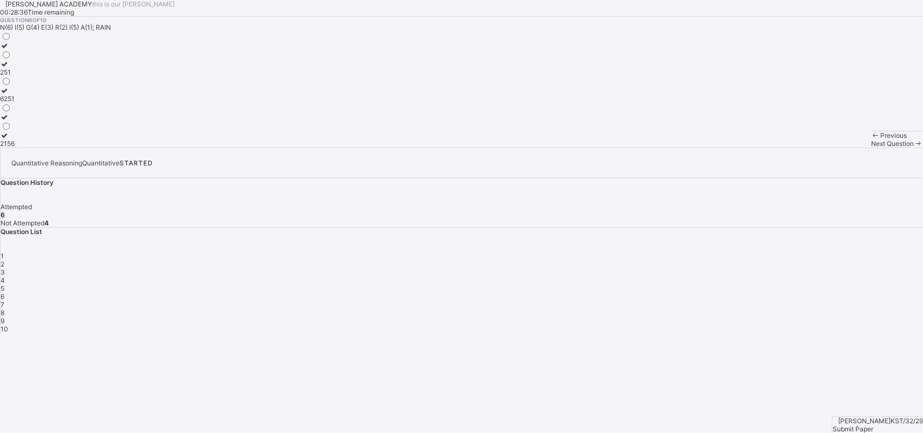
click at [730, 148] on span "Next Question" at bounding box center [892, 143] width 43 height 8
click at [11, 121] on div "123" at bounding box center [5, 117] width 11 height 8
click at [730, 148] on div "Previous Next Question" at bounding box center [897, 139] width 52 height 17
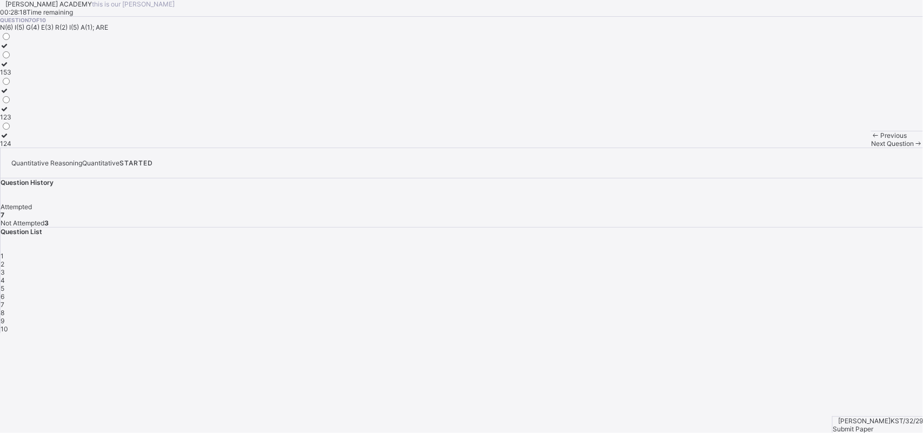
click at [730, 148] on div "Next Question" at bounding box center [897, 143] width 52 height 8
click at [20, 148] on label "40, 50" at bounding box center [10, 139] width 20 height 16
click at [20, 148] on div "40, 50" at bounding box center [10, 143] width 20 height 8
click at [730, 148] on span "Next Question" at bounding box center [892, 143] width 43 height 8
click at [26, 58] on div "160, 170" at bounding box center [13, 54] width 26 height 8
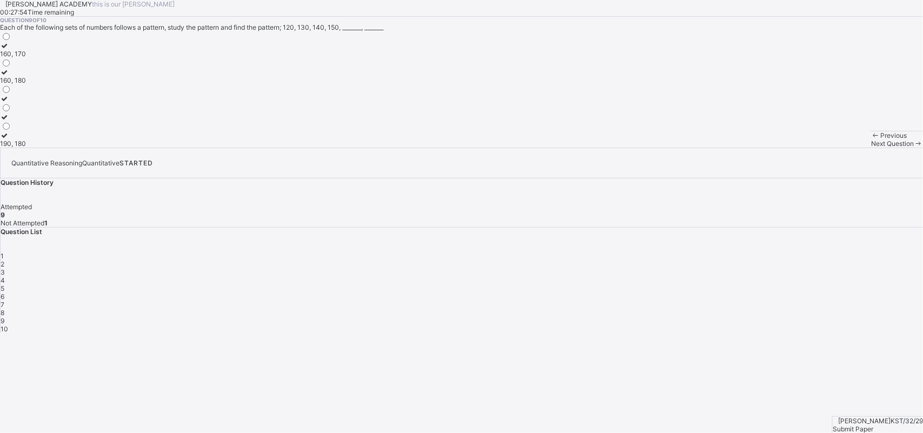
click at [730, 148] on div "Next Question" at bounding box center [897, 143] width 52 height 8
click at [26, 103] on label "120, 122" at bounding box center [13, 95] width 26 height 16
click at [730, 346] on div "Submit Paper" at bounding box center [878, 429] width 90 height 8
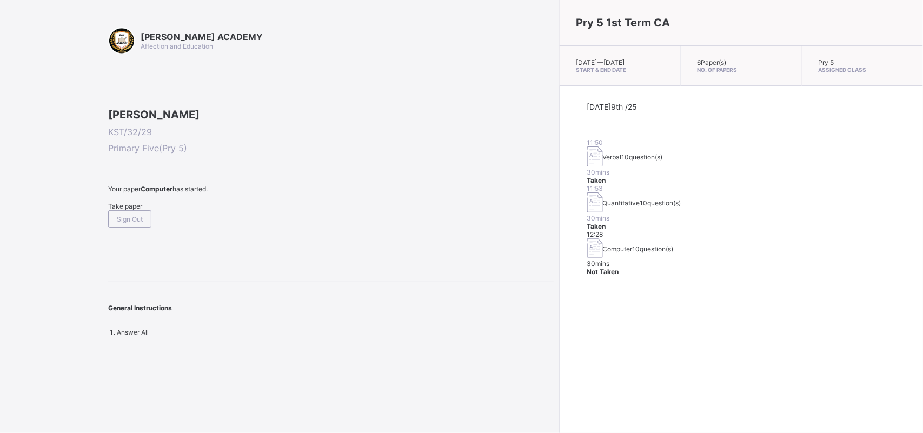
click at [128, 210] on div "Take paper" at bounding box center [330, 206] width 445 height 8
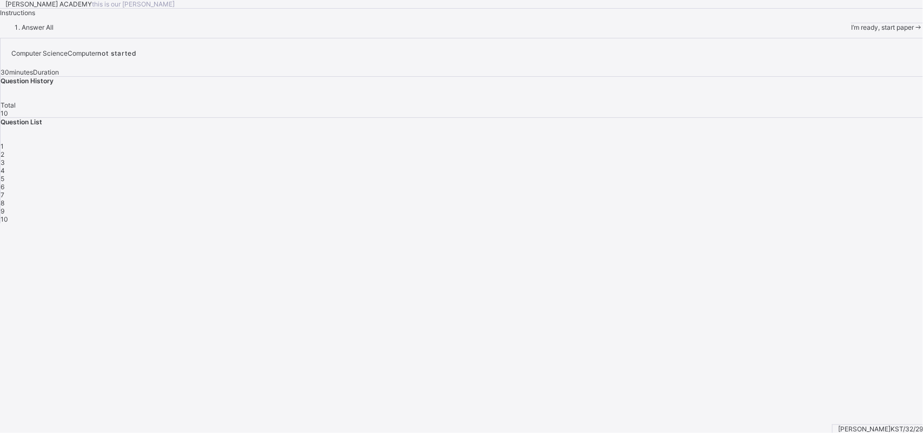
click at [730, 31] on span "I’m ready, start paper" at bounding box center [882, 27] width 63 height 8
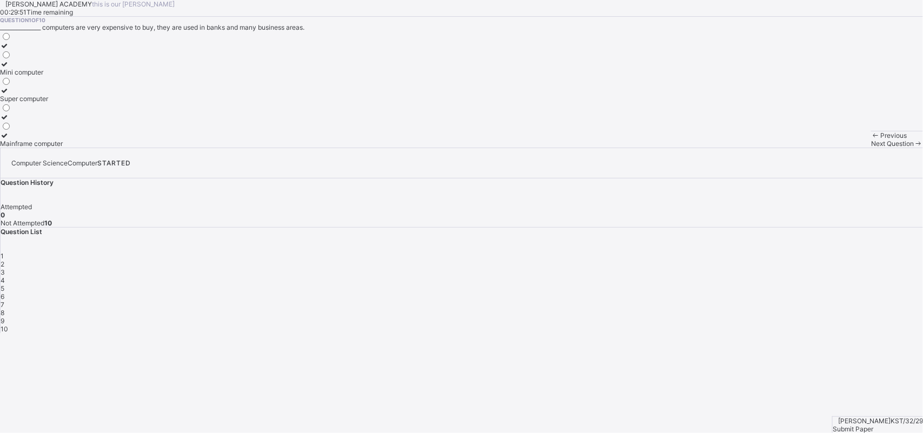
click at [63, 76] on div "Mini computer" at bounding box center [31, 72] width 63 height 8
click at [730, 148] on div "Next Question" at bounding box center [897, 143] width 52 height 8
click at [49, 129] on label "Super computer" at bounding box center [24, 121] width 49 height 16
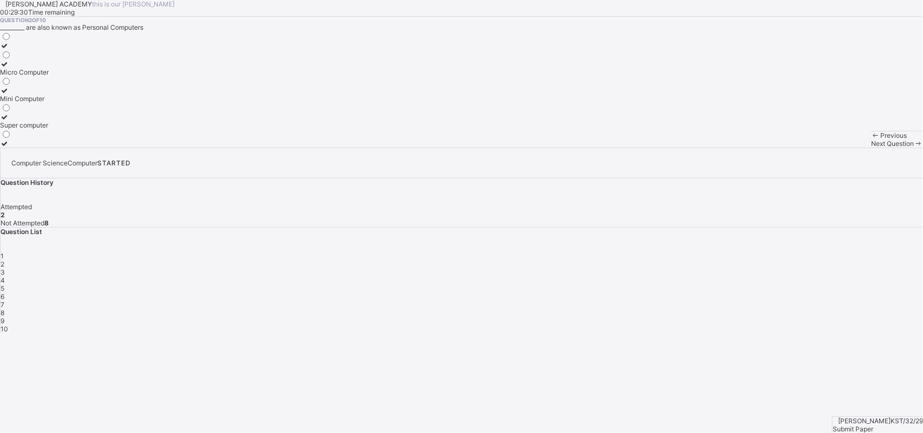
click at [730, 148] on span "Next Question" at bounding box center [892, 143] width 43 height 8
click at [30, 148] on label "Net book" at bounding box center [15, 139] width 30 height 16
click at [730, 148] on span "Next Question" at bounding box center [892, 143] width 43 height 8
click at [730, 148] on div "Next Question" at bounding box center [897, 143] width 52 height 8
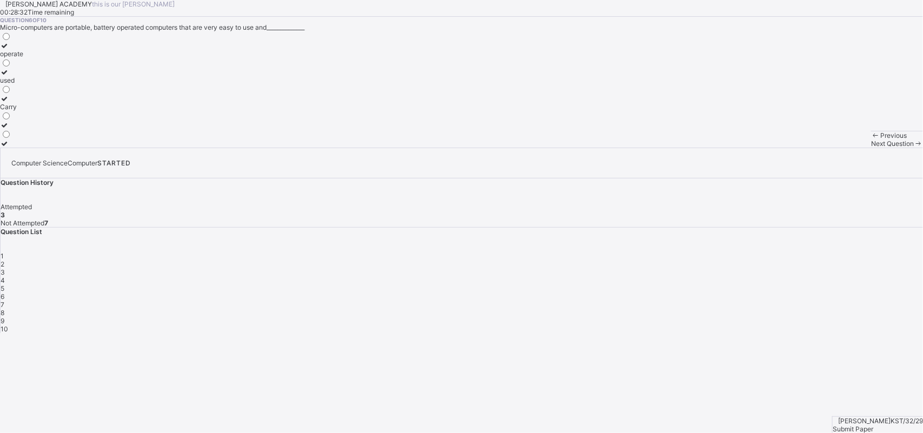
click at [5, 276] on span "4" at bounding box center [3, 280] width 4 height 8
click at [41, 121] on label "Laptop" at bounding box center [20, 113] width 41 height 16
click at [730, 148] on span "Next Question" at bounding box center [892, 143] width 43 height 8
click at [49, 76] on div "Super Computer" at bounding box center [24, 72] width 49 height 8
click at [730, 148] on div "Next Question" at bounding box center [897, 143] width 52 height 8
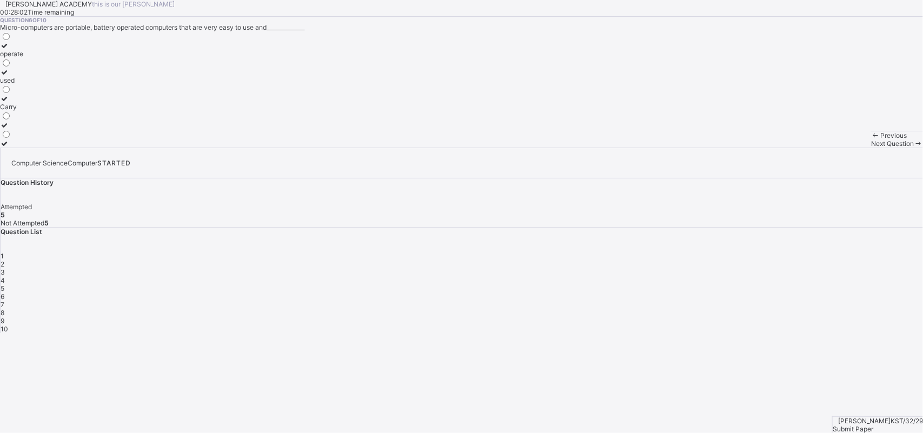
click at [23, 111] on label "Carry" at bounding box center [11, 103] width 23 height 16
click at [730, 148] on div "Next Question" at bounding box center [897, 143] width 52 height 8
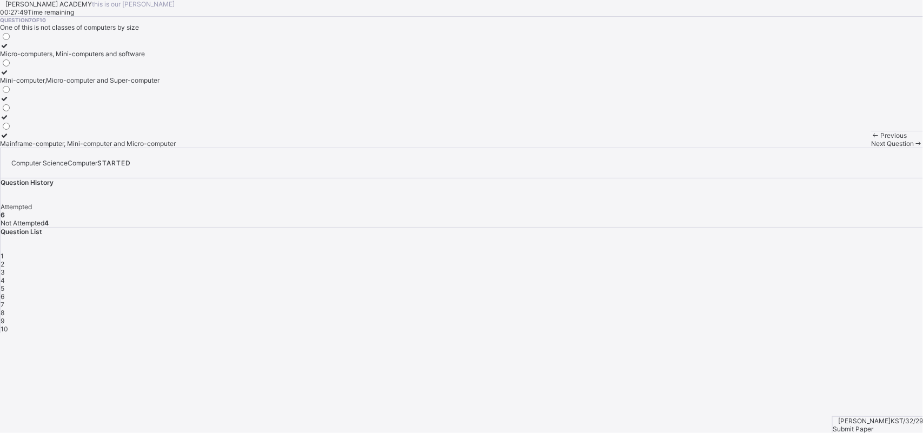
click at [175, 84] on div "Mini-computer,Micro-computer and Super-computer" at bounding box center [88, 80] width 176 height 8
click at [730, 148] on div "Previous Next Question" at bounding box center [897, 139] width 52 height 17
click at [730, 148] on span "Next Question" at bounding box center [892, 143] width 43 height 8
click at [57, 84] on label "person computer" at bounding box center [28, 76] width 57 height 16
click at [730, 148] on span "Next Question" at bounding box center [892, 143] width 43 height 8
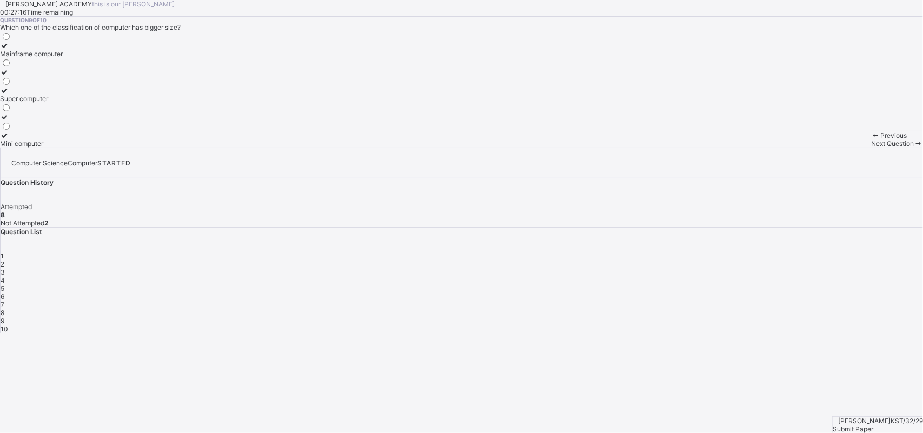
click at [63, 58] on div "Mainframe computer" at bounding box center [31, 54] width 63 height 8
click at [526, 148] on div "Question 9 of 10 Which one of the classification of computer has bigger size? M…" at bounding box center [461, 82] width 923 height 131
click at [730, 148] on span "Next Question" at bounding box center [892, 143] width 43 height 8
click at [52, 84] on label "Size and purpose" at bounding box center [26, 76] width 52 height 16
click at [730, 346] on span "Submit Paper" at bounding box center [853, 429] width 41 height 8
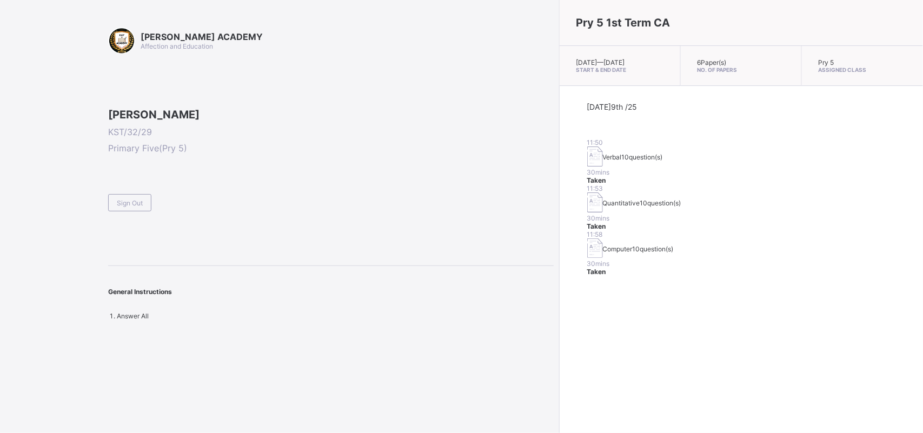
click at [420, 176] on div "[PERSON_NAME] KST/32/29 Primary Five ( Pry 5 ) Sign Out" at bounding box center [330, 159] width 445 height 103
drag, startPoint x: 420, startPoint y: 176, endPoint x: 311, endPoint y: 187, distance: 108.7
click at [419, 176] on div "[PERSON_NAME] KST/32/29 Primary Five ( Pry 5 ) Sign Out" at bounding box center [330, 159] width 445 height 103
click at [415, 177] on div "[PERSON_NAME] KST/32/29 Primary Five ( Pry 5 ) Sign Out" at bounding box center [330, 159] width 445 height 103
click at [118, 211] on div "Sign Out" at bounding box center [129, 202] width 43 height 17
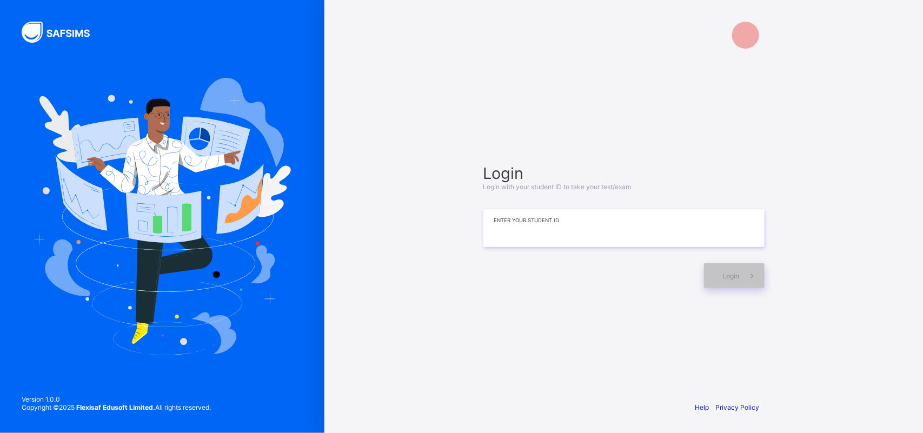
click at [521, 225] on input at bounding box center [623, 228] width 281 height 38
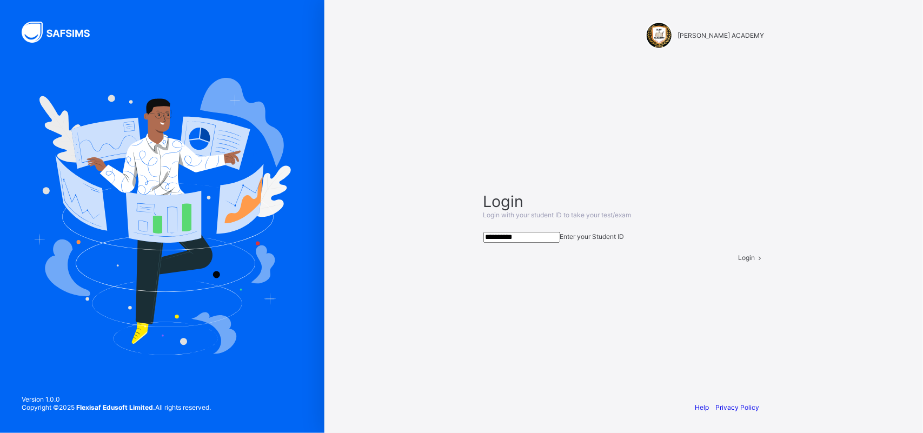
type input "**********"
click at [730, 262] on div "Login" at bounding box center [752, 258] width 26 height 8
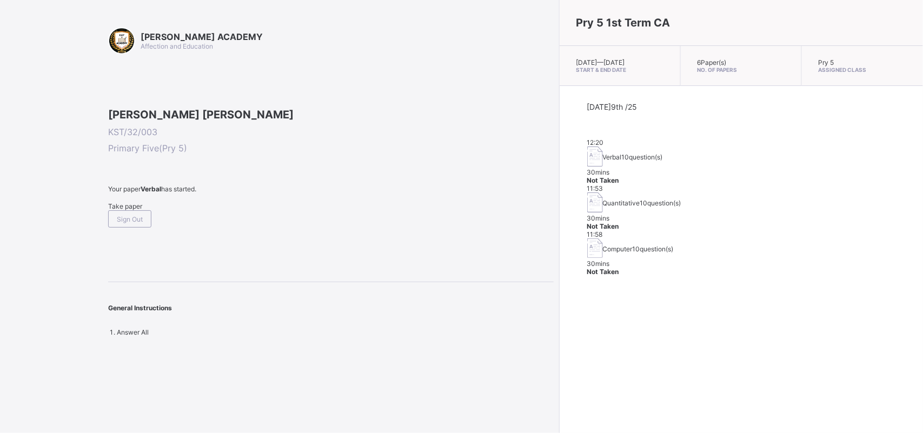
click at [122, 210] on div "Take paper" at bounding box center [330, 206] width 445 height 8
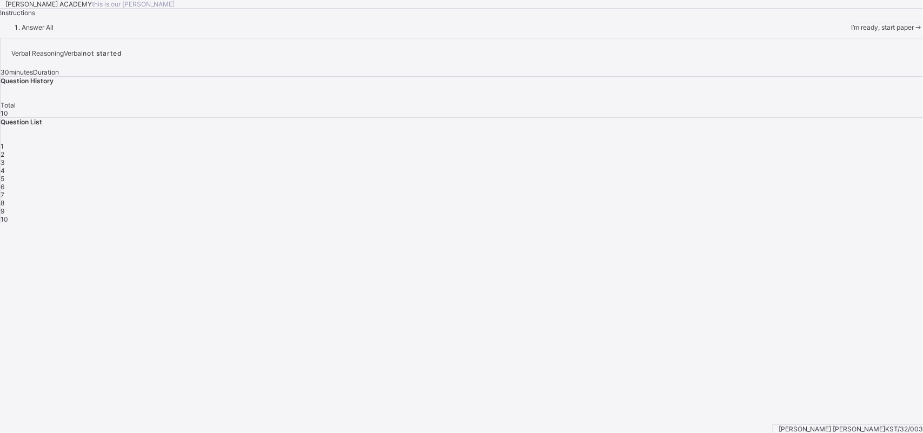
click at [730, 31] on div "I’m ready, start paper" at bounding box center [887, 27] width 72 height 8
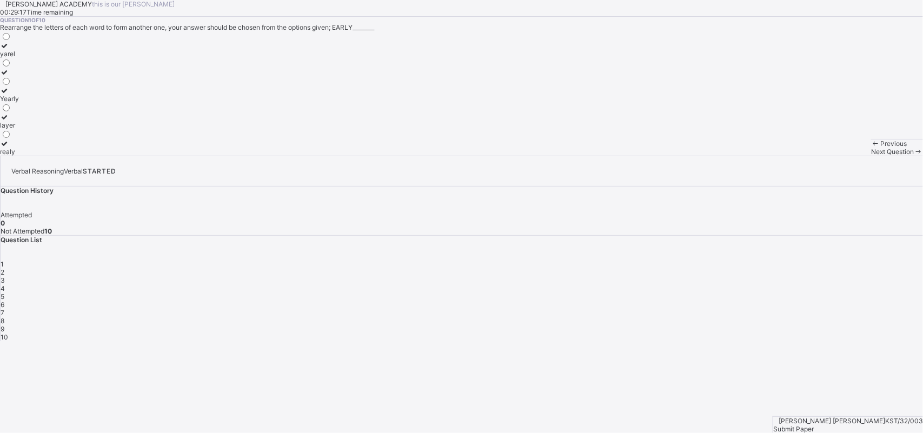
click at [19, 103] on div "Yearly" at bounding box center [9, 99] width 19 height 8
click at [730, 156] on div "Next Question" at bounding box center [897, 152] width 52 height 8
click at [482, 156] on div "[PERSON_NAME] ACADEMY this is our [PERSON_NAME] 00:29:01 Time remaining Questio…" at bounding box center [461, 78] width 923 height 156
click at [21, 84] on label "danger" at bounding box center [10, 76] width 21 height 16
click at [730, 156] on div "Next Question" at bounding box center [897, 152] width 52 height 8
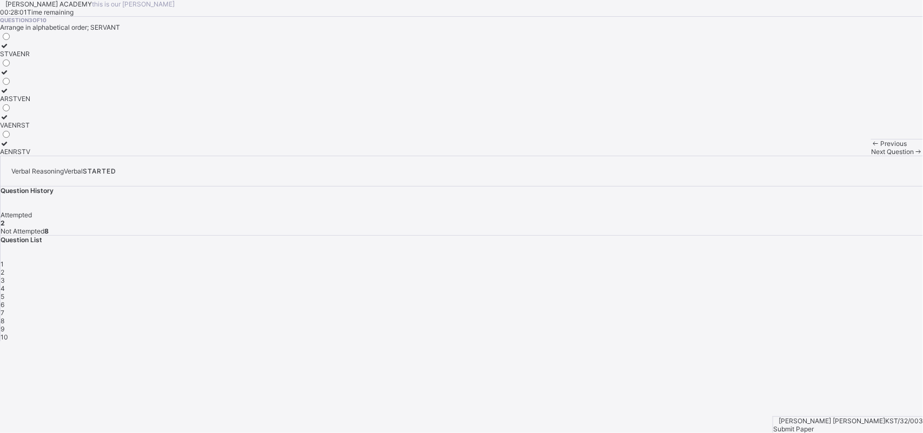
click at [30, 58] on div "STVAENR" at bounding box center [15, 54] width 30 height 8
click at [730, 156] on div "Next Question" at bounding box center [897, 152] width 52 height 8
click at [565, 156] on div "Question 4 of 10 The combination of the 13th, 15th, 14th, 7th, 18th, 5th and 12…" at bounding box center [461, 86] width 923 height 139
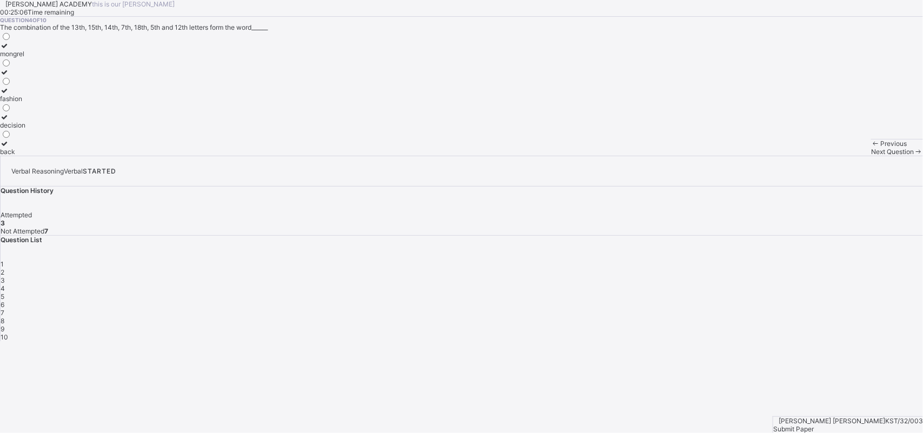
click at [25, 58] on label "mongrel" at bounding box center [12, 50] width 25 height 16
click at [730, 156] on div "Next Question" at bounding box center [897, 152] width 52 height 8
click at [11, 103] on div "2" at bounding box center [5, 99] width 11 height 8
click at [11, 129] on div "4" at bounding box center [5, 125] width 11 height 8
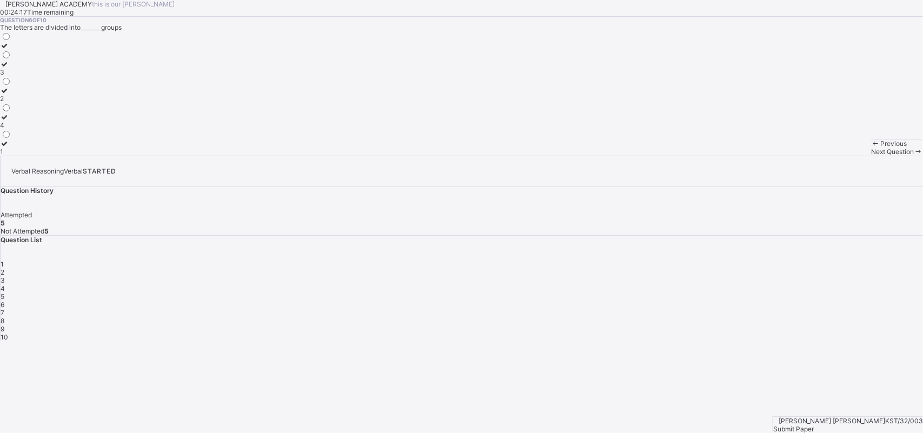
click at [730, 156] on span "Next Question" at bounding box center [892, 152] width 43 height 8
click at [730, 292] on div "5" at bounding box center [462, 296] width 922 height 8
click at [25, 103] on label "a,e,I,o,u" at bounding box center [12, 95] width 25 height 16
click at [730, 156] on div "Next Question" at bounding box center [897, 152] width 52 height 8
click at [0, 17] on span at bounding box center [0, 17] width 0 height 0
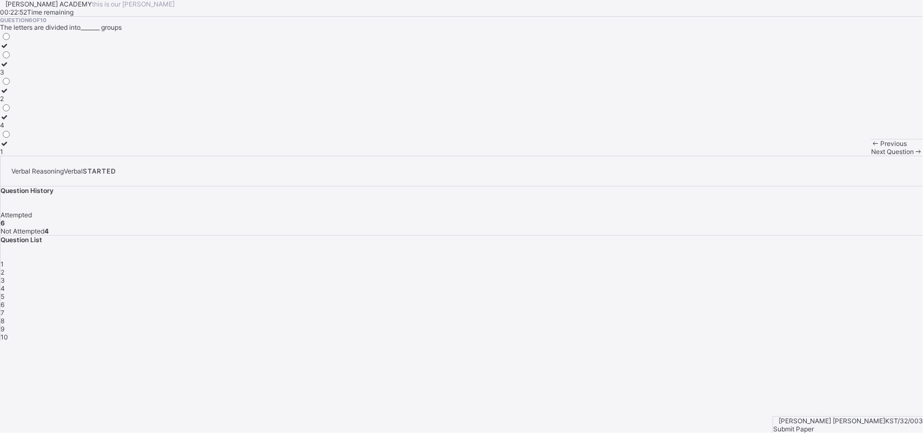
click at [586, 156] on div "Question 6 of 10 The letters are divided into_______ groups 3 2 4 1" at bounding box center [461, 86] width 923 height 139
click at [730, 156] on div "Next Question" at bounding box center [897, 152] width 52 height 8
click at [11, 103] on label "21" at bounding box center [5, 95] width 11 height 16
click at [730, 156] on div "Next Question" at bounding box center [897, 152] width 52 height 8
click at [16, 58] on div "KPA" at bounding box center [8, 54] width 16 height 8
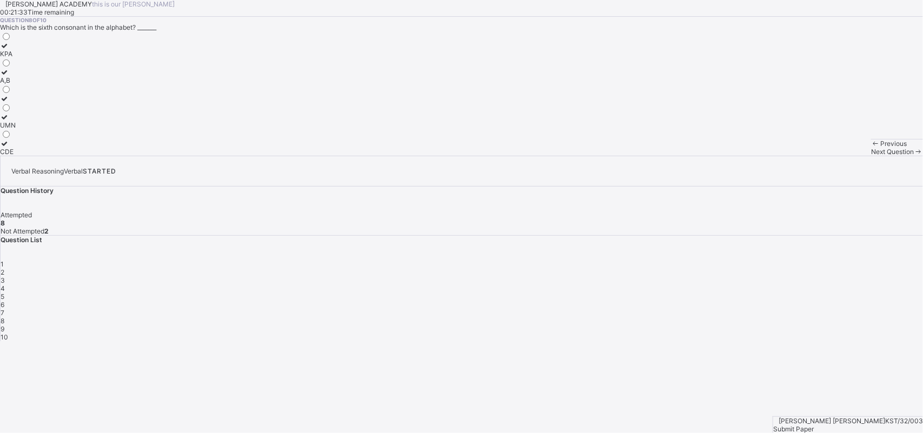
click at [730, 156] on div "Next Question" at bounding box center [897, 152] width 52 height 8
click at [17, 156] on label "SEVA" at bounding box center [8, 147] width 17 height 16
click at [730, 156] on div "Previous Next Question" at bounding box center [897, 147] width 52 height 17
click at [730, 156] on div "Next Question" at bounding box center [897, 152] width 52 height 8
click at [15, 156] on div "deal" at bounding box center [7, 152] width 15 height 8
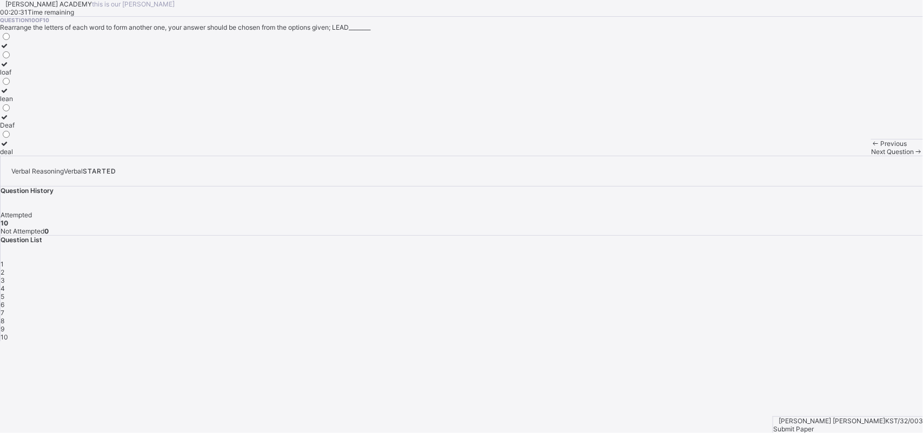
click at [730, 156] on div "Next Question" at bounding box center [897, 152] width 52 height 8
click at [730, 346] on div "Submit Paper" at bounding box center [848, 429] width 150 height 8
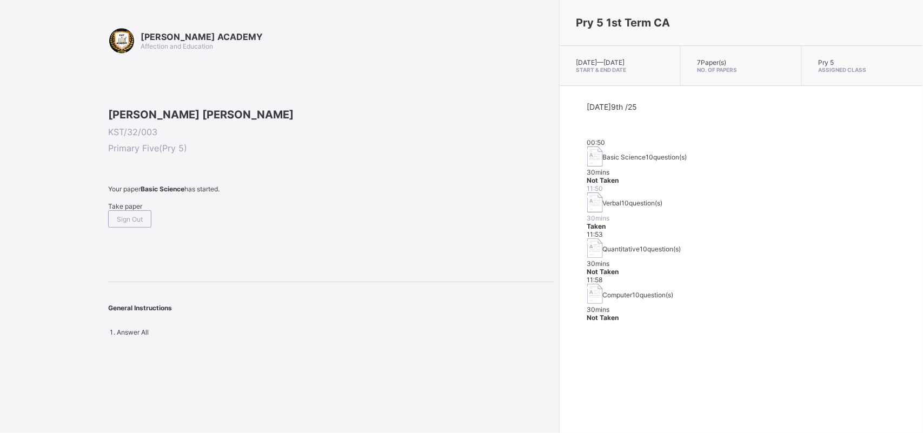
click at [131, 210] on div "Take paper" at bounding box center [330, 206] width 445 height 8
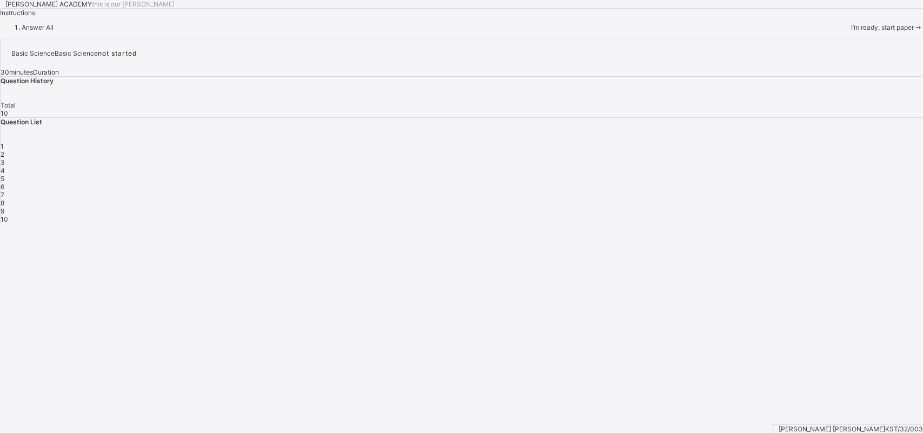
click at [730, 31] on div "I’m ready, start paper" at bounding box center [887, 27] width 72 height 8
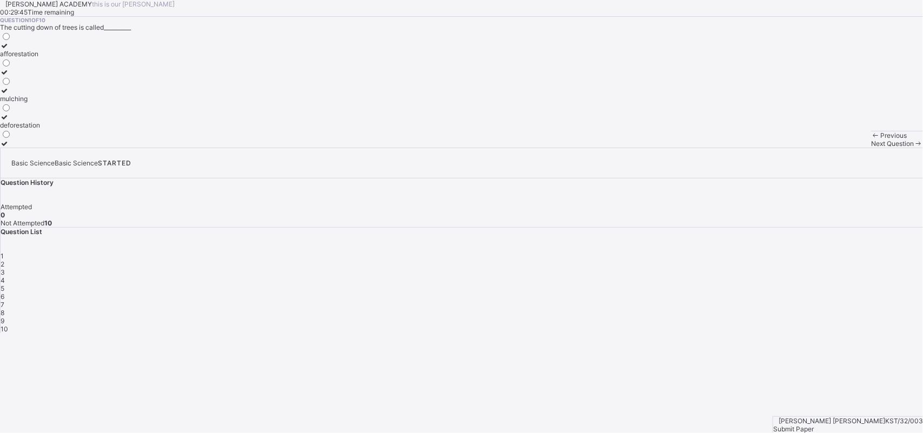
click at [40, 103] on div "mulching" at bounding box center [20, 99] width 40 height 8
click at [730, 148] on div "Next Question" at bounding box center [897, 143] width 52 height 8
click at [63, 148] on div "planting trees" at bounding box center [31, 143] width 63 height 8
click at [730, 148] on div "Previous Next Question" at bounding box center [897, 139] width 52 height 17
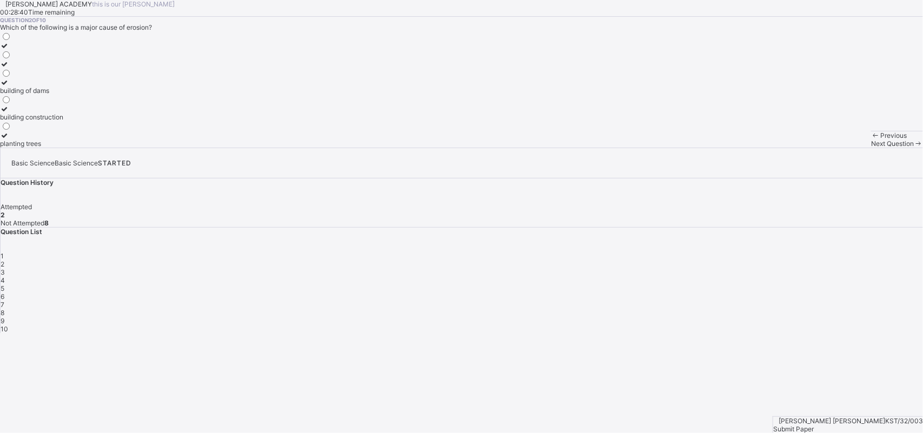
click at [730, 148] on div "Next Question" at bounding box center [897, 143] width 52 height 8
click at [88, 103] on label "beautify the environment" at bounding box center [44, 95] width 88 height 16
click at [730, 148] on div "Previous Next Question" at bounding box center [897, 139] width 52 height 17
click at [730, 148] on div "Next Question" at bounding box center [897, 143] width 52 height 8
click at [61, 58] on label "food poisoning" at bounding box center [30, 50] width 61 height 16
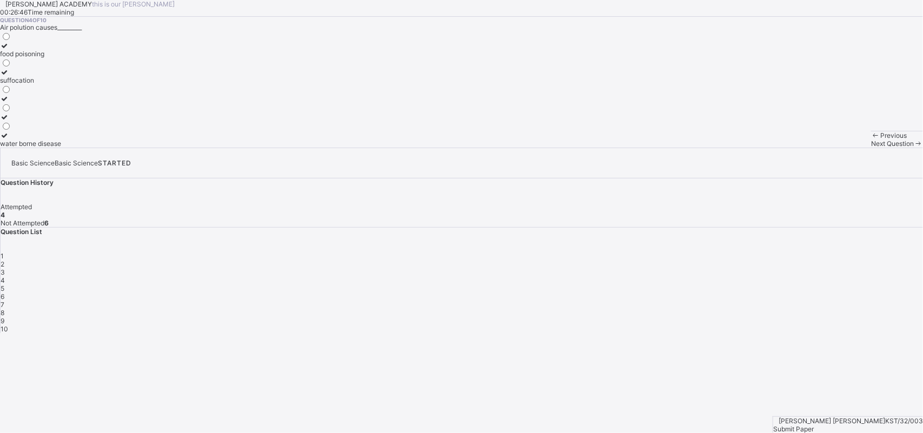
click at [730, 148] on div "Next Question" at bounding box center [897, 143] width 52 height 8
click at [26, 84] on div "pollution" at bounding box center [13, 80] width 26 height 8
click at [730, 148] on div "Next Question" at bounding box center [897, 143] width 52 height 8
click at [18, 129] on div "rice" at bounding box center [9, 125] width 18 height 8
click at [730, 148] on div "Next Question" at bounding box center [897, 143] width 52 height 8
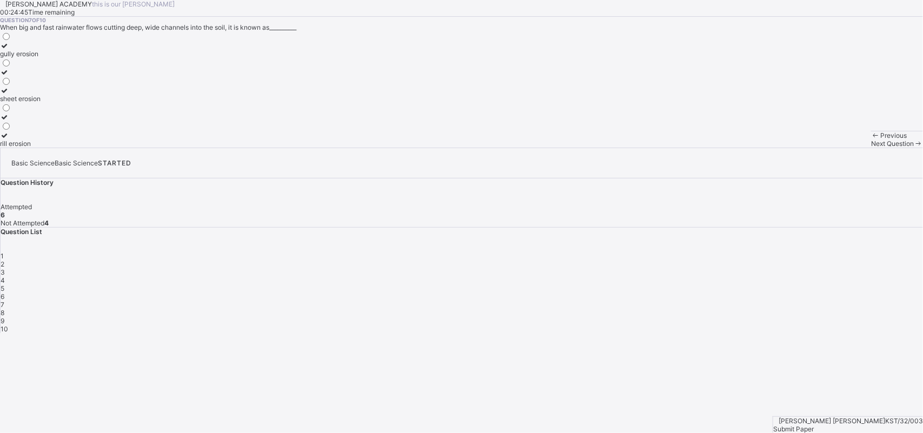
click at [41, 148] on div "rill erosion" at bounding box center [20, 143] width 41 height 8
drag, startPoint x: 467, startPoint y: 316, endPoint x: 633, endPoint y: 400, distance: 185.9
click at [633, 148] on div "[PERSON_NAME] ACADEMY this is our [PERSON_NAME] 00:24:29 Time remaining Questio…" at bounding box center [461, 74] width 923 height 148
click at [730, 148] on div "Next Question" at bounding box center [897, 143] width 52 height 8
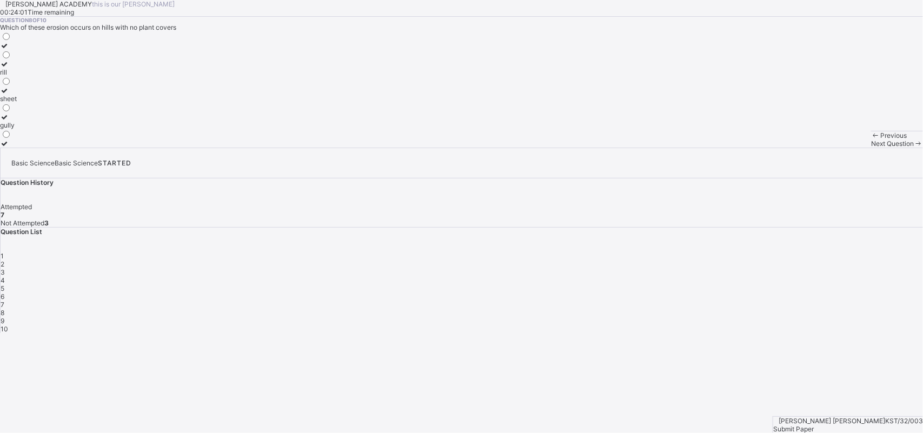
click at [17, 103] on div "sheet" at bounding box center [8, 99] width 17 height 8
click at [730, 148] on div "Next Question" at bounding box center [897, 143] width 52 height 8
click at [30, 148] on div "pollutants" at bounding box center [15, 143] width 30 height 8
click at [730, 148] on div "Next Question" at bounding box center [897, 143] width 52 height 8
click at [55, 84] on label "contour ploughing" at bounding box center [27, 76] width 55 height 16
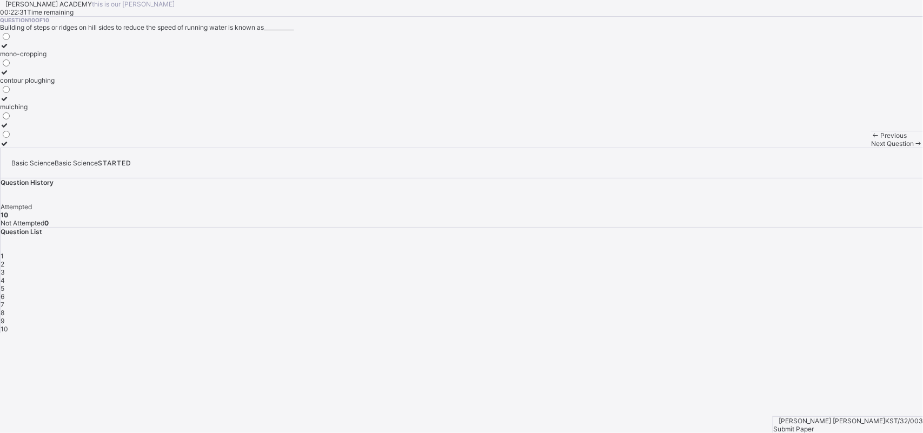
click at [730, 148] on div "Next Question" at bounding box center [897, 143] width 52 height 8
click at [730, 346] on div "[PERSON_NAME] [PERSON_NAME]/32/003 Submit Paper" at bounding box center [848, 424] width 150 height 17
click at [730, 346] on div "Submit Paper" at bounding box center [848, 429] width 150 height 8
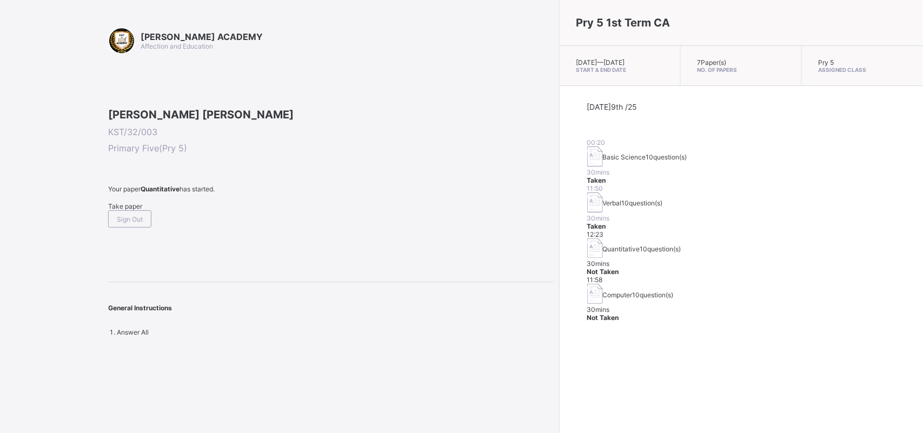
click at [138, 210] on div "Take paper" at bounding box center [330, 206] width 445 height 8
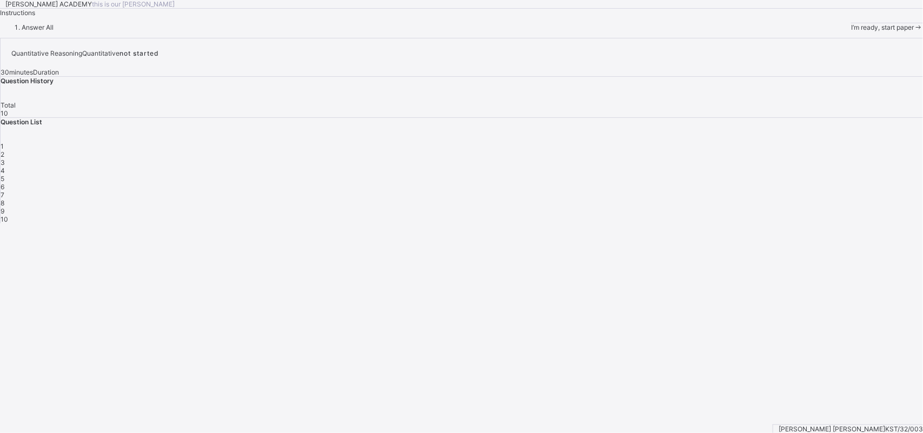
click at [730, 31] on div "I’m ready, start paper" at bounding box center [887, 27] width 72 height 8
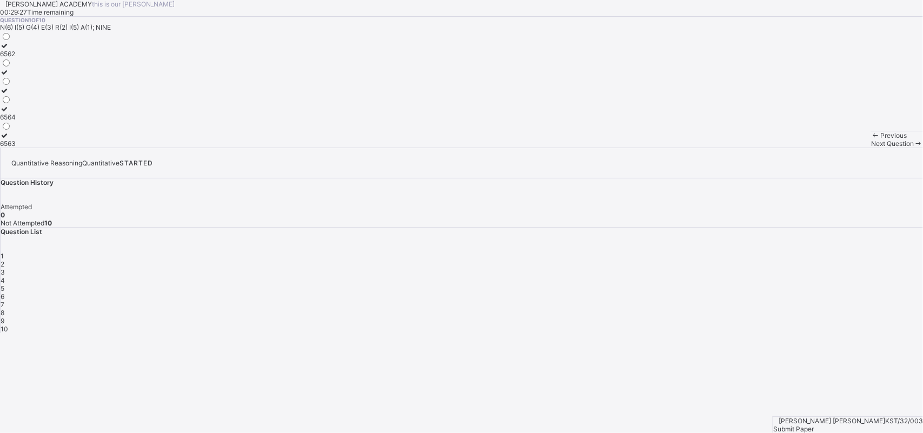
click at [16, 58] on div "6562" at bounding box center [8, 54] width 16 height 8
click at [730, 148] on div "Next Question" at bounding box center [897, 143] width 52 height 8
click at [20, 103] on label "65432" at bounding box center [10, 95] width 20 height 16
click at [730, 148] on div "Next Question" at bounding box center [897, 143] width 52 height 8
click at [26, 148] on div "100, 120" at bounding box center [13, 143] width 26 height 8
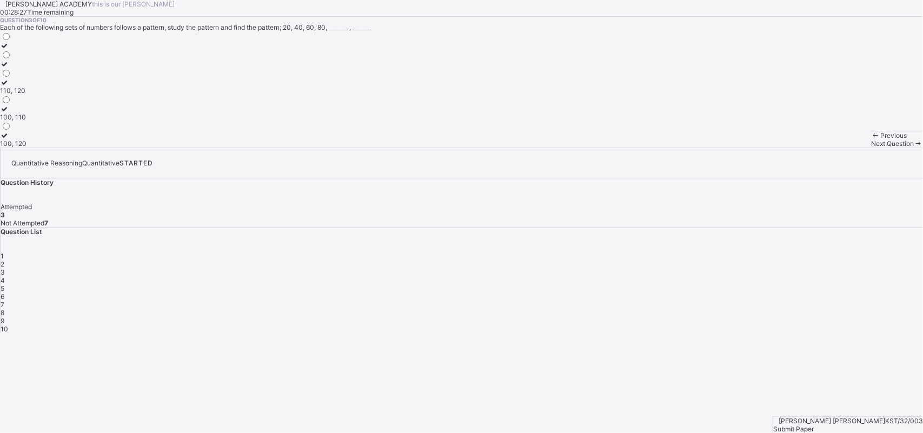
click at [730, 148] on div "Next Question" at bounding box center [897, 143] width 52 height 8
click at [24, 148] on label "119, 115" at bounding box center [12, 139] width 24 height 16
click at [730, 148] on div "Next Question" at bounding box center [897, 143] width 52 height 8
click at [19, 121] on label "23, 25" at bounding box center [9, 113] width 19 height 16
click at [730, 148] on div "Previous Next Question" at bounding box center [897, 139] width 52 height 17
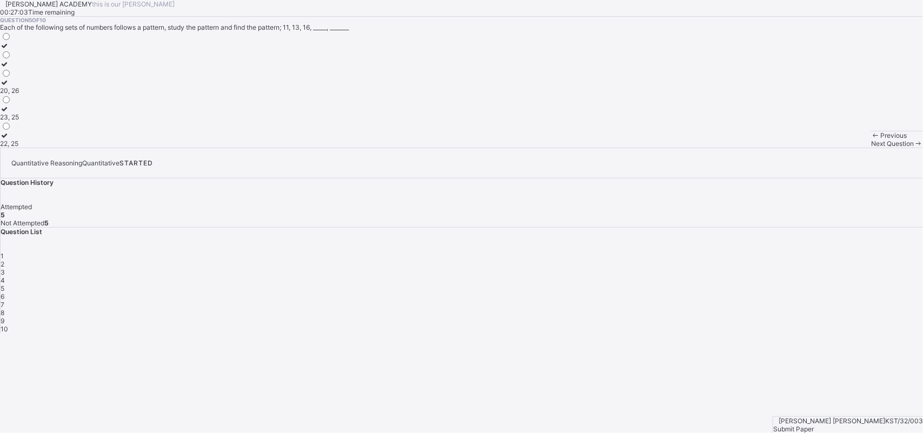
click at [730, 148] on div "Next Question" at bounding box center [897, 143] width 52 height 8
click at [15, 103] on label "6251" at bounding box center [7, 95] width 15 height 16
click at [730, 148] on div "Next Question" at bounding box center [897, 143] width 52 height 8
click at [11, 121] on div "123" at bounding box center [5, 117] width 11 height 8
click at [730, 148] on div "Next Question" at bounding box center [897, 143] width 52 height 8
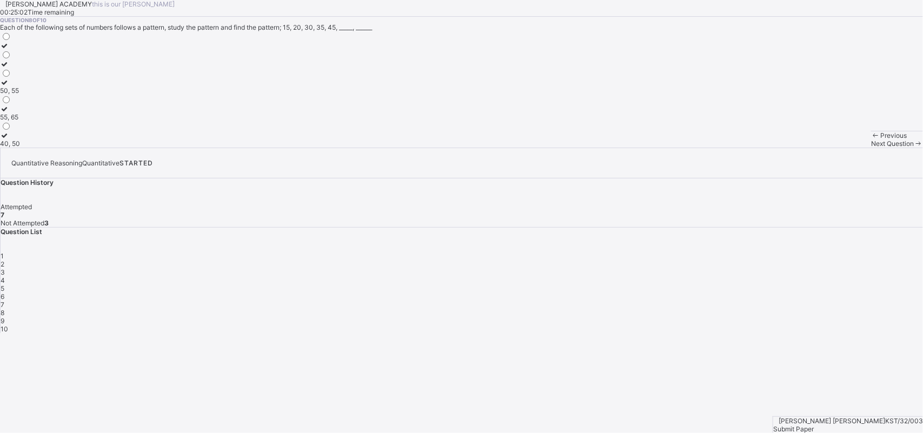
click at [20, 95] on label "50, 55" at bounding box center [10, 86] width 20 height 16
click at [730, 148] on div "Next Question" at bounding box center [897, 143] width 52 height 8
click at [26, 58] on label "160, 170" at bounding box center [13, 50] width 26 height 16
click at [730, 148] on div "Next Question" at bounding box center [897, 143] width 52 height 8
click at [271, 148] on div "119, 121 120, 122 120, 123" at bounding box center [461, 89] width 923 height 116
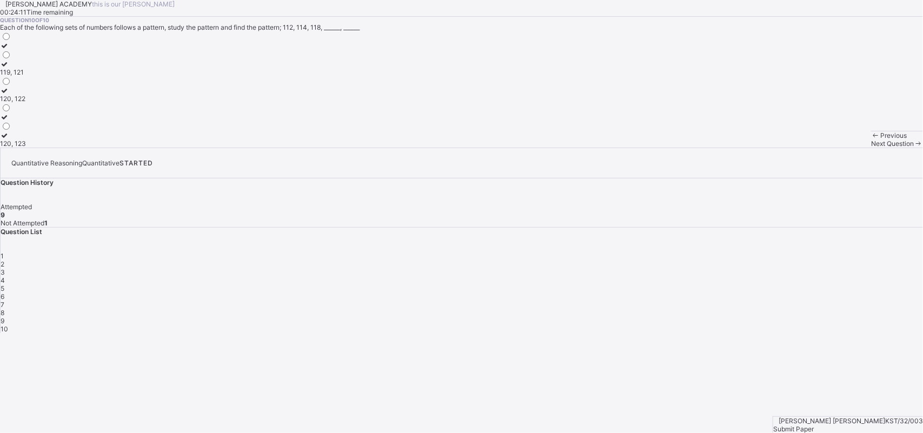
click at [26, 103] on div "120, 122" at bounding box center [13, 99] width 26 height 8
click at [730, 346] on div "[PERSON_NAME] [PERSON_NAME]/32/003 Submit Paper" at bounding box center [848, 424] width 150 height 17
click at [730, 346] on div "Submit Paper" at bounding box center [848, 429] width 150 height 8
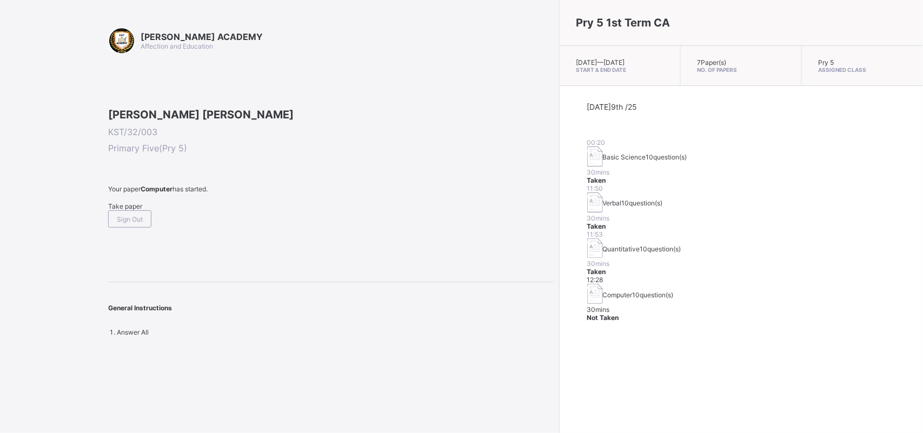
click at [141, 210] on div "Take paper" at bounding box center [330, 206] width 445 height 8
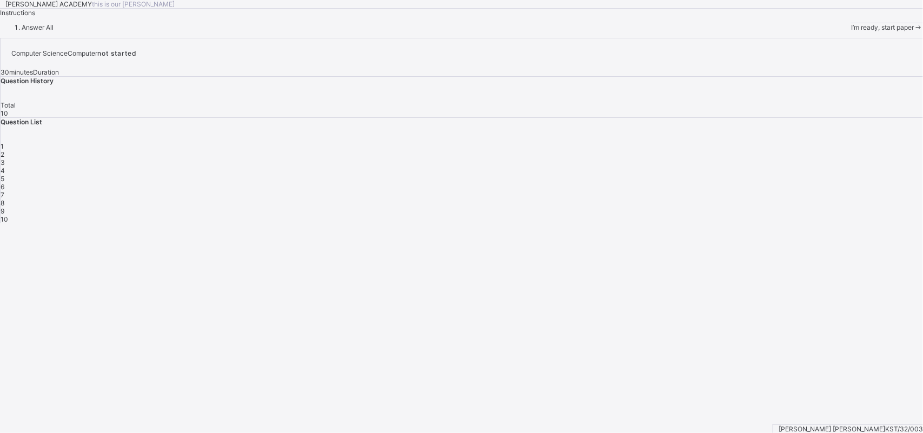
click at [730, 31] on div "I’m ready, start paper" at bounding box center [887, 27] width 72 height 8
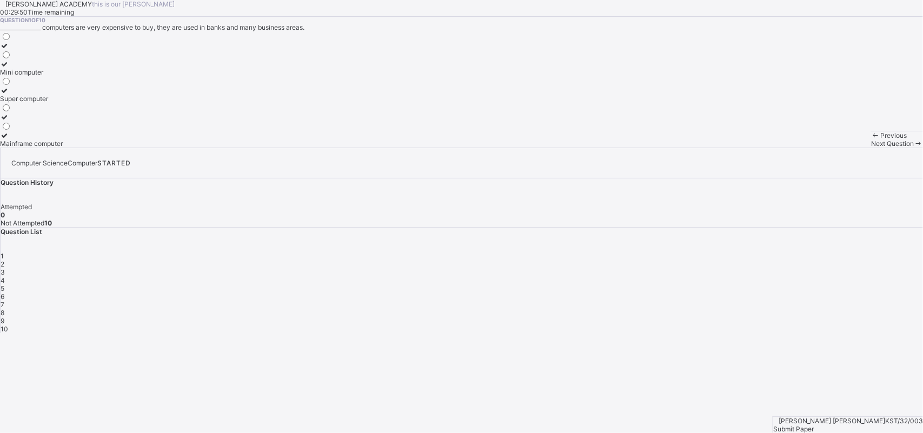
click at [63, 76] on div "Mini computer" at bounding box center [31, 72] width 63 height 8
click at [730, 148] on div "Next Question" at bounding box center [897, 143] width 52 height 8
click at [49, 129] on div "Super computer" at bounding box center [24, 125] width 49 height 8
click at [49, 76] on label "Micro Computer" at bounding box center [24, 68] width 49 height 16
click at [730, 148] on div "Next Question" at bounding box center [897, 143] width 52 height 8
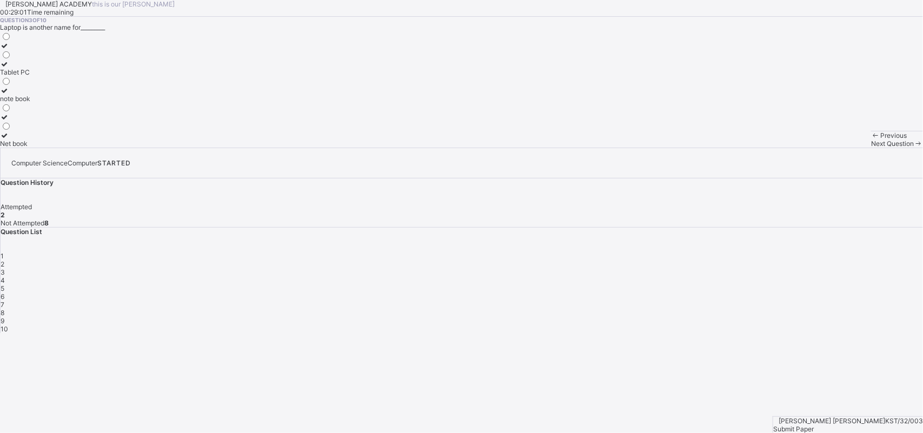
click at [30, 148] on label "Net book" at bounding box center [15, 139] width 30 height 16
click at [730, 148] on div "Next Question" at bounding box center [897, 143] width 52 height 8
click at [41, 121] on div "Laptop" at bounding box center [20, 117] width 41 height 8
click at [730, 148] on div "Previous Next Question" at bounding box center [897, 139] width 52 height 17
click at [730, 148] on div "Next Question" at bounding box center [897, 143] width 52 height 8
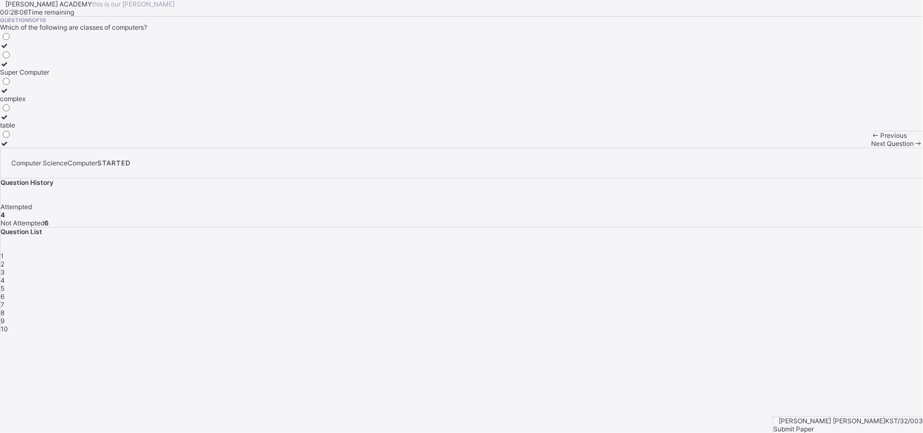
click at [49, 76] on label "Super Computer" at bounding box center [24, 68] width 49 height 16
click at [730, 148] on div "Next Question" at bounding box center [897, 143] width 52 height 8
drag, startPoint x: 430, startPoint y: 265, endPoint x: 302, endPoint y: 223, distance: 135.2
click at [302, 148] on div "operate used Carry" at bounding box center [461, 89] width 923 height 116
click at [23, 58] on div "operate" at bounding box center [11, 54] width 23 height 8
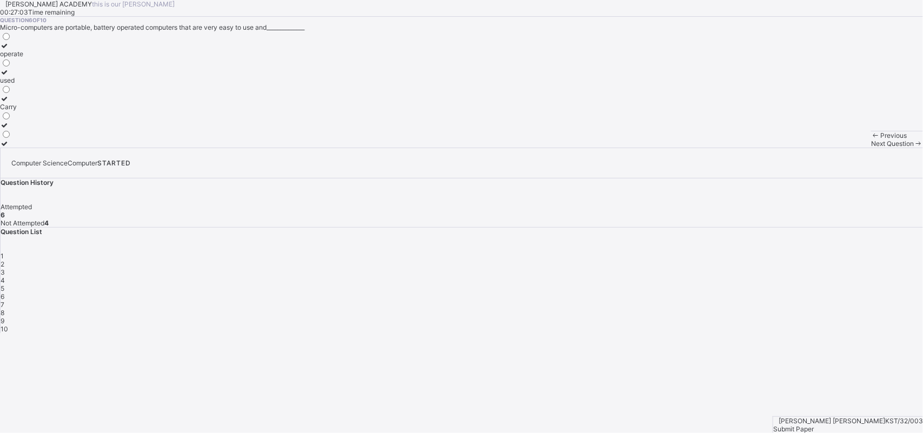
click at [730, 148] on div "Next Question" at bounding box center [897, 143] width 52 height 8
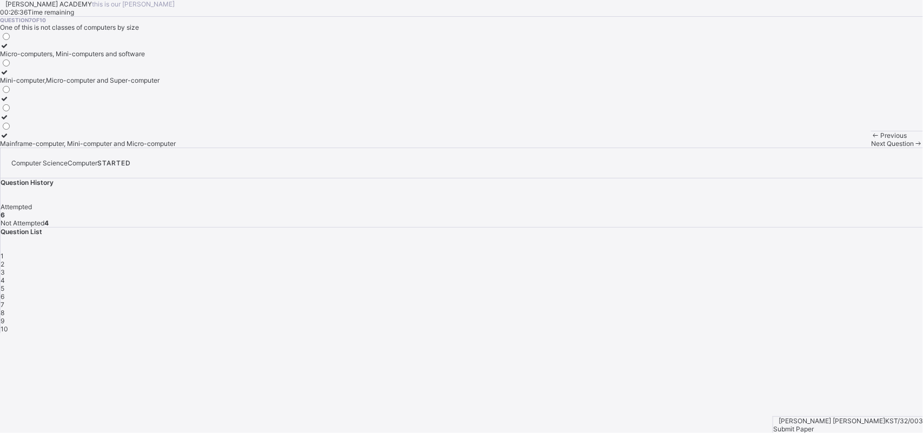
click at [176, 148] on label "Mainframe-computer, Mini-computer and Micro-computer" at bounding box center [88, 139] width 176 height 16
click at [730, 148] on div "Next Question" at bounding box center [897, 143] width 52 height 8
click at [57, 148] on div "Personal computer" at bounding box center [28, 143] width 57 height 8
click at [730, 148] on div "Next Question" at bounding box center [897, 143] width 52 height 8
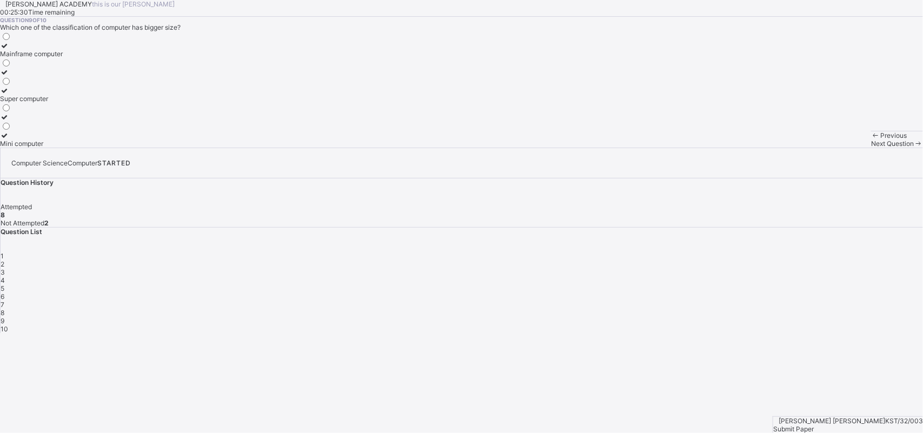
click at [63, 58] on label "Mainframe computer" at bounding box center [31, 50] width 63 height 16
click at [730, 148] on div "Next Question" at bounding box center [897, 143] width 52 height 8
click at [52, 84] on div "Size and purpose" at bounding box center [26, 80] width 52 height 8
click at [730, 346] on div "Submit Paper" at bounding box center [848, 429] width 150 height 8
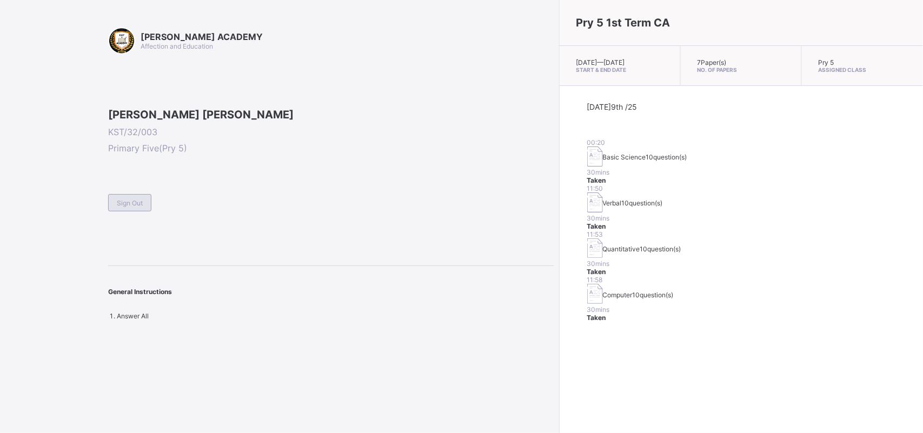
click at [142, 207] on span "Sign Out" at bounding box center [130, 203] width 26 height 8
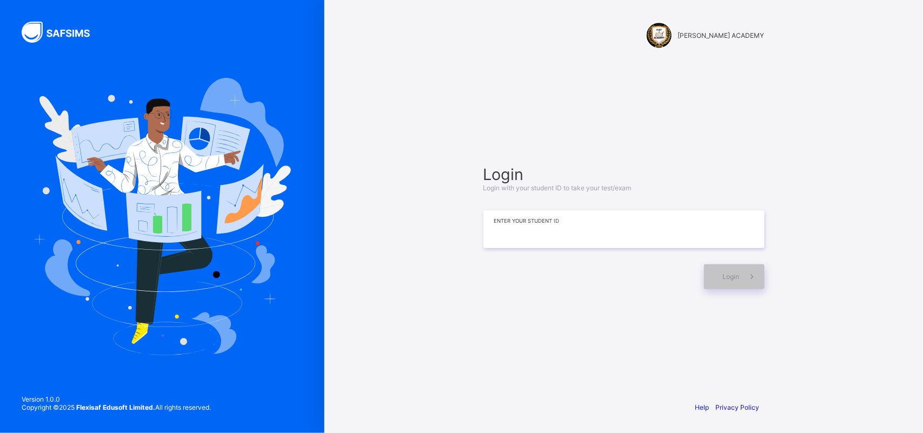
click at [514, 236] on input at bounding box center [623, 229] width 281 height 38
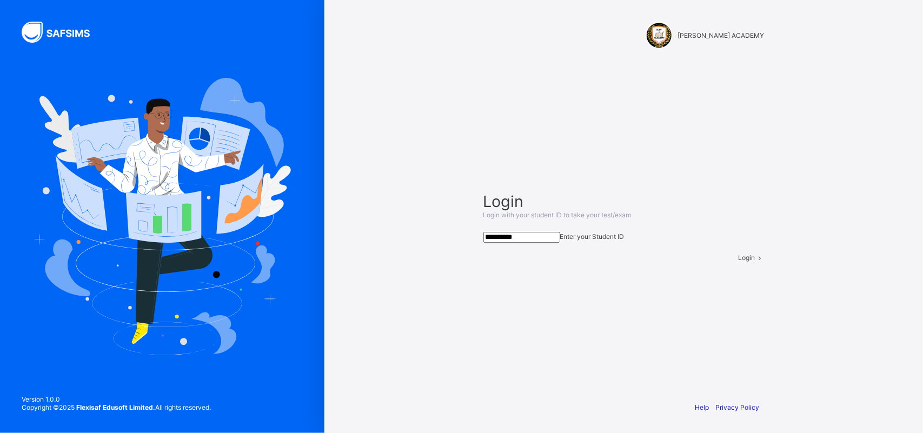
type input "**********"
click at [730, 262] on span "Login" at bounding box center [747, 258] width 17 height 8
click at [730, 262] on div "Login" at bounding box center [752, 258] width 26 height 8
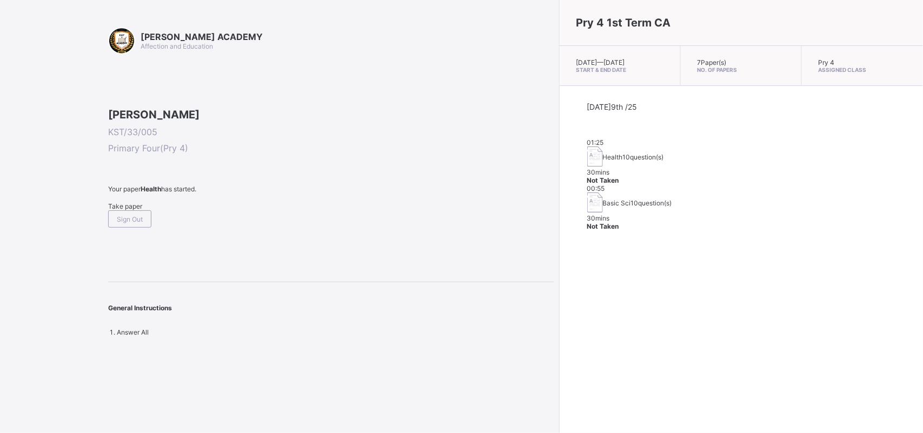
click at [142, 210] on div "Take paper" at bounding box center [330, 206] width 445 height 8
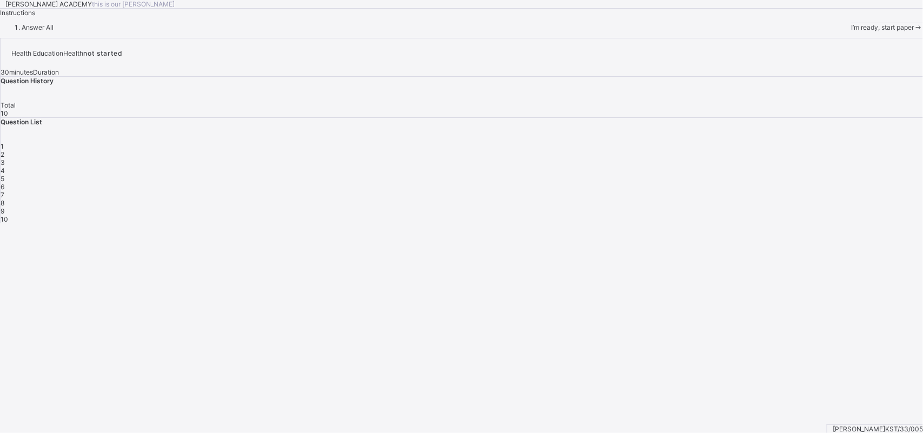
click at [730, 31] on div "I’m ready, start paper" at bounding box center [887, 27] width 72 height 8
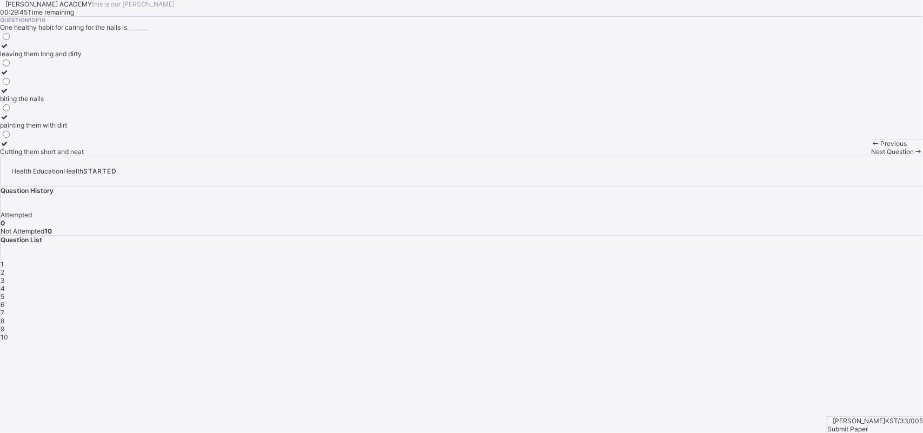
click at [84, 156] on label "Cutting them short and neat" at bounding box center [42, 147] width 84 height 16
click at [730, 156] on div "Next Question" at bounding box center [897, 152] width 52 height 8
click at [94, 137] on label "Washing and combing regularly" at bounding box center [47, 129] width 94 height 16
click at [730, 156] on span "Next Question" at bounding box center [892, 152] width 43 height 8
click at [72, 58] on div "Brushing twice daily" at bounding box center [36, 54] width 72 height 8
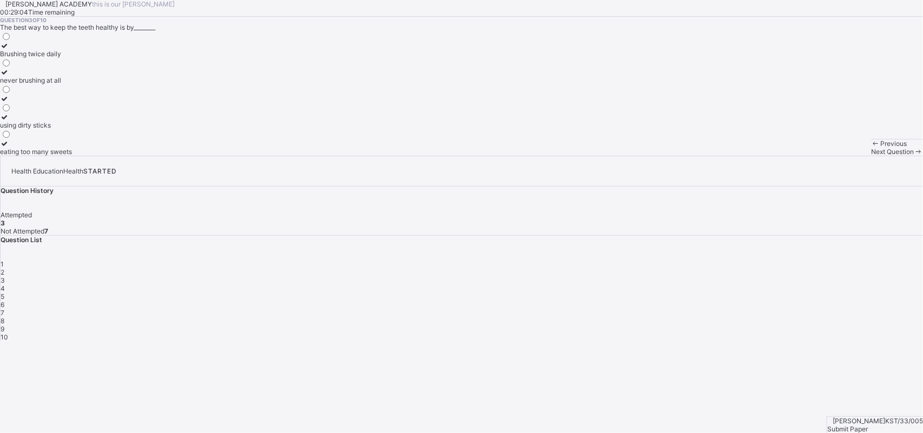
click at [730, 156] on div "Next Question" at bounding box center [897, 152] width 52 height 8
click at [90, 84] on div "How to take care for our body" at bounding box center [45, 80] width 90 height 8
click at [730, 156] on span "Next Question" at bounding box center [892, 152] width 43 height 8
click at [66, 58] on div "Keep fit and healthy" at bounding box center [33, 54] width 66 height 8
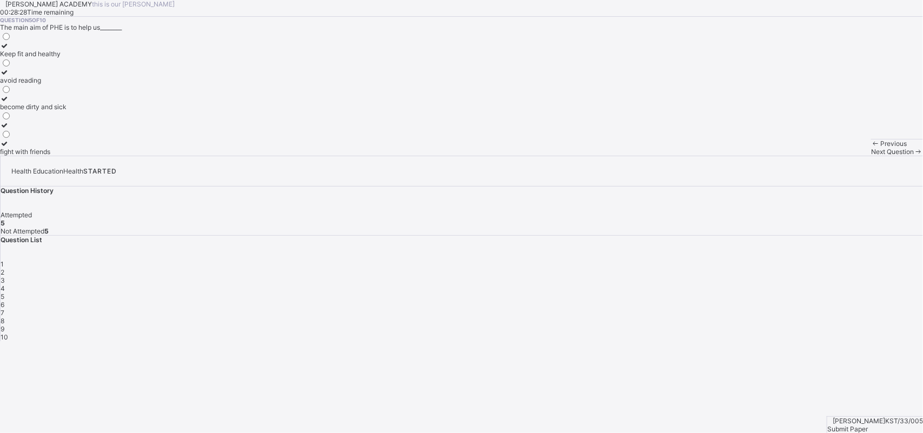
click at [66, 84] on div "avoid reading" at bounding box center [33, 80] width 66 height 8
click at [66, 58] on label "Keep fit and healthy" at bounding box center [33, 50] width 66 height 16
click at [730, 156] on div "Previous Next Question" at bounding box center [897, 147] width 52 height 17
click at [730, 156] on span "Next Question" at bounding box center [892, 152] width 43 height 8
click at [15, 103] on div "Skin" at bounding box center [7, 99] width 15 height 8
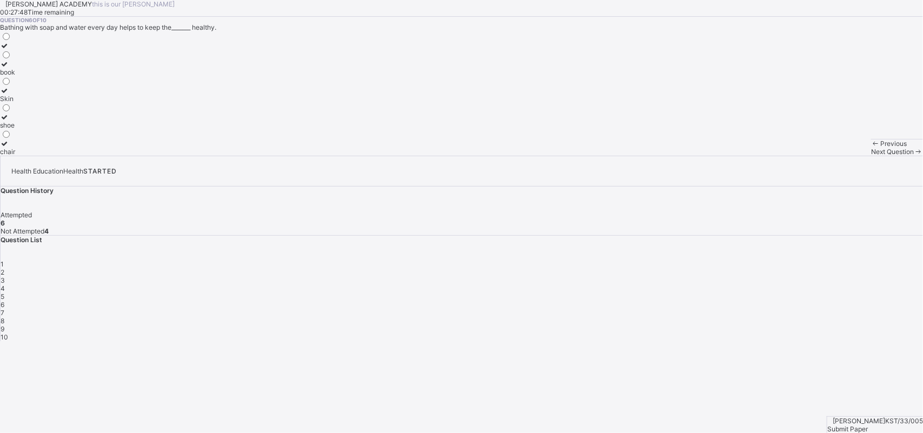
click at [730, 156] on span "Next Question" at bounding box center [892, 152] width 43 height 8
click at [357, 156] on div "clean fingers shinning of the hands good health Spread of germs and diseases" at bounding box center [461, 93] width 923 height 124
click at [90, 156] on label "Spread of germs and diseases" at bounding box center [45, 147] width 90 height 16
click at [730, 156] on span "Next Question" at bounding box center [892, 152] width 43 height 8
click at [66, 111] on label "games and sports" at bounding box center [33, 103] width 66 height 16
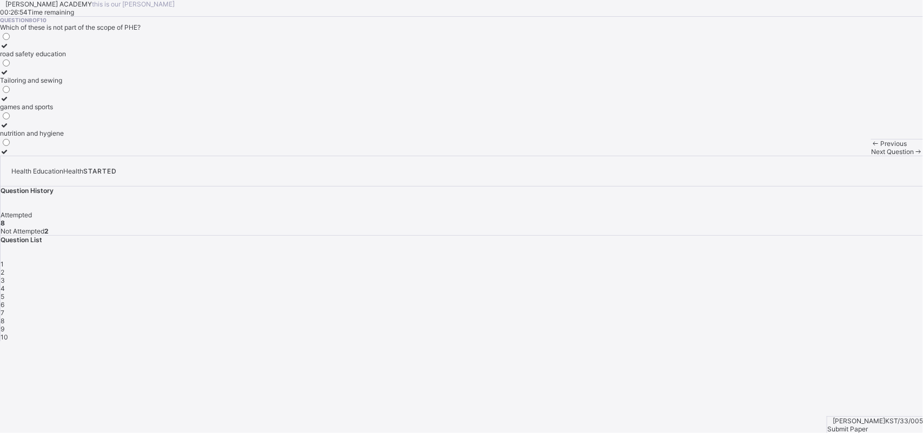
click at [66, 58] on label "road safety education" at bounding box center [33, 50] width 66 height 16
click at [730, 156] on div "Next Question" at bounding box center [897, 152] width 52 height 8
click at [730, 260] on div "1 2 3 4 5 6 7 8 9 10" at bounding box center [462, 300] width 922 height 81
click at [730, 325] on div "9" at bounding box center [462, 329] width 922 height 8
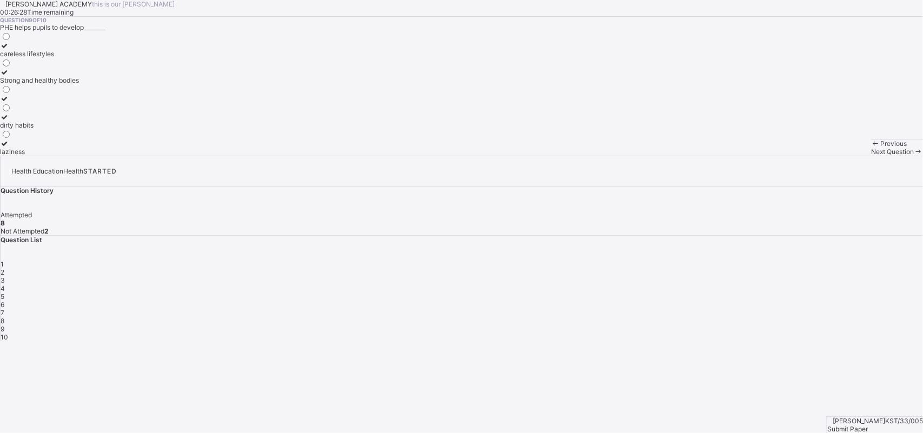
click at [79, 84] on label "Strong and healthy bodies" at bounding box center [39, 76] width 79 height 16
click at [730, 156] on span "Next Question" at bounding box center [892, 152] width 43 height 8
click at [92, 58] on div "Physical and Health Education" at bounding box center [46, 54] width 92 height 8
click at [730, 156] on div "Previous Next Question" at bounding box center [897, 147] width 52 height 17
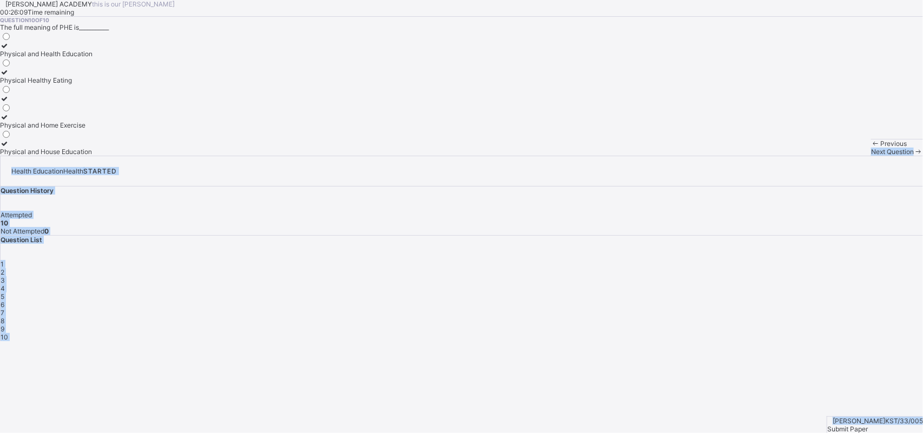
drag, startPoint x: 626, startPoint y: 404, endPoint x: 820, endPoint y: 428, distance: 195.1
click at [730, 341] on div "[PERSON_NAME] ACADEMY this is our [PERSON_NAME] 00:26:09 Time remaining Questio…" at bounding box center [461, 170] width 923 height 341
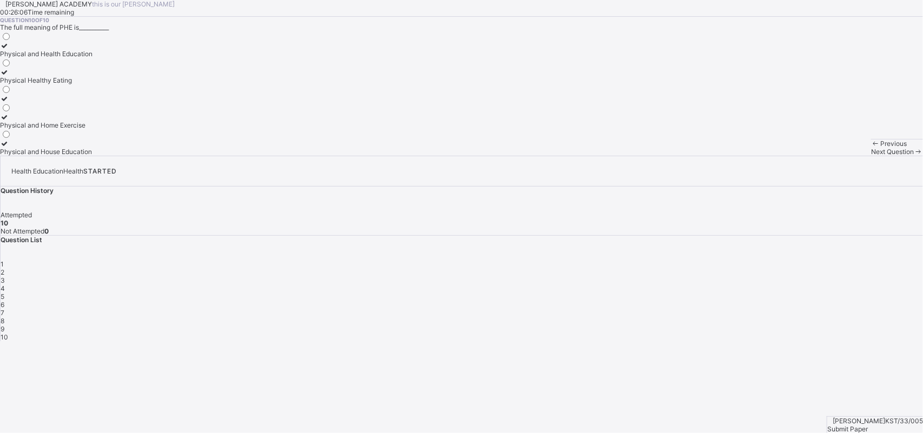
click at [730, 346] on div "Submit Paper" at bounding box center [875, 429] width 96 height 8
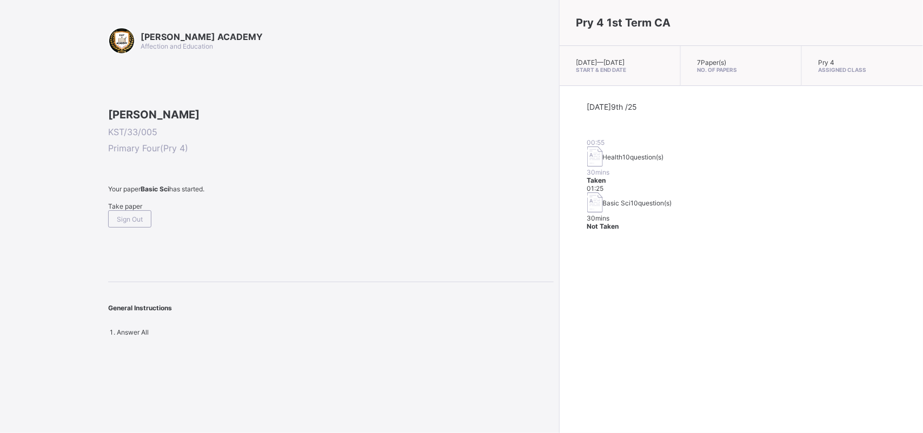
click at [136, 210] on div "Take paper" at bounding box center [330, 206] width 445 height 8
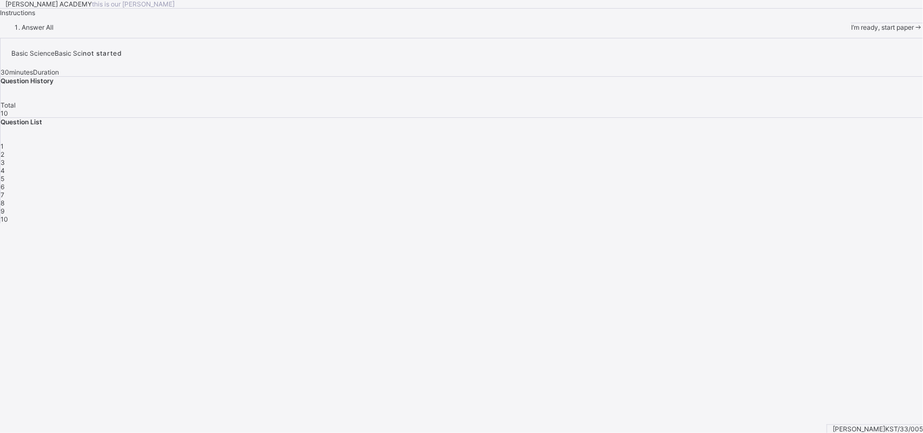
drag, startPoint x: 103, startPoint y: 424, endPoint x: 103, endPoint y: 410, distance: 14.6
click at [730, 31] on div "I’m ready, start paper" at bounding box center [887, 27] width 72 height 8
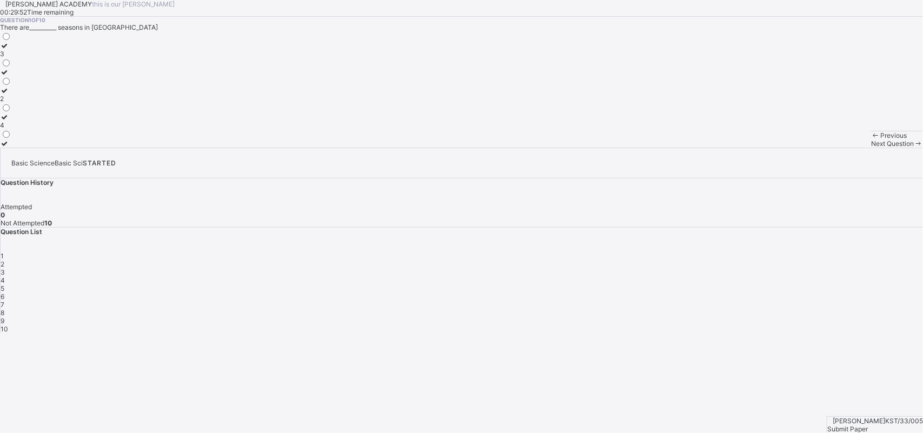
click at [11, 103] on label "2" at bounding box center [5, 95] width 11 height 16
click at [730, 148] on div "Next Question" at bounding box center [897, 143] width 52 height 8
click at [391, 148] on div "[PERSON_NAME] ACADEMY this is our [PERSON_NAME] 00:29:36 Time remaining Questio…" at bounding box center [461, 74] width 923 height 148
click at [391, 148] on div "[PERSON_NAME] ACADEMY this is our [PERSON_NAME] 00:29:35 Time remaining Questio…" at bounding box center [461, 74] width 923 height 148
click at [11, 95] on div "3" at bounding box center [5, 91] width 11 height 8
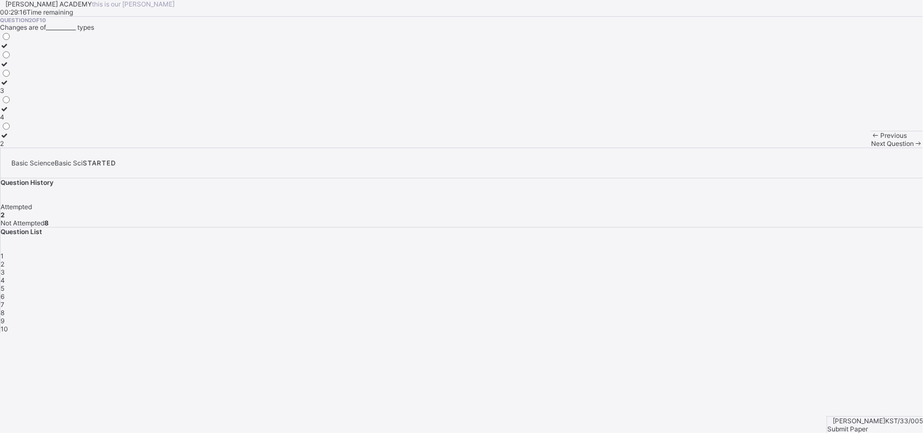
click at [11, 95] on div "3" at bounding box center [5, 91] width 11 height 8
click at [11, 95] on label "3" at bounding box center [5, 86] width 11 height 16
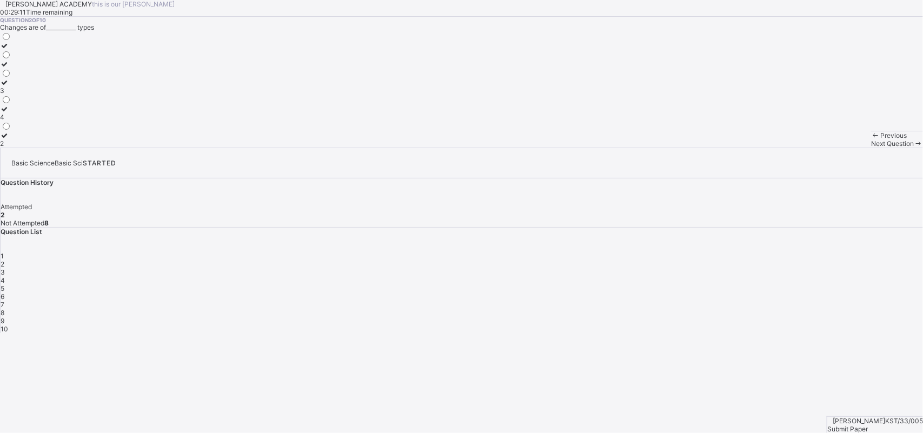
click at [11, 95] on label "3" at bounding box center [5, 86] width 11 height 16
click at [730, 148] on div "Previous Next Question" at bounding box center [897, 139] width 52 height 17
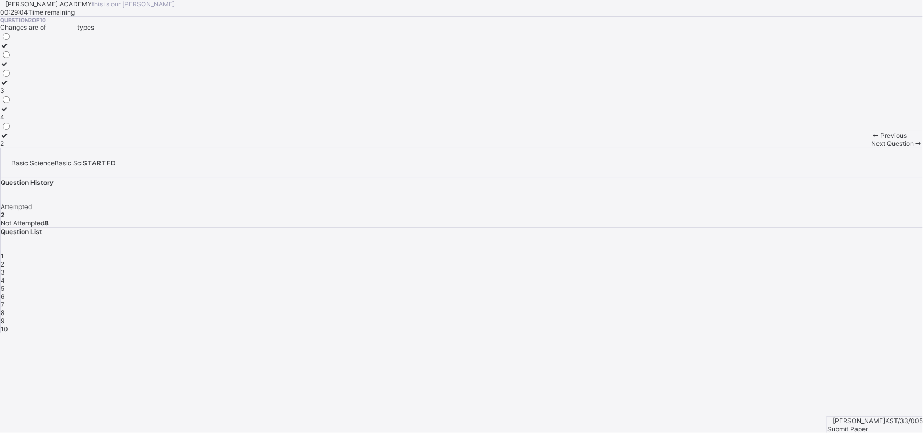
click at [730, 148] on div "Previous Next Question" at bounding box center [897, 139] width 52 height 17
click at [730, 148] on span "Next Question" at bounding box center [892, 143] width 43 height 8
click at [34, 121] on div "reversible" at bounding box center [17, 117] width 34 height 8
click at [730, 148] on div "Next Question" at bounding box center [897, 143] width 52 height 8
click at [730, 268] on div "3" at bounding box center [462, 272] width 922 height 8
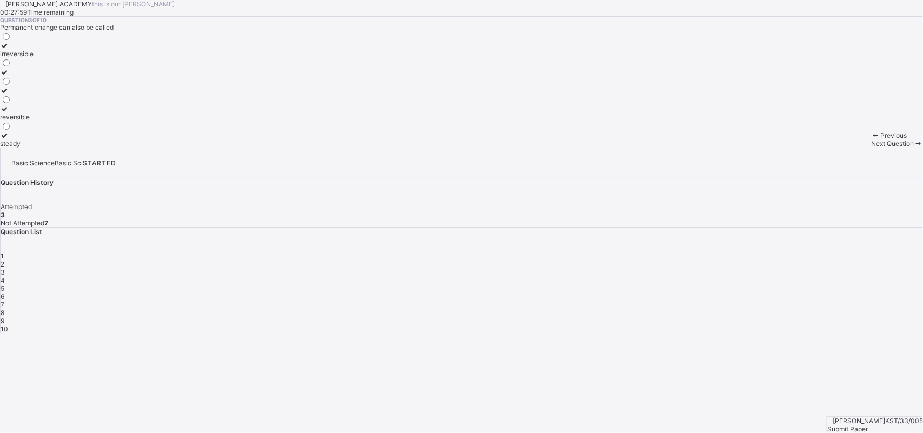
click at [34, 58] on label "irreversible" at bounding box center [17, 50] width 34 height 16
click at [730, 148] on div "Next Question" at bounding box center [897, 143] width 52 height 8
click at [730, 276] on div "4" at bounding box center [462, 280] width 922 height 8
drag, startPoint x: 501, startPoint y: 258, endPoint x: 442, endPoint y: 255, distance: 58.5
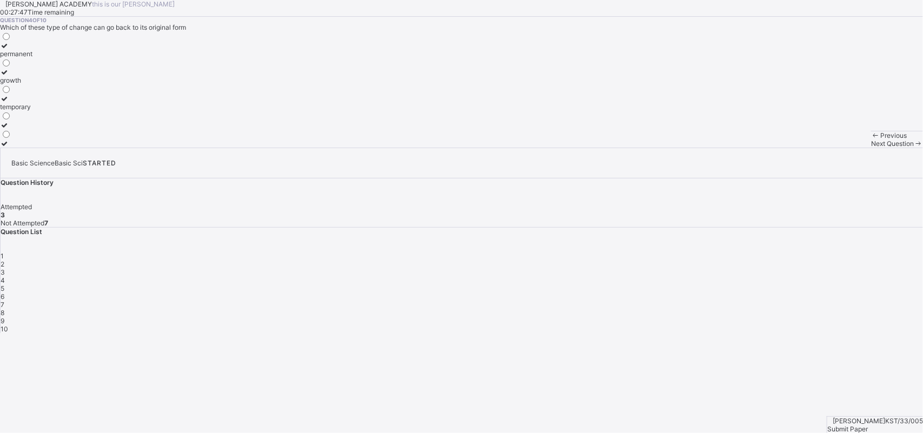
click at [442, 148] on div "Question 4 of 10 Which of these type of change can go back to its original form…" at bounding box center [461, 82] width 923 height 131
click at [32, 111] on label "temporary" at bounding box center [16, 103] width 32 height 16
click at [730, 148] on span "Next Question" at bounding box center [892, 143] width 43 height 8
click at [32, 95] on div "temporary" at bounding box center [16, 91] width 32 height 8
click at [730, 148] on span "Next Question" at bounding box center [892, 143] width 43 height 8
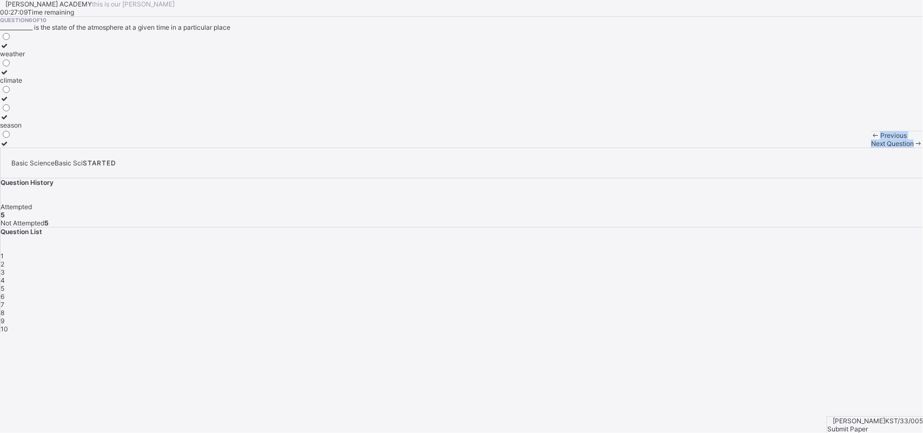
drag, startPoint x: 622, startPoint y: 411, endPoint x: 507, endPoint y: 363, distance: 124.5
click at [507, 148] on div "[PERSON_NAME] ACADEMY this is our [PERSON_NAME] 00:27:09 Time remaining Questio…" at bounding box center [461, 74] width 923 height 148
click at [25, 58] on label "weather" at bounding box center [12, 50] width 25 height 16
click at [730, 148] on div "Previous Next Question" at bounding box center [897, 139] width 52 height 17
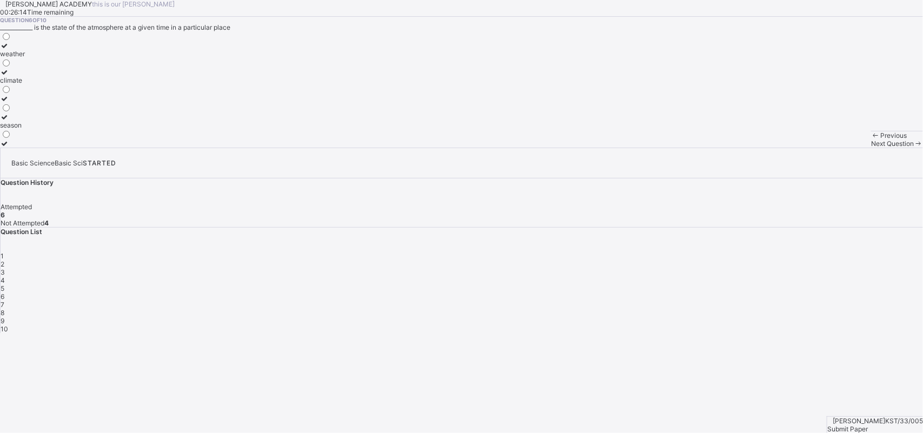
click at [730, 148] on div "Next Question" at bounding box center [897, 143] width 52 height 8
click at [54, 148] on label "meteorologist" at bounding box center [27, 139] width 54 height 16
click at [730, 148] on div "Next Question" at bounding box center [897, 143] width 52 height 8
click at [28, 58] on div "dissolves" at bounding box center [14, 54] width 28 height 8
click at [730, 148] on div "Next Question" at bounding box center [897, 143] width 52 height 8
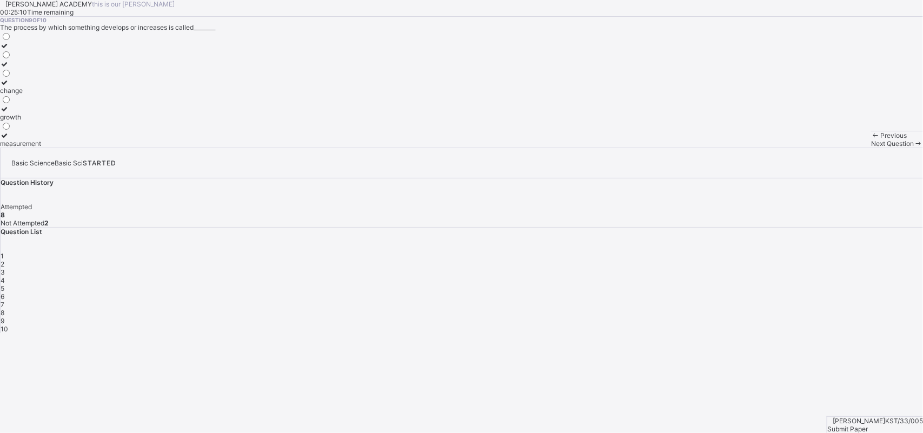
click at [41, 95] on div "change" at bounding box center [20, 91] width 41 height 8
click at [730, 148] on div "Next Question" at bounding box center [897, 143] width 52 height 8
click at [26, 58] on label "change" at bounding box center [13, 50] width 26 height 16
click at [730, 346] on span "Submit Paper" at bounding box center [847, 429] width 41 height 8
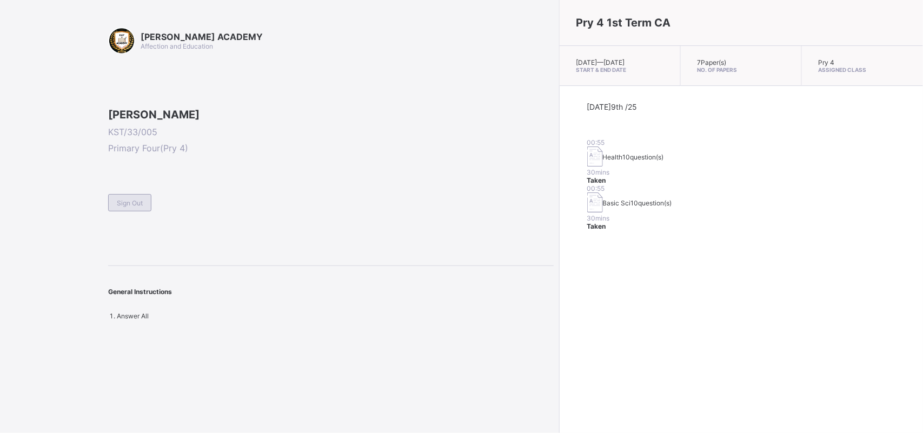
click at [144, 211] on div "Sign Out" at bounding box center [129, 202] width 43 height 17
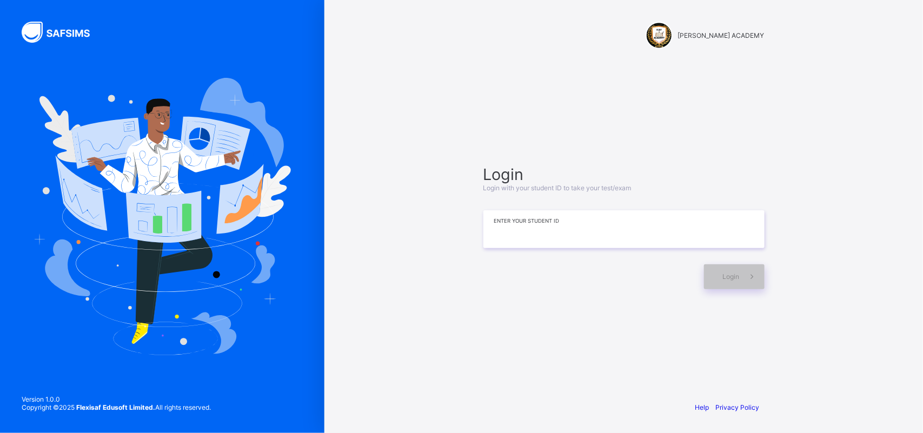
click at [511, 231] on input at bounding box center [623, 229] width 281 height 38
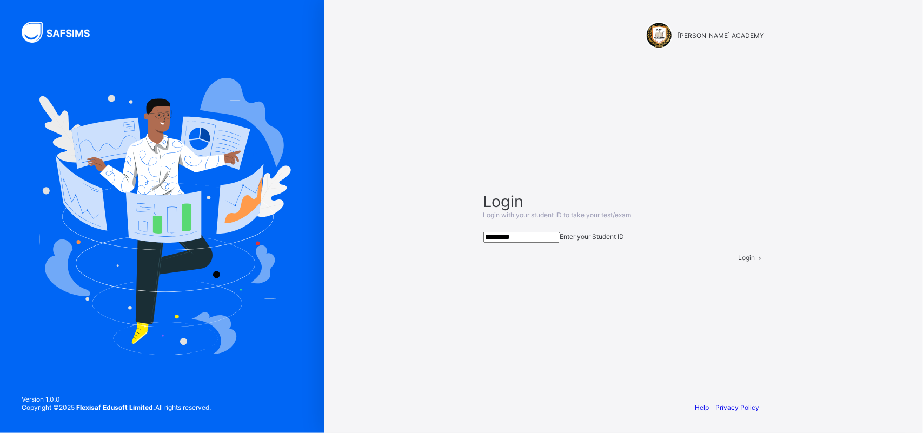
type input "*********"
click at [730, 262] on div "Login" at bounding box center [752, 258] width 26 height 8
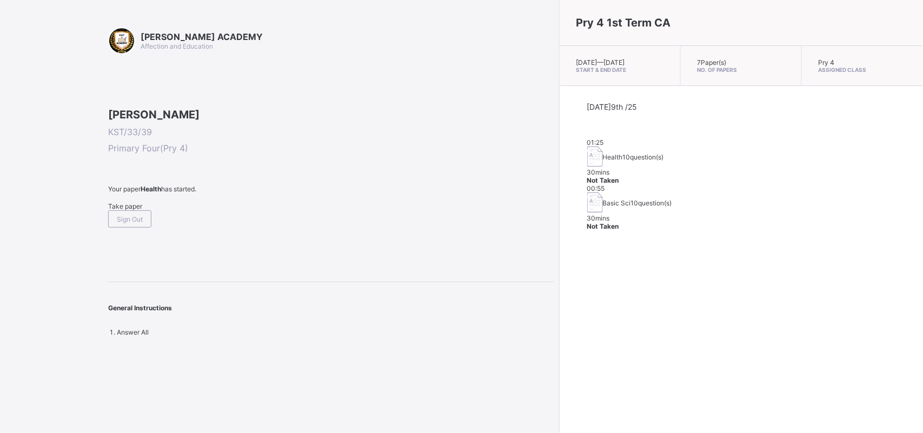
click at [138, 210] on div "Take paper" at bounding box center [330, 206] width 445 height 8
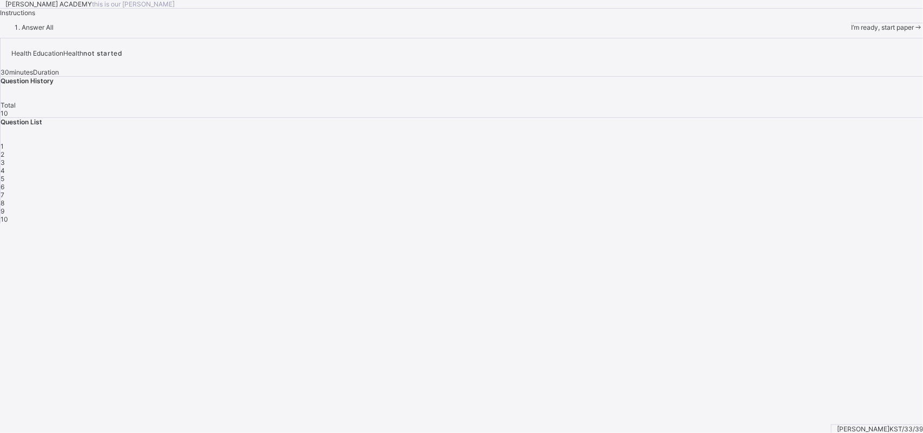
click at [730, 31] on div "I’m ready, start paper" at bounding box center [887, 27] width 72 height 8
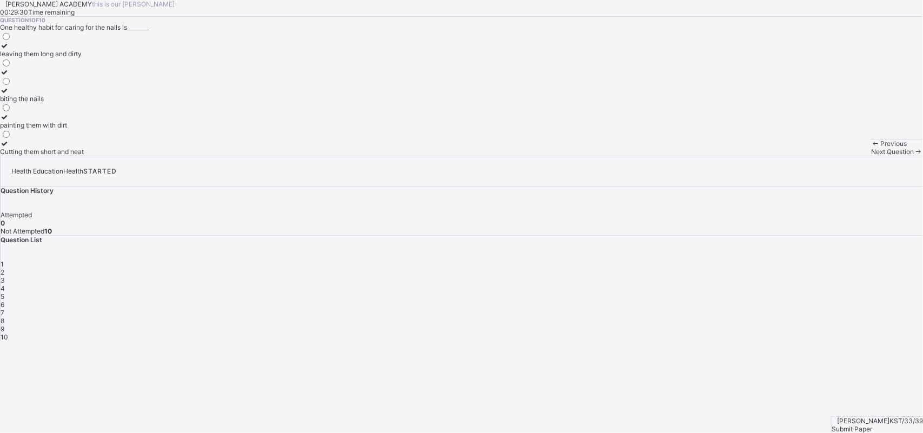
click at [84, 156] on label "Cutting them short and neat" at bounding box center [42, 147] width 84 height 16
click at [730, 268] on div "2" at bounding box center [462, 272] width 922 height 8
click at [561, 156] on div "Question 2 of 10 Which of the following helps to keep the hair clean? scratchin…" at bounding box center [461, 86] width 923 height 139
click at [94, 156] on label at bounding box center [47, 152] width 94 height 8
click at [730, 156] on span "Next Question" at bounding box center [892, 152] width 43 height 8
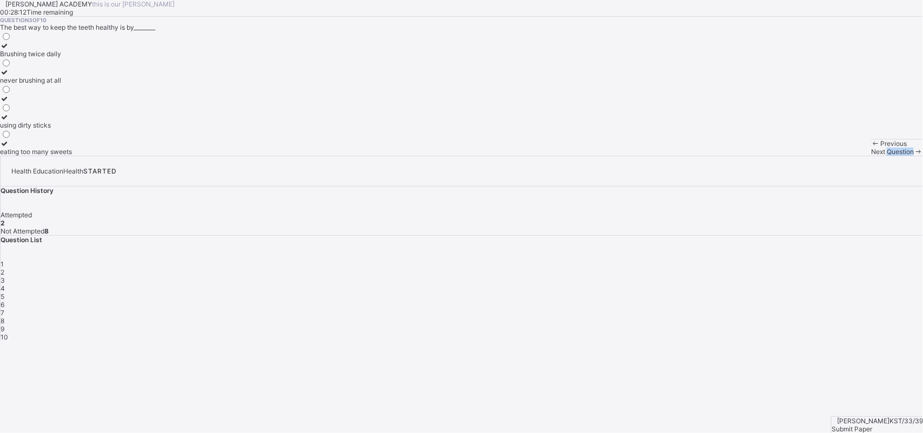
click at [730, 156] on span "Next Question" at bounding box center [892, 152] width 43 height 8
click at [730, 276] on div "3" at bounding box center [462, 280] width 922 height 8
drag, startPoint x: 212, startPoint y: 201, endPoint x: 235, endPoint y: 214, distance: 26.6
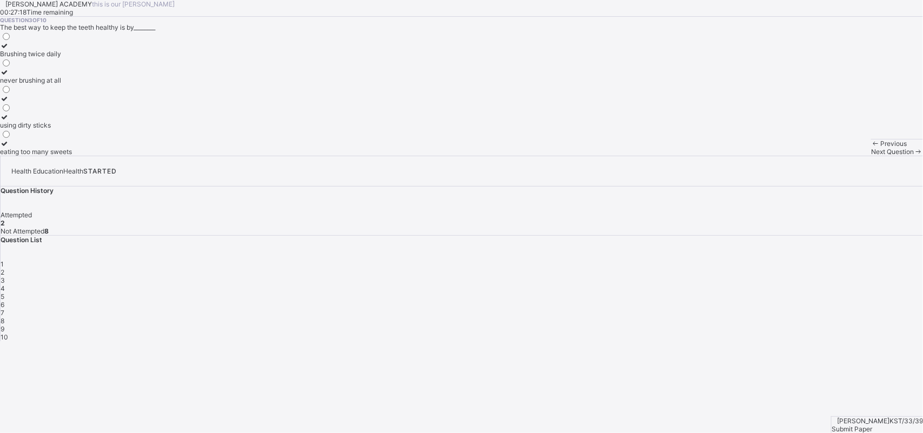
click at [72, 156] on div "Brushing twice daily never brushing at all using dirty sticks eating too many s…" at bounding box center [36, 93] width 72 height 124
click at [72, 84] on label "never brushing at all" at bounding box center [36, 76] width 72 height 16
click at [730, 156] on span "Next Question" at bounding box center [892, 152] width 43 height 8
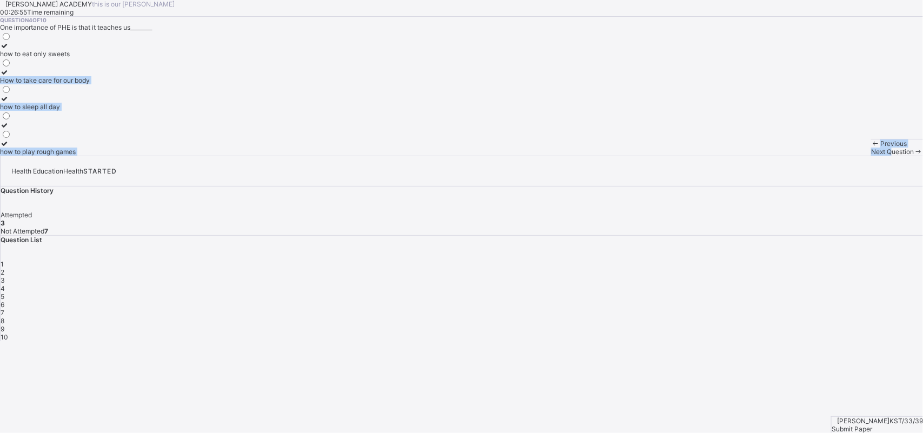
drag, startPoint x: 623, startPoint y: 411, endPoint x: 330, endPoint y: 147, distance: 395.4
click at [330, 147] on div "[PERSON_NAME] ACADEMY this is our [PERSON_NAME] 00:26:55 Time remaining Questio…" at bounding box center [461, 78] width 923 height 156
click at [330, 147] on div "how to eat only sweets How to take care for our body how to sleep all day how t…" at bounding box center [461, 93] width 923 height 124
click at [341, 156] on div "how to eat only sweets How to take care for our body how to sleep all day how t…" at bounding box center [461, 93] width 923 height 124
click at [90, 156] on label "how to play rough games" at bounding box center [45, 147] width 90 height 16
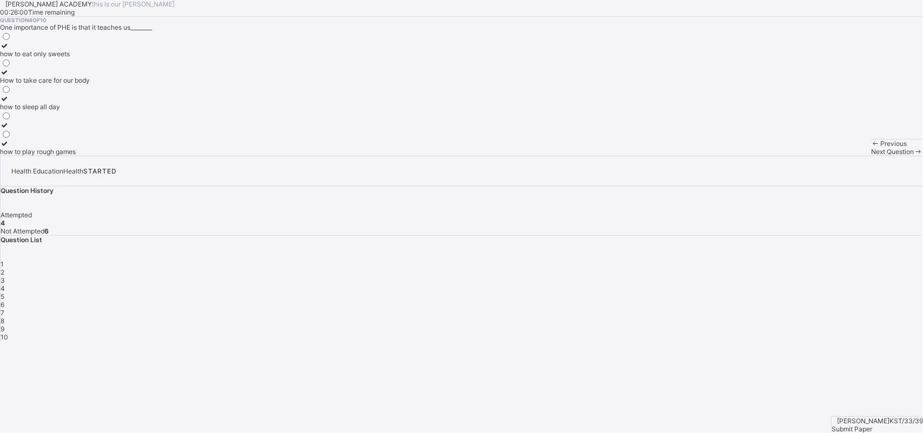
click at [730, 156] on span at bounding box center [918, 152] width 9 height 8
click at [730, 276] on div "3" at bounding box center [462, 280] width 922 height 8
click at [730, 236] on div "Question List 1 2 3 4 5 6 7 8 9 10" at bounding box center [462, 288] width 922 height 105
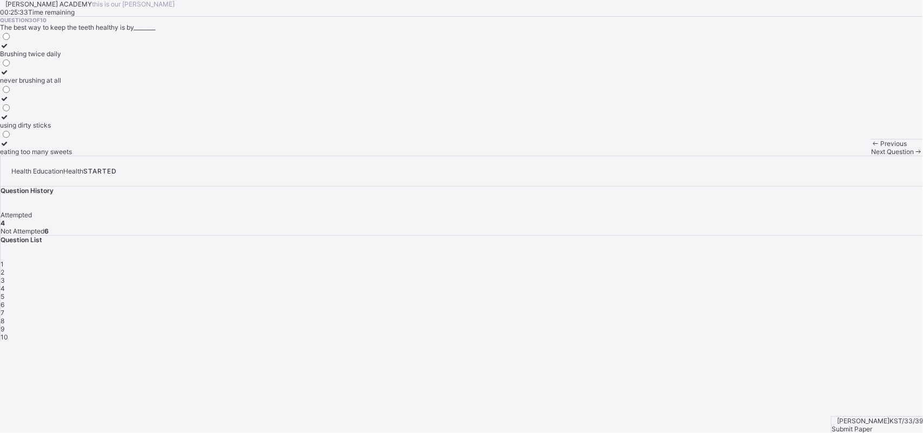
click at [730, 284] on div "4" at bounding box center [462, 288] width 922 height 8
click at [730, 236] on div "Question List 1 2 3 4 5 6 7 8 9 10" at bounding box center [462, 288] width 922 height 105
click at [730, 260] on div "1 2 3 4 5 6 7 8 9 10" at bounding box center [462, 300] width 922 height 81
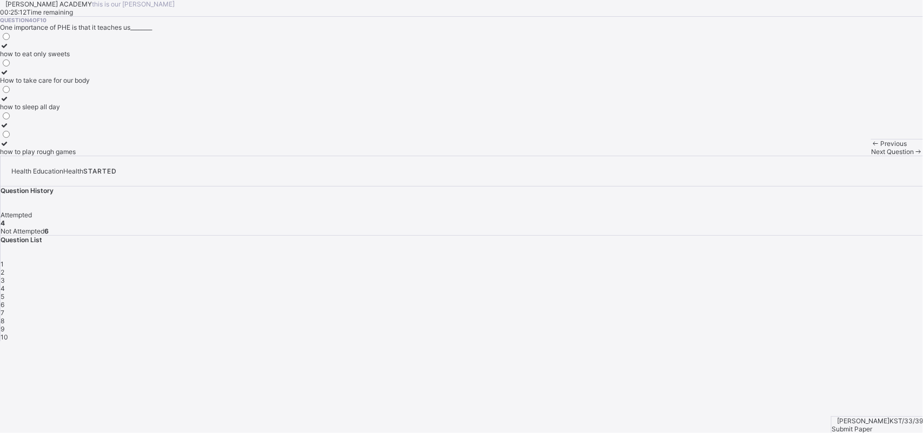
click at [730, 156] on div "Previous Next Question" at bounding box center [897, 147] width 52 height 17
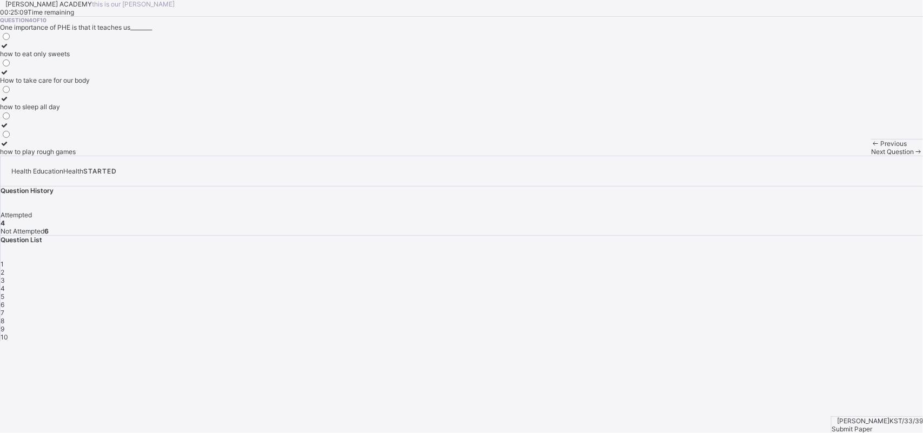
click at [730, 156] on div "Next Question" at bounding box center [897, 152] width 52 height 8
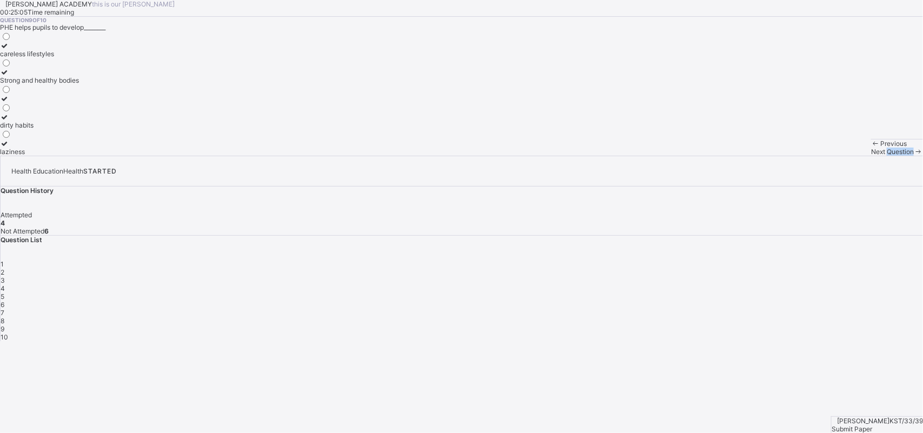
click at [730, 156] on div "Next Question" at bounding box center [897, 152] width 52 height 8
click at [730, 292] on div "5" at bounding box center [462, 296] width 922 height 8
click at [66, 58] on div "Keep fit and healthy" at bounding box center [33, 54] width 66 height 8
click at [730, 156] on div "Previous Next Question" at bounding box center [897, 147] width 52 height 17
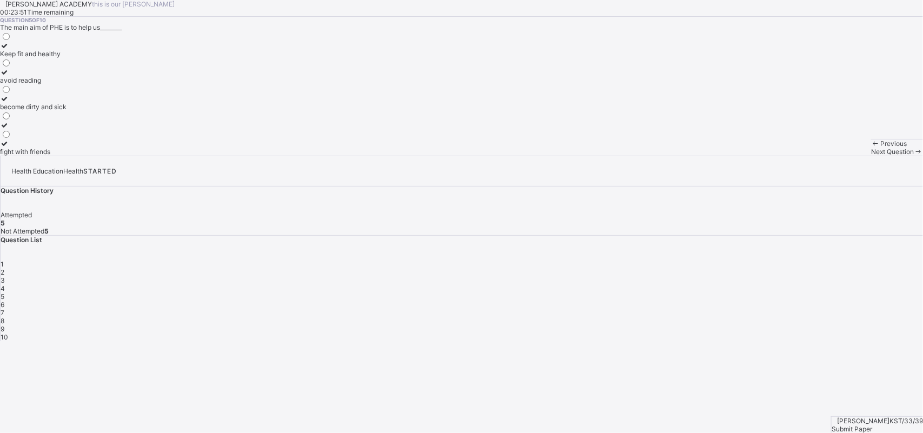
click at [730, 156] on div "Previous Next Question" at bounding box center [897, 147] width 52 height 17
click at [730, 156] on span "Next Question" at bounding box center [892, 152] width 43 height 8
click at [66, 58] on div "road safety education" at bounding box center [33, 54] width 66 height 8
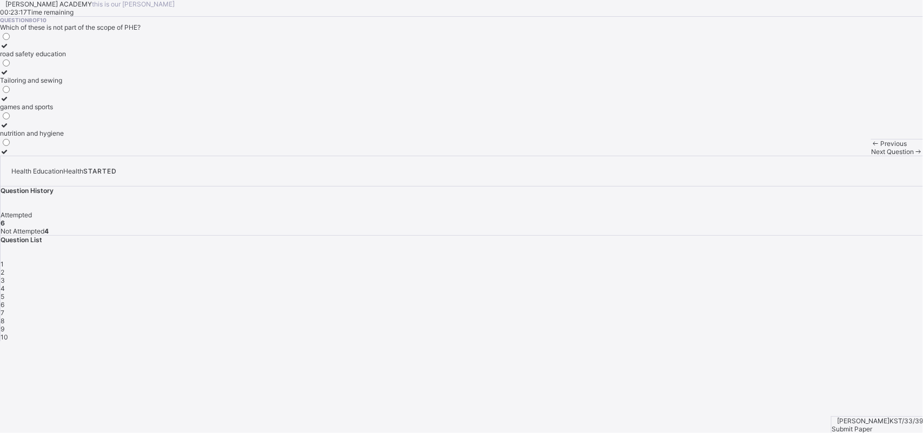
click at [730, 260] on div "1 2 3 4 5 6 7 8 9 10" at bounding box center [462, 300] width 922 height 81
click at [730, 301] on div "6" at bounding box center [462, 305] width 922 height 8
click at [0, 23] on span at bounding box center [0, 23] width 0 height 0
click at [15, 103] on label "Skin" at bounding box center [7, 95] width 15 height 16
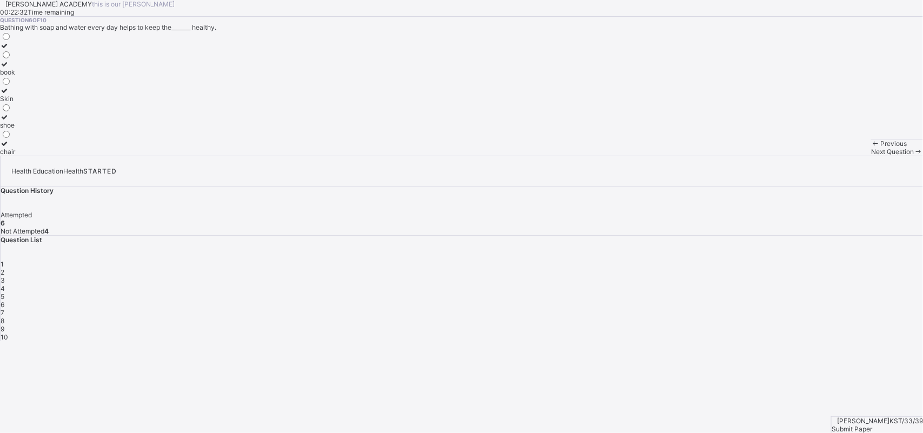
click at [15, 103] on label "Skin" at bounding box center [7, 95] width 15 height 16
click at [730, 156] on div "Previous Next Question" at bounding box center [897, 147] width 52 height 17
click at [730, 156] on span "Next Question" at bounding box center [892, 152] width 43 height 8
drag, startPoint x: 98, startPoint y: 249, endPoint x: 158, endPoint y: 183, distance: 89.2
click at [90, 156] on div "clean fingers shinning of the hands good health Spread of germs and diseases" at bounding box center [45, 93] width 90 height 124
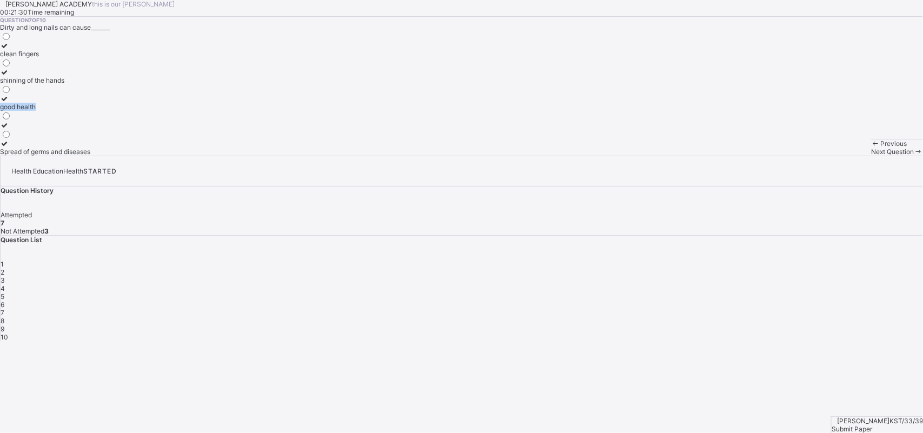
click at [90, 129] on label at bounding box center [45, 125] width 90 height 8
click at [730, 156] on span "Next Question" at bounding box center [892, 152] width 43 height 8
click at [730, 156] on div "Next Question" at bounding box center [897, 152] width 52 height 8
click at [730, 260] on div "1 2 3 4 5 6 7 8 9 10" at bounding box center [462, 300] width 922 height 81
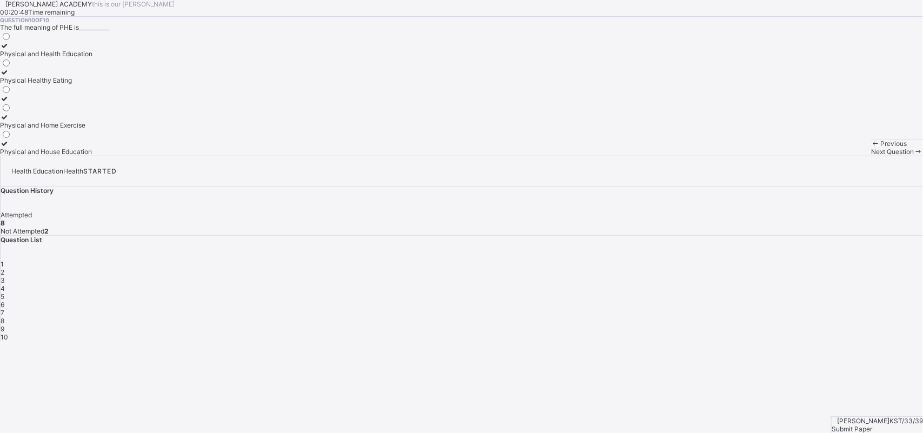
click at [730, 260] on div "1 2 3 4 5 6 7 8 9 10" at bounding box center [462, 300] width 922 height 81
click at [730, 325] on div "9" at bounding box center [462, 329] width 922 height 8
click at [79, 156] on label "laziness" at bounding box center [39, 147] width 79 height 16
click at [79, 156] on div "careless lifestyles Strong and healthy bodies dirty habits laziness" at bounding box center [39, 93] width 79 height 124
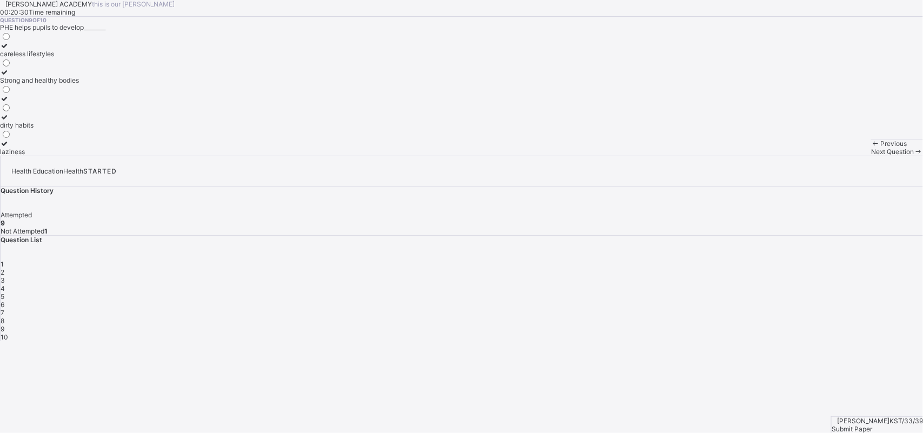
click at [79, 156] on div "careless lifestyles Strong and healthy bodies dirty habits laziness" at bounding box center [39, 93] width 79 height 124
click at [79, 129] on div "dirty habits" at bounding box center [39, 125] width 79 height 8
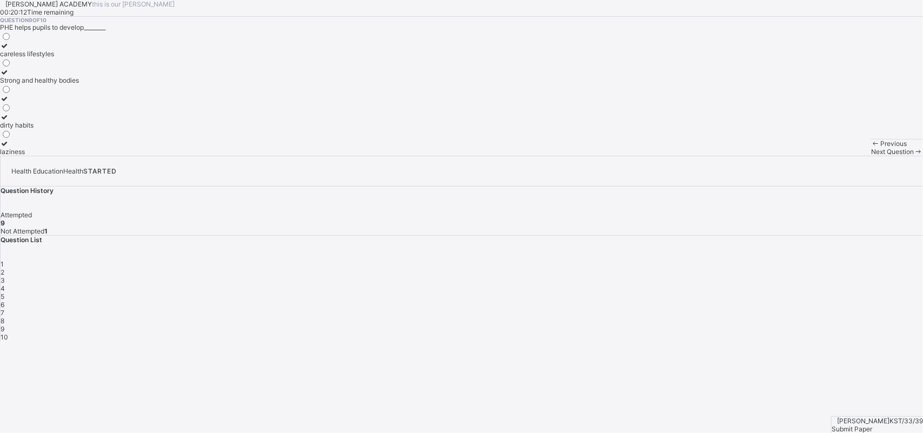
click at [79, 58] on div "careless lifestyles" at bounding box center [39, 54] width 79 height 8
click at [730, 156] on span "Next Question" at bounding box center [892, 152] width 43 height 8
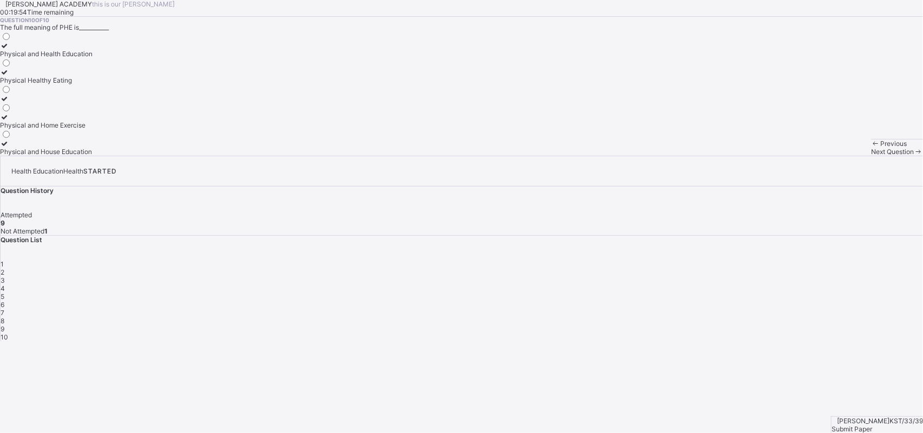
click at [730, 156] on div "Previous Next Question" at bounding box center [897, 147] width 52 height 17
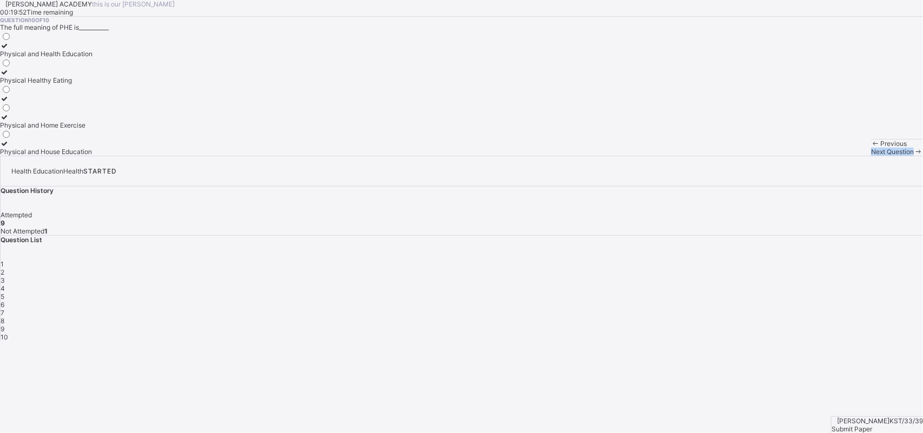
click at [730, 156] on div "Previous Next Question" at bounding box center [897, 147] width 52 height 17
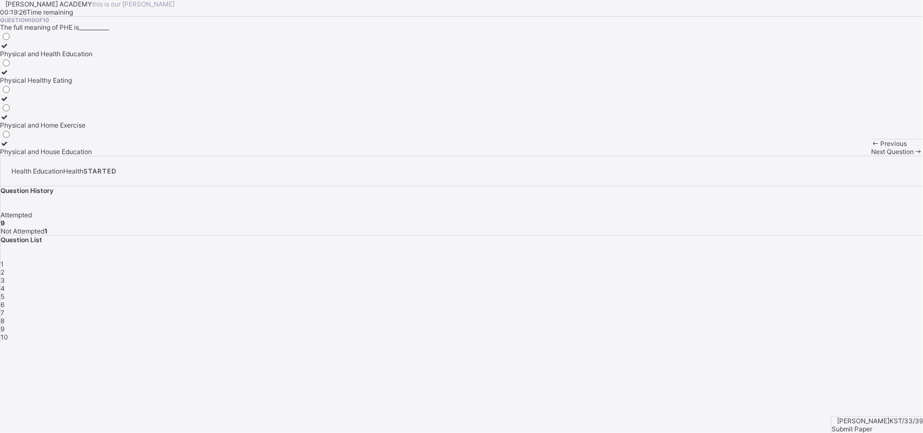
click at [92, 103] on label at bounding box center [46, 99] width 92 height 8
click at [730, 346] on div "Submit Paper" at bounding box center [877, 429] width 91 height 8
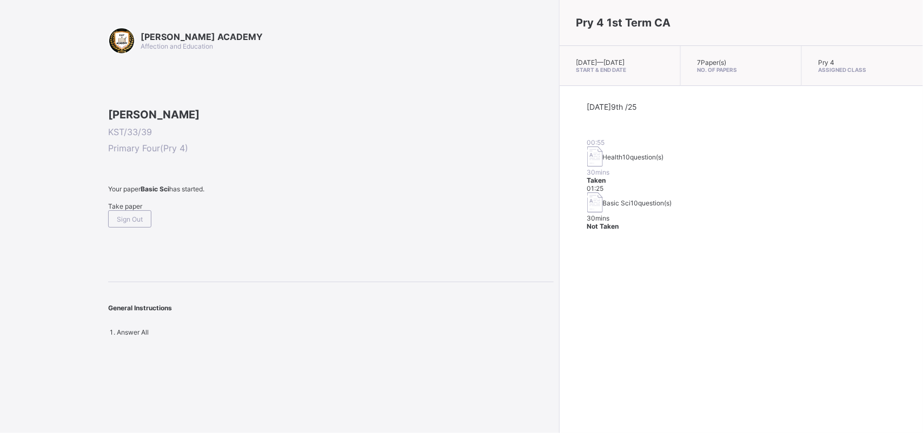
click at [124, 210] on span "Take paper" at bounding box center [125, 206] width 34 height 8
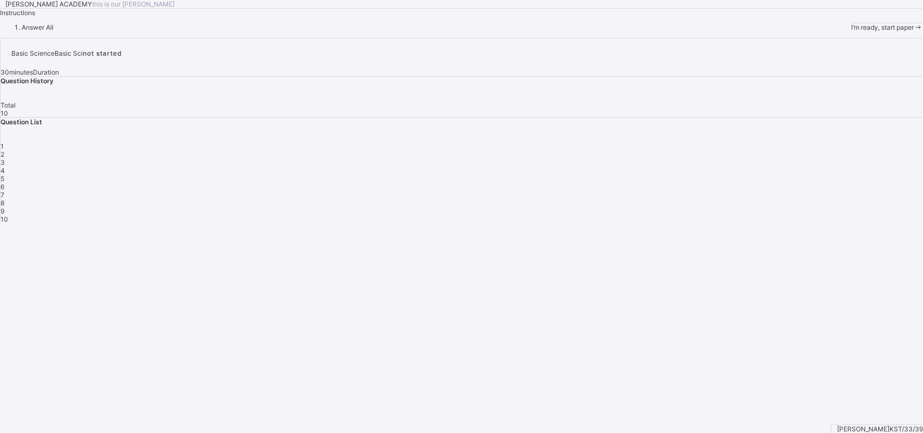
click at [730, 31] on span "I’m ready, start paper" at bounding box center [882, 27] width 63 height 8
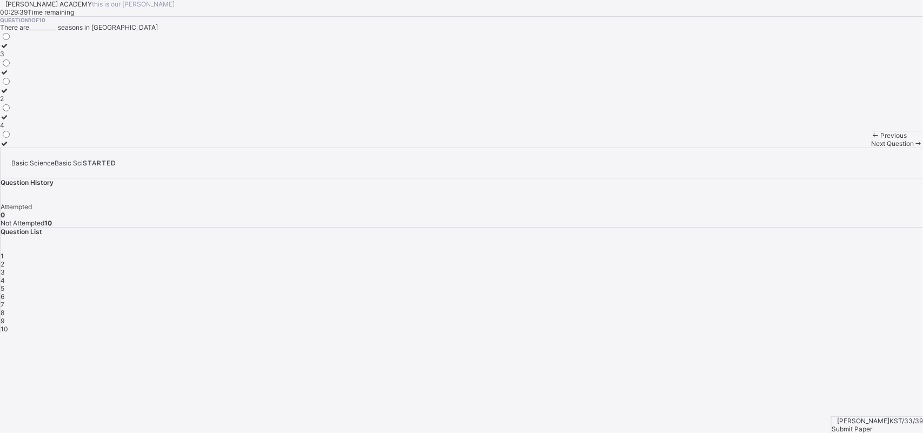
click at [11, 141] on div "3 2 4" at bounding box center [5, 89] width 11 height 116
click at [11, 58] on div "3" at bounding box center [5, 54] width 11 height 8
click at [11, 76] on div at bounding box center [5, 76] width 11 height 0
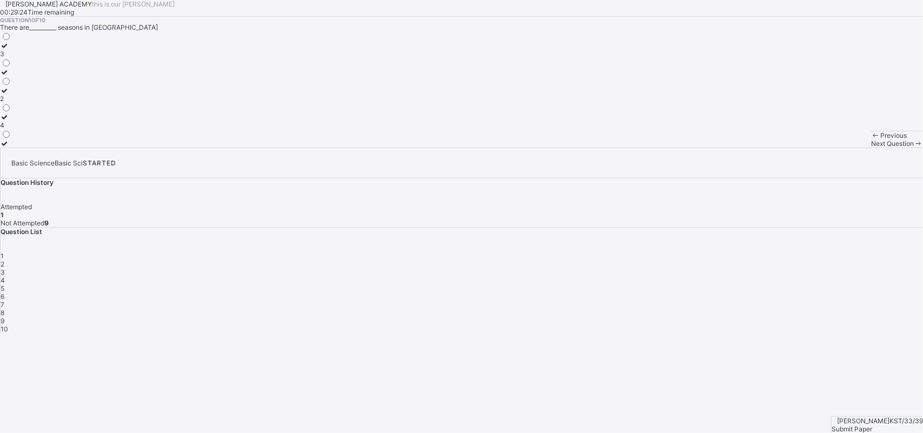
click at [11, 76] on div at bounding box center [5, 76] width 11 height 0
click at [11, 129] on label "4" at bounding box center [5, 121] width 11 height 16
click at [11, 148] on label at bounding box center [5, 143] width 11 height 8
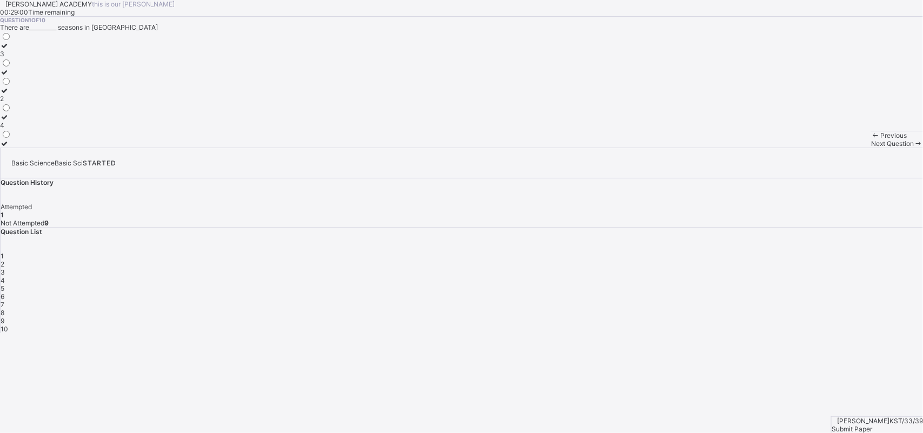
click at [11, 129] on label "4" at bounding box center [5, 121] width 11 height 16
click at [730, 148] on div "Previous Next Question" at bounding box center [897, 139] width 52 height 17
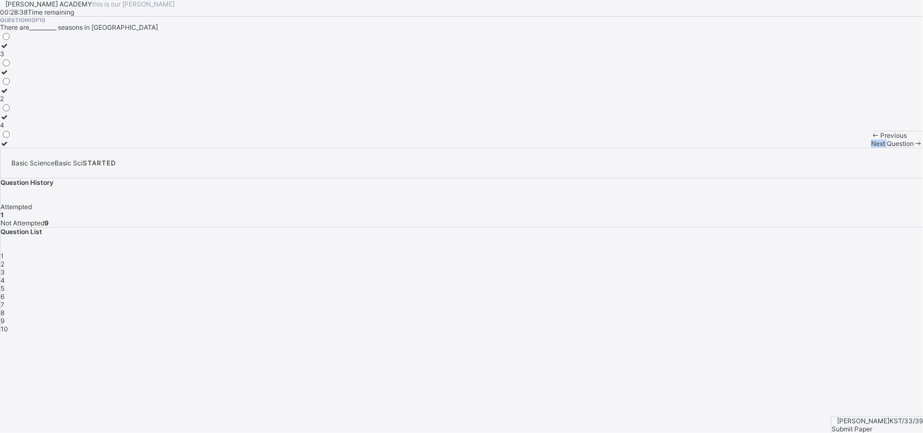
click at [730, 148] on div "Previous Next Question" at bounding box center [897, 139] width 52 height 17
click at [730, 148] on span "Next Question" at bounding box center [892, 143] width 43 height 8
click at [730, 148] on div "Previous Next Question" at bounding box center [897, 139] width 52 height 17
drag, startPoint x: 633, startPoint y: 399, endPoint x: 635, endPoint y: 407, distance: 8.4
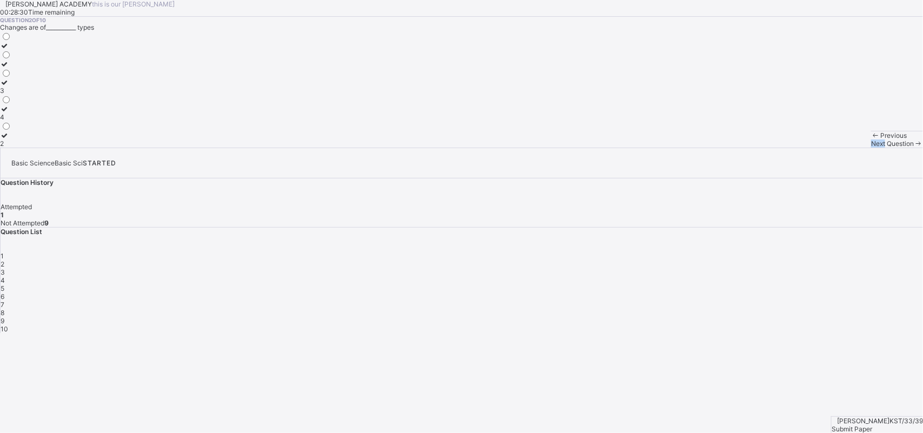
click at [730, 148] on div "Previous Next Question" at bounding box center [897, 139] width 52 height 17
click at [730, 148] on div "Next Question" at bounding box center [897, 143] width 52 height 8
click at [730, 252] on div "1 2 3 4 5 6 7 8 9 10" at bounding box center [462, 292] width 922 height 81
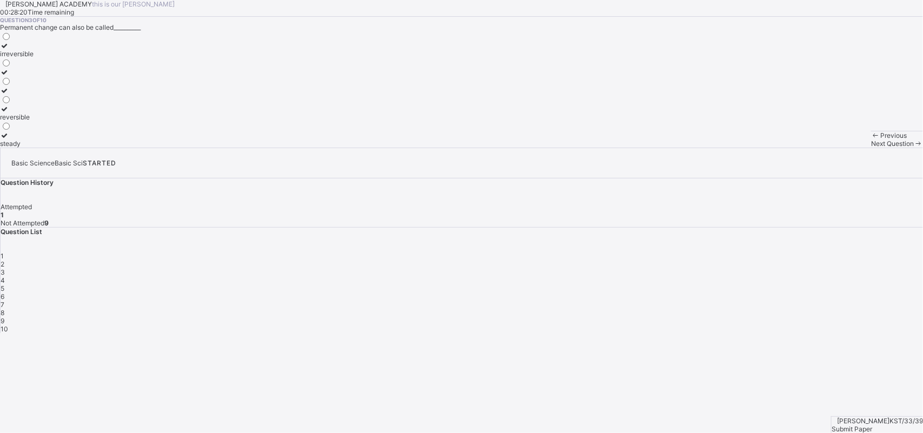
click at [730, 252] on div "1 2 3 4 5 6 7 8 9 10" at bounding box center [462, 292] width 922 height 81
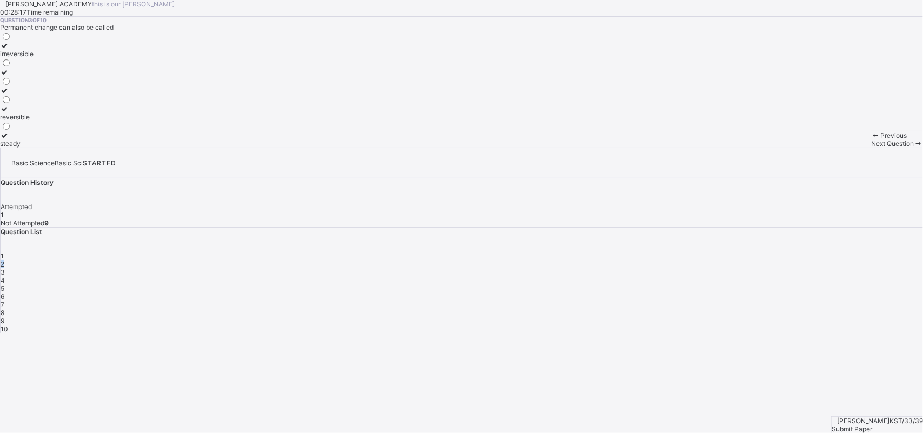
click at [730, 228] on div "Question List 1 2 3 4 5 6 7 8 9 10" at bounding box center [462, 280] width 922 height 105
click at [730, 252] on div "1 2 3 4 5 6 7 8 9 10" at bounding box center [462, 292] width 922 height 81
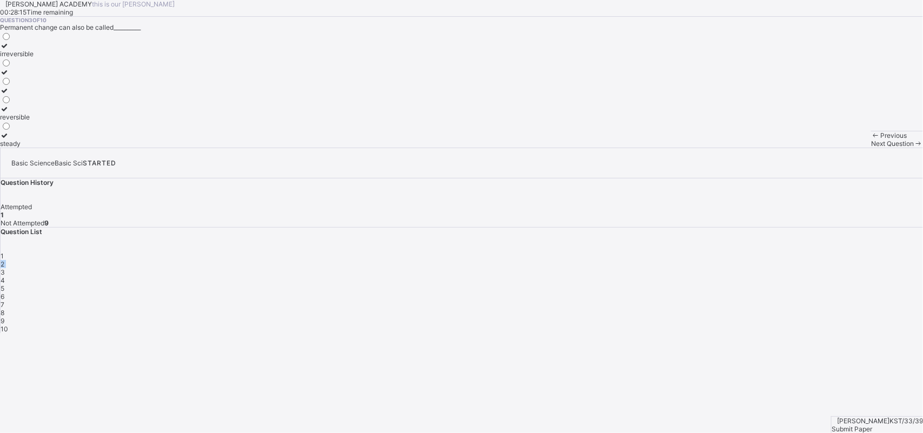
click at [730, 252] on div "1 2 3 4 5 6 7 8 9 10" at bounding box center [462, 292] width 922 height 81
click at [730, 228] on div "Question List 1 2 3 4 5 6 7 8 9 10" at bounding box center [462, 280] width 922 height 105
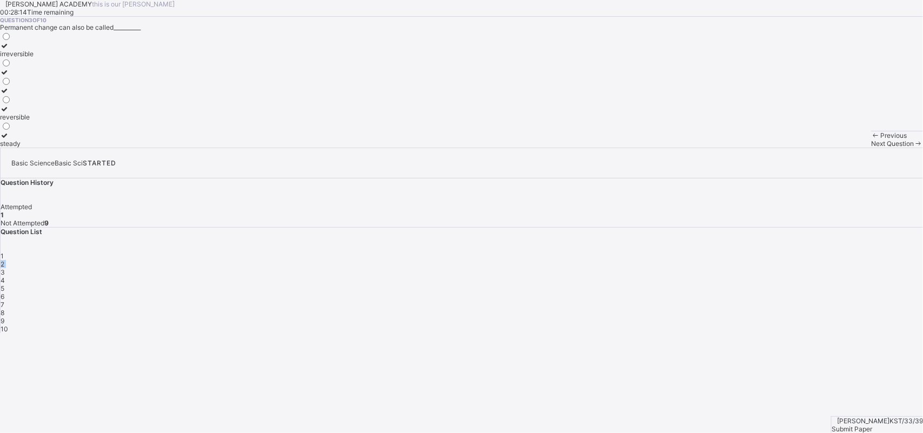
click at [730, 228] on div "Question List 1 2 3 4 5 6 7 8 9 10" at bounding box center [462, 280] width 922 height 105
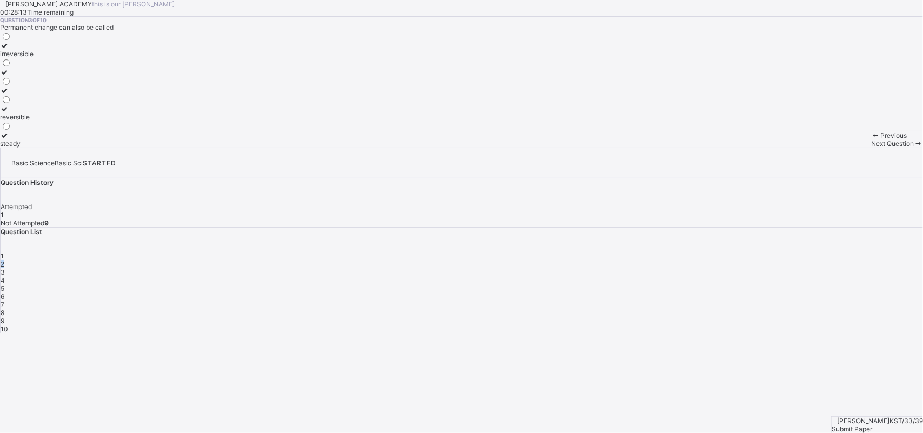
click at [730, 228] on div "Question List 1 2 3 4 5 6 7 8 9 10" at bounding box center [462, 280] width 922 height 105
click at [727, 292] on div "Basic Science Basic Sci STARTED Question History Attempted 1 Not Attempted 9 Qu…" at bounding box center [461, 240] width 923 height 185
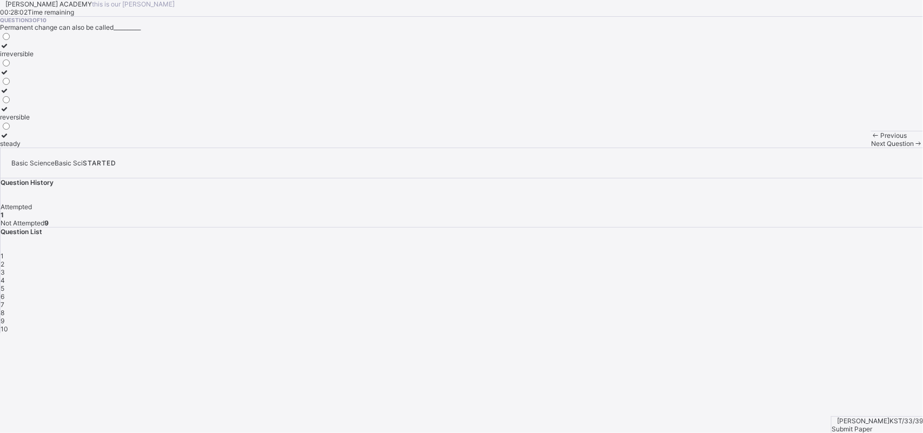
click at [730, 228] on div "Question List 1 2 3 4 5 6 7 8 9 10" at bounding box center [462, 280] width 922 height 105
click at [34, 121] on div "reversible" at bounding box center [17, 117] width 34 height 8
click at [34, 76] on label at bounding box center [17, 72] width 34 height 8
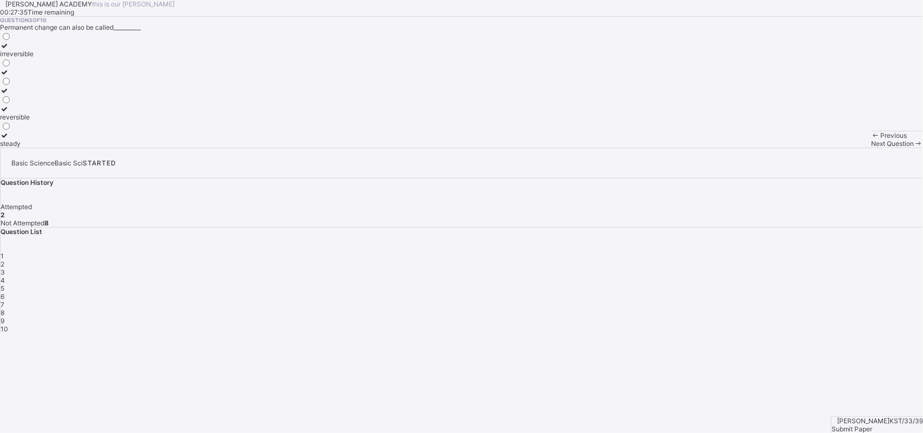
click at [34, 76] on label at bounding box center [17, 72] width 34 height 8
click at [730, 260] on div "2" at bounding box center [462, 264] width 922 height 8
click at [11, 121] on div "4" at bounding box center [5, 117] width 11 height 8
drag, startPoint x: 373, startPoint y: 265, endPoint x: 417, endPoint y: 273, distance: 45.0
click at [417, 148] on div "Question 2 of 10 Changes are of___________ types 3 4 2" at bounding box center [461, 82] width 923 height 131
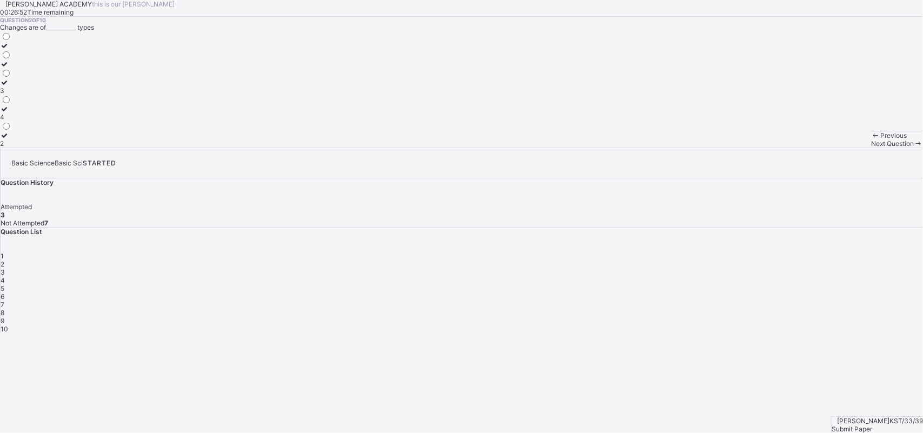
click at [730, 148] on div "Previous Next Question" at bounding box center [897, 139] width 52 height 17
click at [730, 148] on div "Next Question" at bounding box center [897, 143] width 52 height 8
click at [32, 58] on label "permanent" at bounding box center [16, 50] width 32 height 16
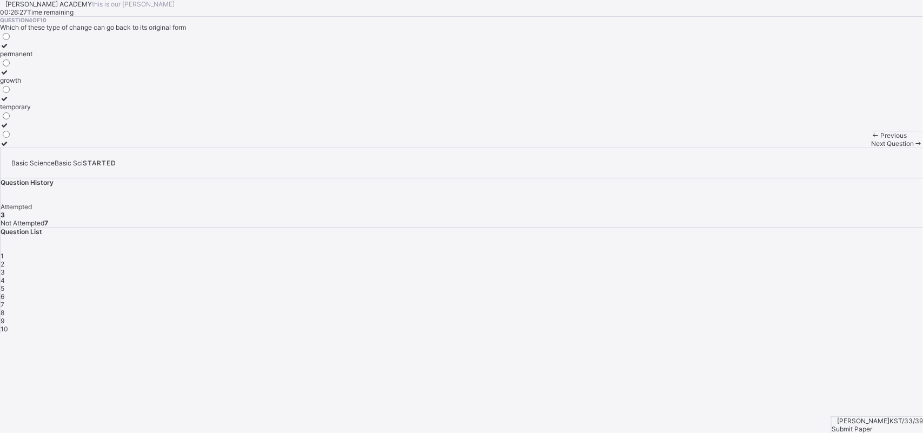
click at [32, 58] on label "permanent" at bounding box center [16, 50] width 32 height 16
click at [730, 148] on span "Next Question" at bounding box center [892, 143] width 43 height 8
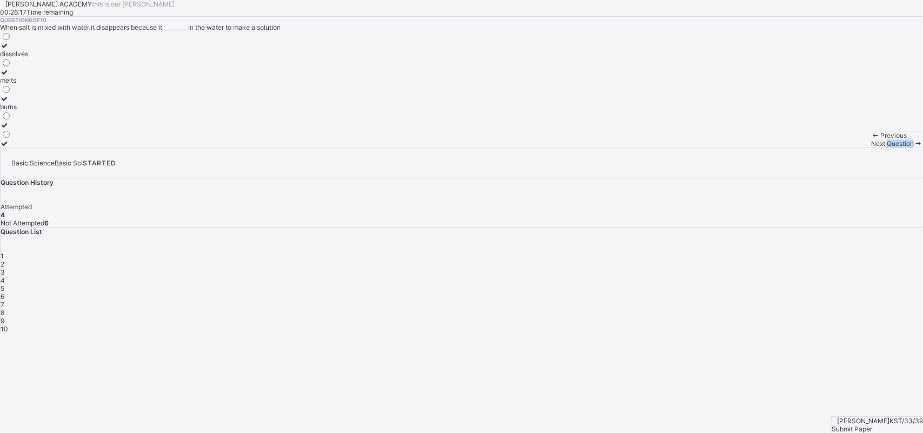
click at [730, 148] on span "Next Question" at bounding box center [892, 143] width 43 height 8
click at [730, 284] on div "5" at bounding box center [462, 288] width 922 height 8
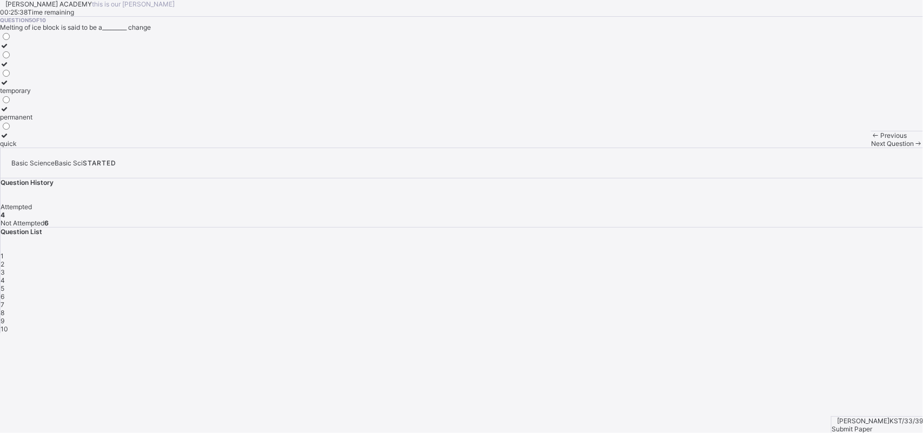
click at [32, 95] on label "temporary" at bounding box center [16, 86] width 32 height 16
click at [730, 148] on span "Next Question" at bounding box center [892, 143] width 43 height 8
click at [25, 58] on label "weather" at bounding box center [12, 50] width 25 height 16
click at [25, 58] on div "weather" at bounding box center [12, 54] width 25 height 8
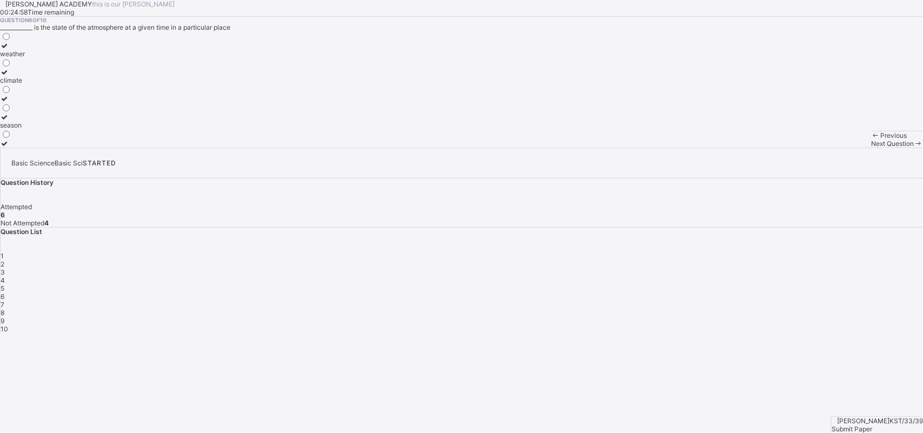
click at [25, 58] on div "weather" at bounding box center [12, 54] width 25 height 8
click at [730, 148] on span at bounding box center [918, 143] width 9 height 8
click at [730, 301] on div "7" at bounding box center [462, 305] width 922 height 8
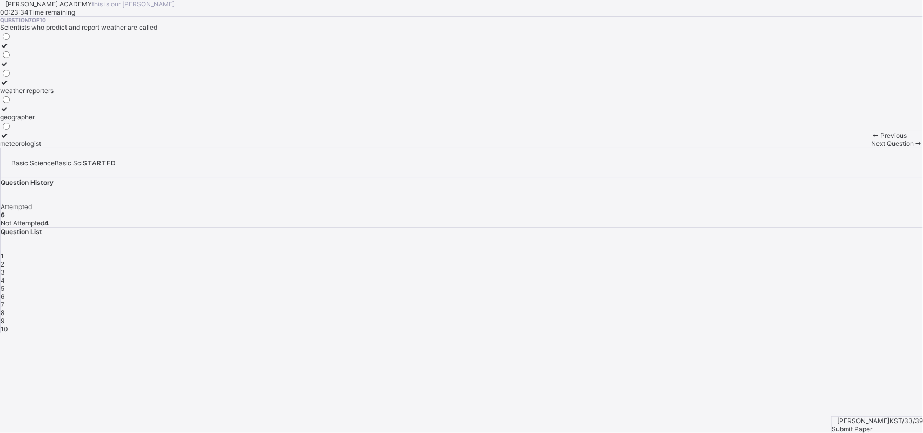
click at [54, 50] on label at bounding box center [27, 46] width 54 height 8
click at [54, 148] on div "weather reporters geographer meteorologist" at bounding box center [27, 89] width 54 height 116
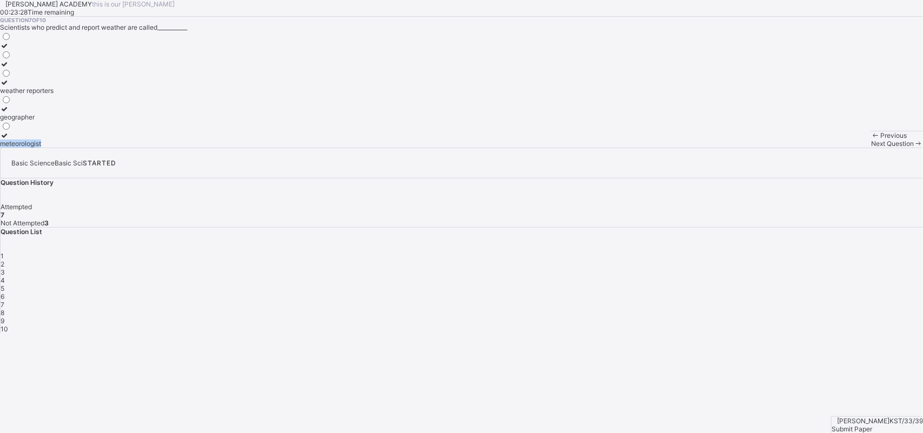
click at [54, 148] on div "weather reporters geographer meteorologist" at bounding box center [27, 89] width 54 height 116
click at [54, 148] on label "meteorologist" at bounding box center [27, 139] width 54 height 16
click at [730, 148] on span "Next Question" at bounding box center [892, 143] width 43 height 8
click at [41, 148] on div "measurement" at bounding box center [20, 143] width 41 height 8
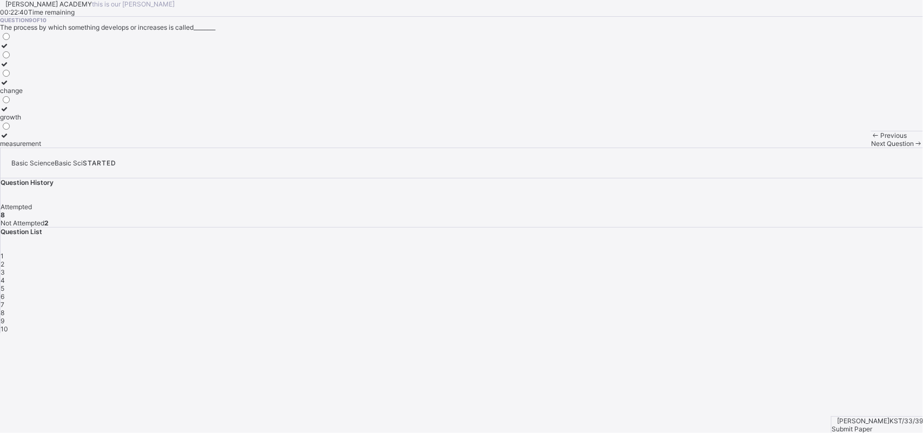
click at [730, 346] on div "Ibtisama Hassan KST/33/39 Submit Paper" at bounding box center [877, 424] width 92 height 17
click at [722, 252] on div "1 2 3 4 5 6 7 8 9 10" at bounding box center [462, 292] width 922 height 81
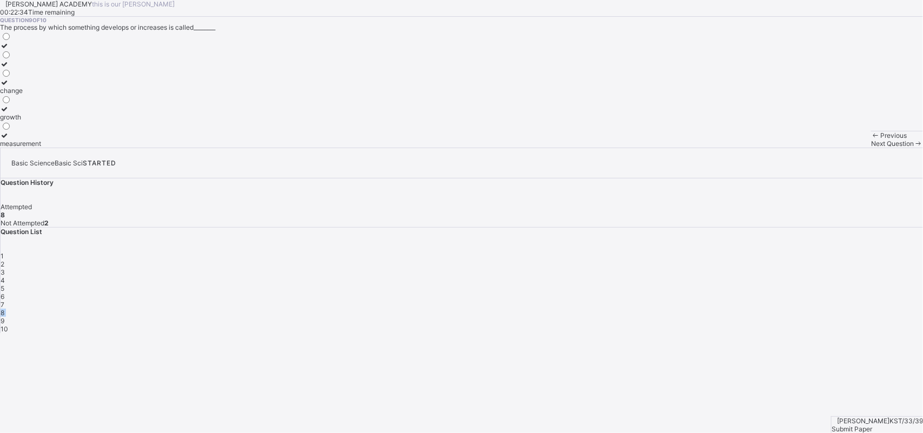
click at [722, 252] on div "1 2 3 4 5 6 7 8 9 10" at bounding box center [462, 292] width 922 height 81
click at [724, 309] on div "8" at bounding box center [462, 313] width 922 height 8
click at [28, 84] on label "melts" at bounding box center [14, 76] width 28 height 16
click at [730, 148] on span "Next Question" at bounding box center [892, 143] width 43 height 8
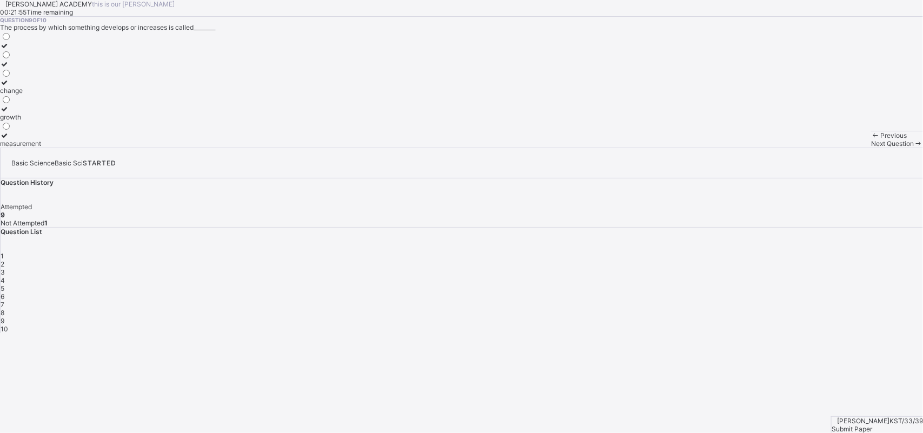
click at [730, 148] on div "Previous Next Question" at bounding box center [897, 139] width 52 height 17
click at [730, 148] on div "Next Question" at bounding box center [897, 143] width 52 height 8
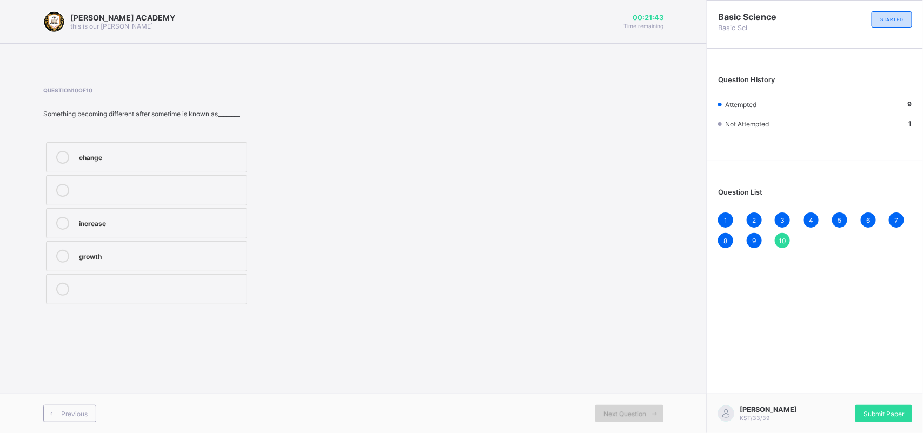
click at [628, 407] on div "Next Question" at bounding box center [629, 413] width 68 height 17
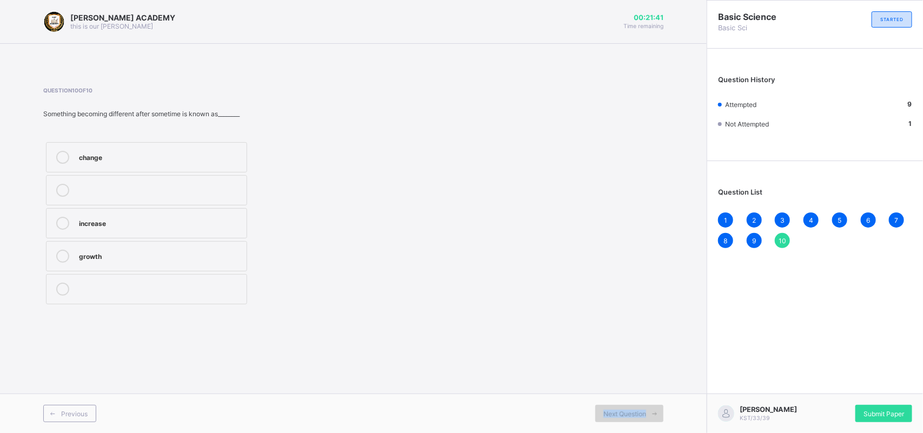
click at [628, 407] on div "Next Question" at bounding box center [629, 413] width 68 height 17
click at [453, 215] on div "Question 10 of 10 Something becoming different after sometime is known as______…" at bounding box center [353, 197] width 620 height 220
click at [128, 252] on div "growth" at bounding box center [160, 255] width 162 height 11
click at [74, 158] on label "change" at bounding box center [146, 157] width 201 height 30
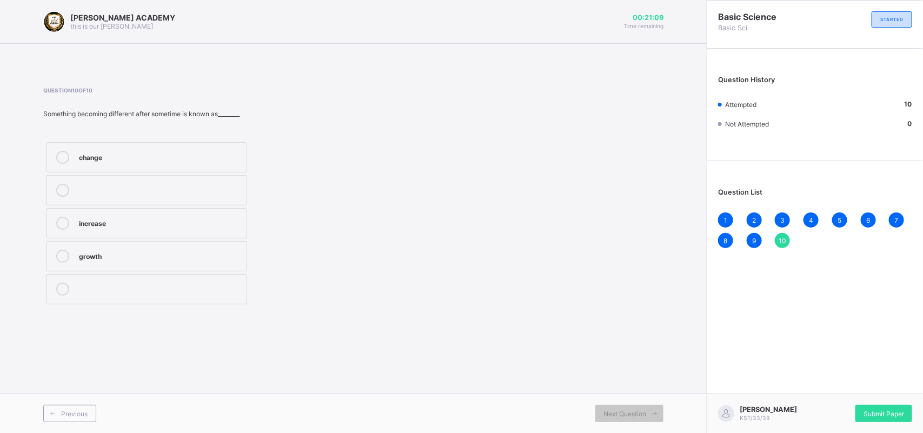
click at [74, 158] on label "change" at bounding box center [146, 157] width 201 height 30
click at [859, 411] on div "Submit Paper" at bounding box center [883, 413] width 57 height 17
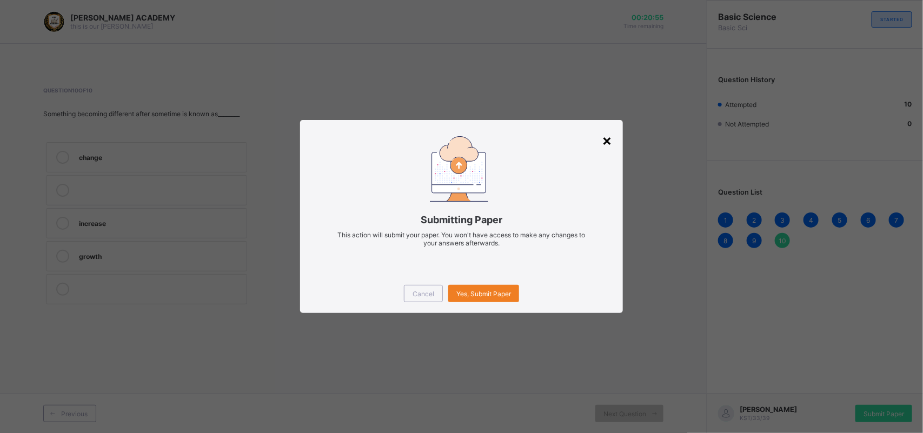
click at [606, 135] on div "×" at bounding box center [607, 140] width 10 height 18
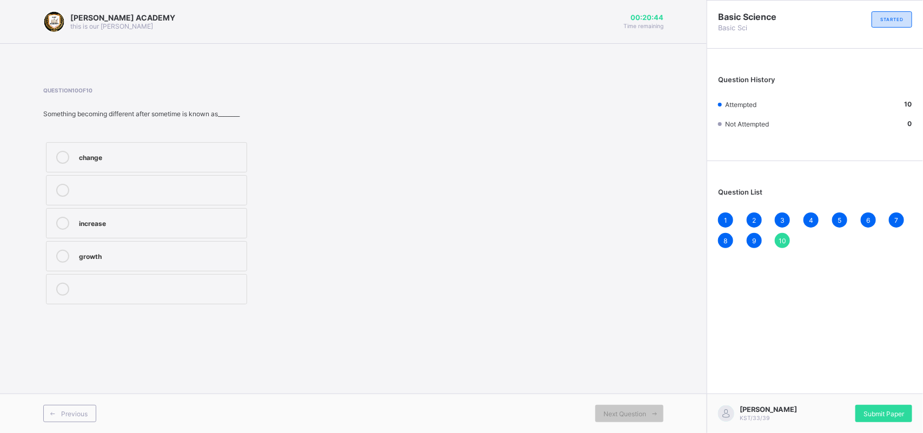
click at [146, 398] on div "Previous Next Question" at bounding box center [353, 413] width 707 height 39
click at [873, 407] on div "Submit Paper" at bounding box center [883, 413] width 57 height 17
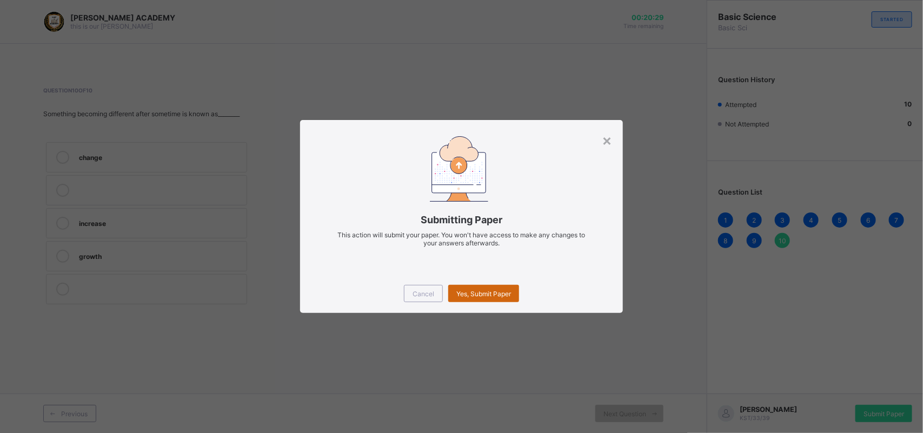
click at [461, 285] on div "Yes, Submit Paper" at bounding box center [483, 293] width 71 height 17
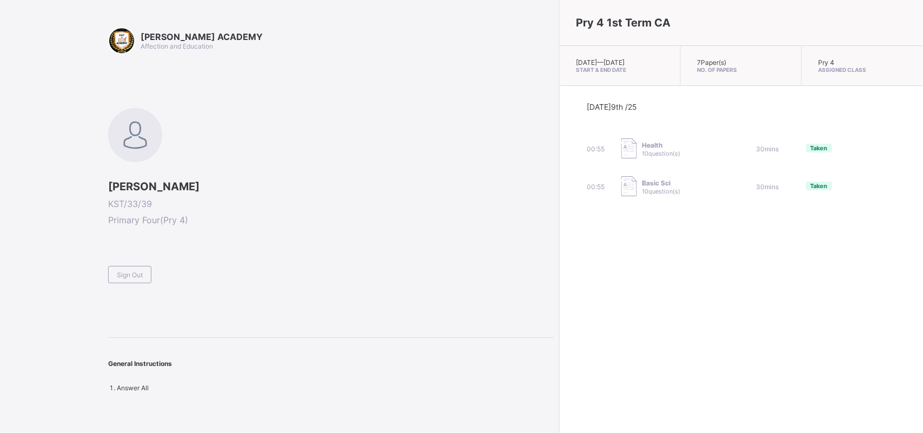
click at [287, 400] on div "KAY ACADEMY Affection and Education Ibtisama Hassan KST/33/39 Primary Four ( Pr…" at bounding box center [277, 216] width 554 height 433
click at [133, 260] on span at bounding box center [330, 261] width 445 height 9
click at [132, 276] on span "Sign Out" at bounding box center [130, 275] width 26 height 8
